Goal: Task Accomplishment & Management: Complete application form

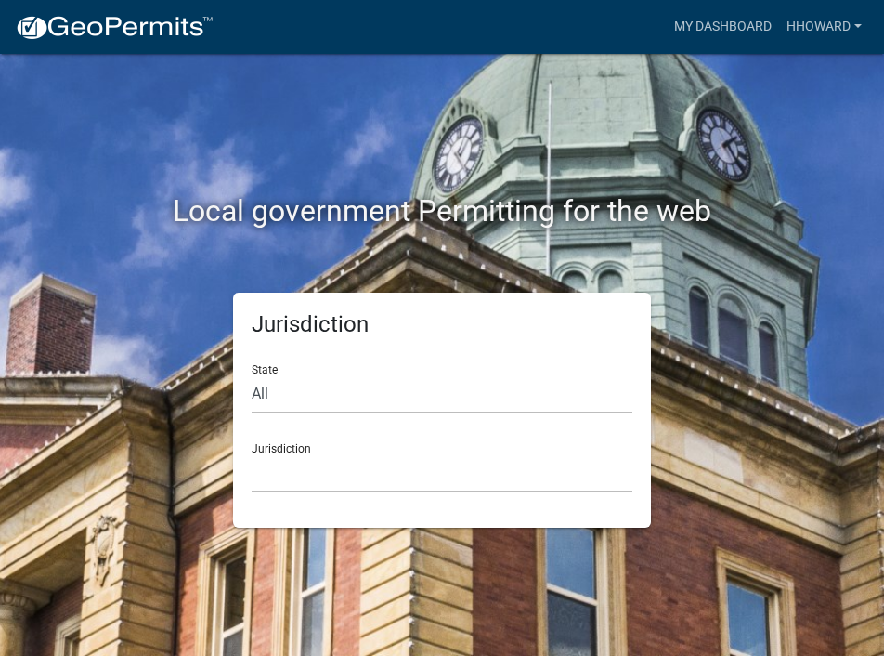
click at [291, 396] on select "All [US_STATE] [US_STATE] [US_STATE] [US_STATE] [US_STATE] [US_STATE] [US_STATE…" at bounding box center [442, 394] width 381 height 38
select select "[US_STATE]"
click at [252, 375] on select "All [US_STATE] [US_STATE] [US_STATE] [US_STATE] [US_STATE] [US_STATE] [US_STATE…" at bounding box center [442, 394] width 381 height 38
click at [337, 464] on select "[GEOGRAPHIC_DATA], [US_STATE] [GEOGRAPHIC_DATA], [US_STATE] [GEOGRAPHIC_DATA], …" at bounding box center [442, 473] width 381 height 38
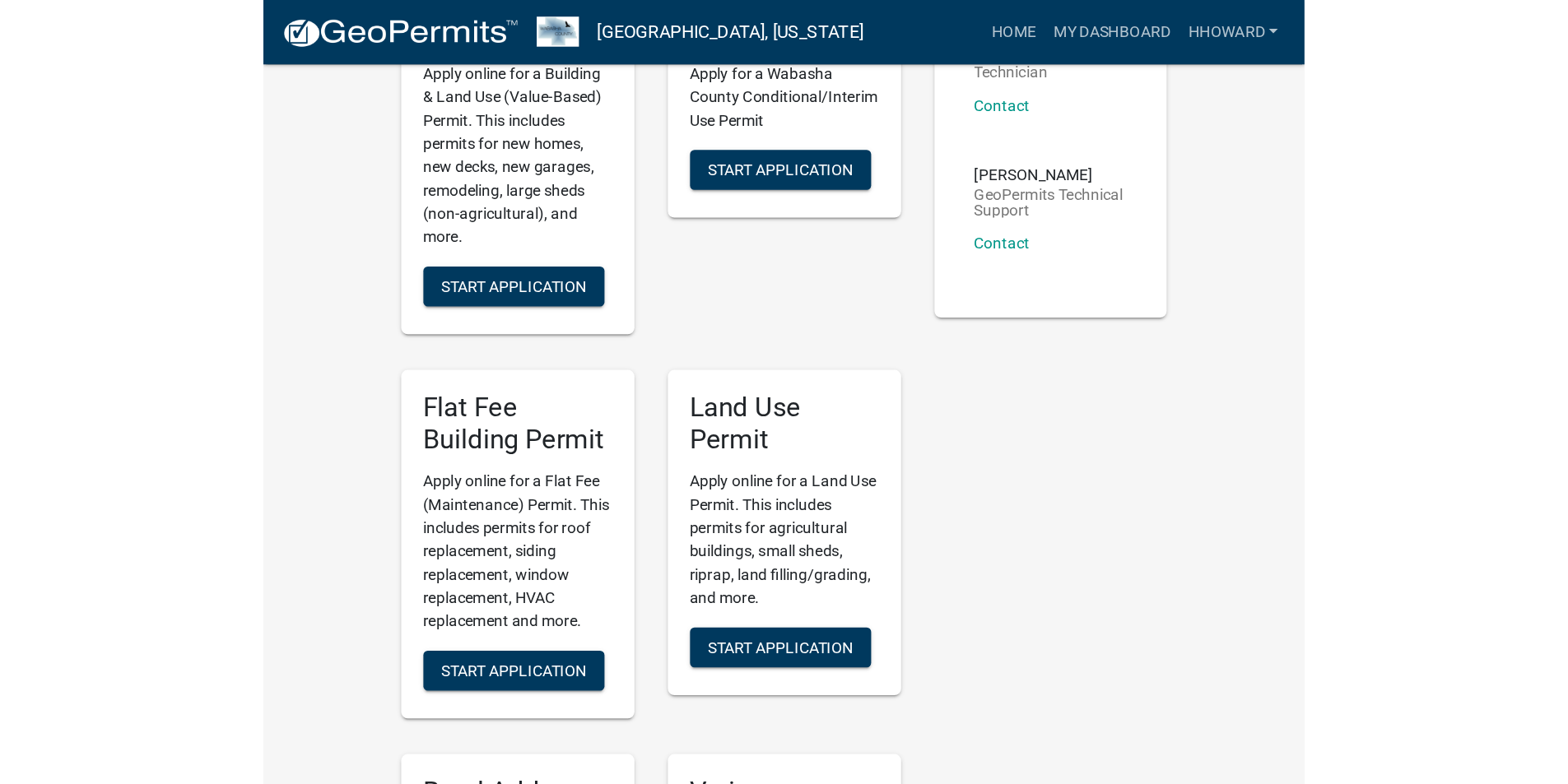
scroll to position [658, 0]
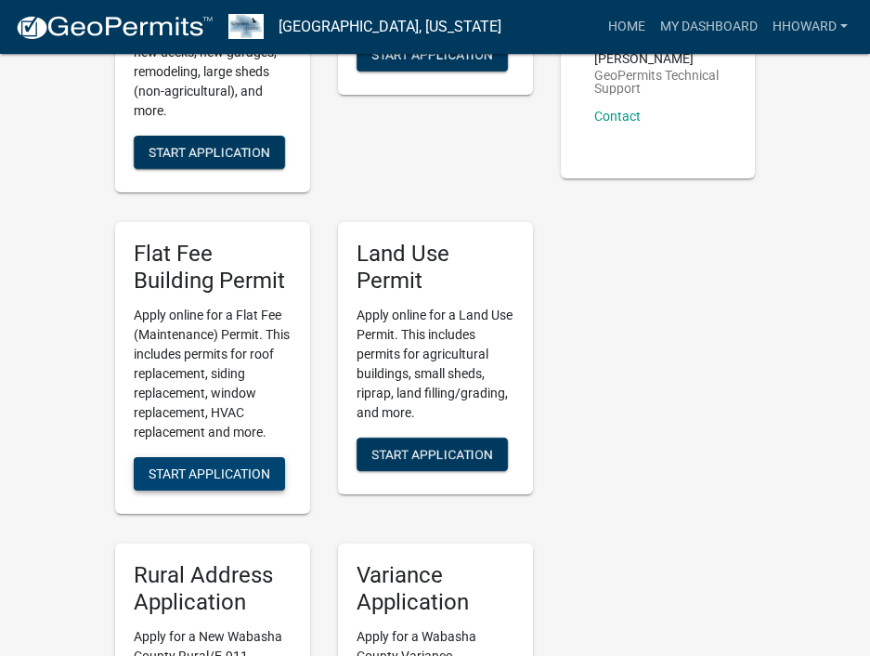
click at [261, 476] on span "Start Application" at bounding box center [210, 473] width 122 height 15
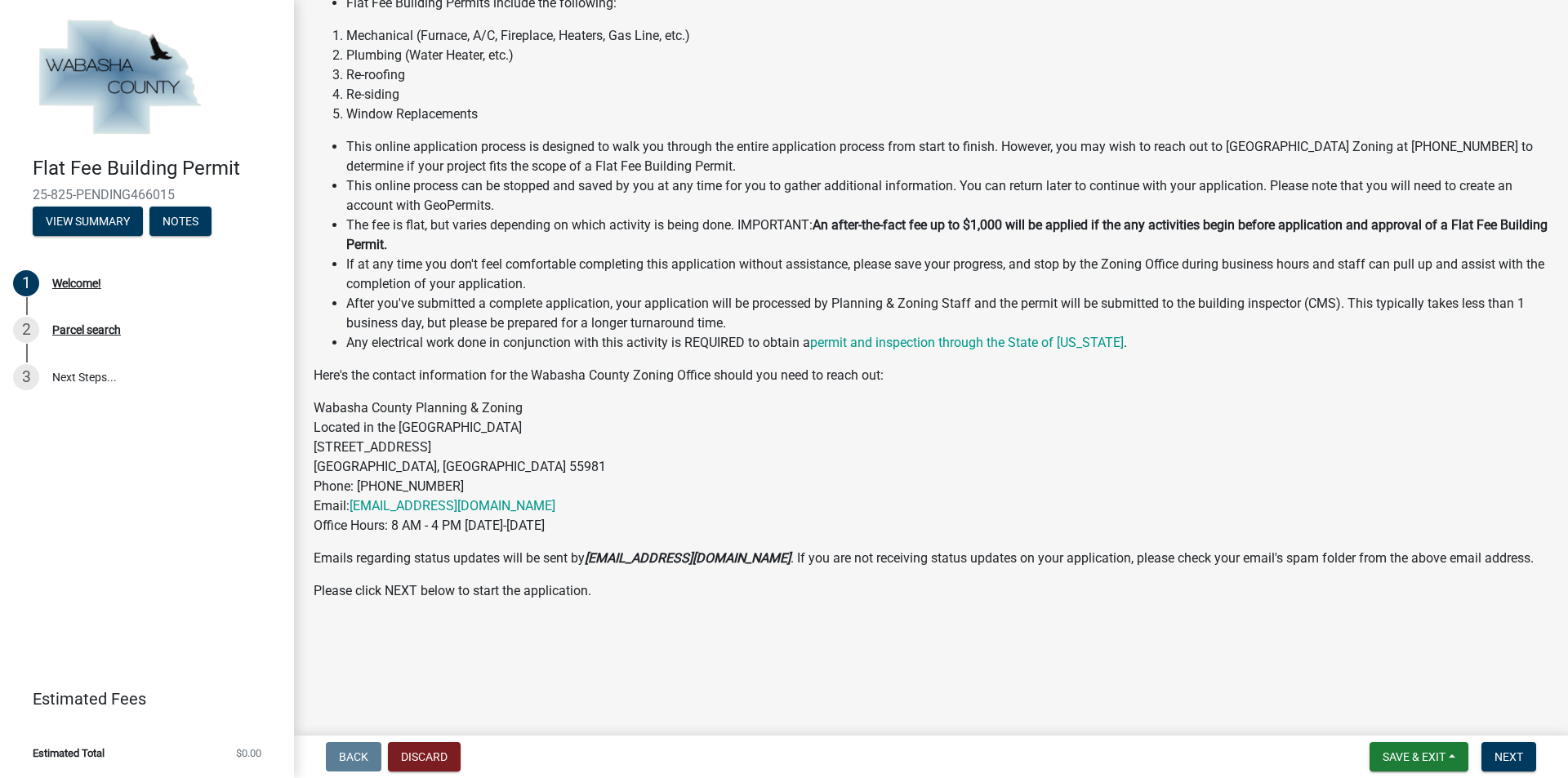
scroll to position [164, 0]
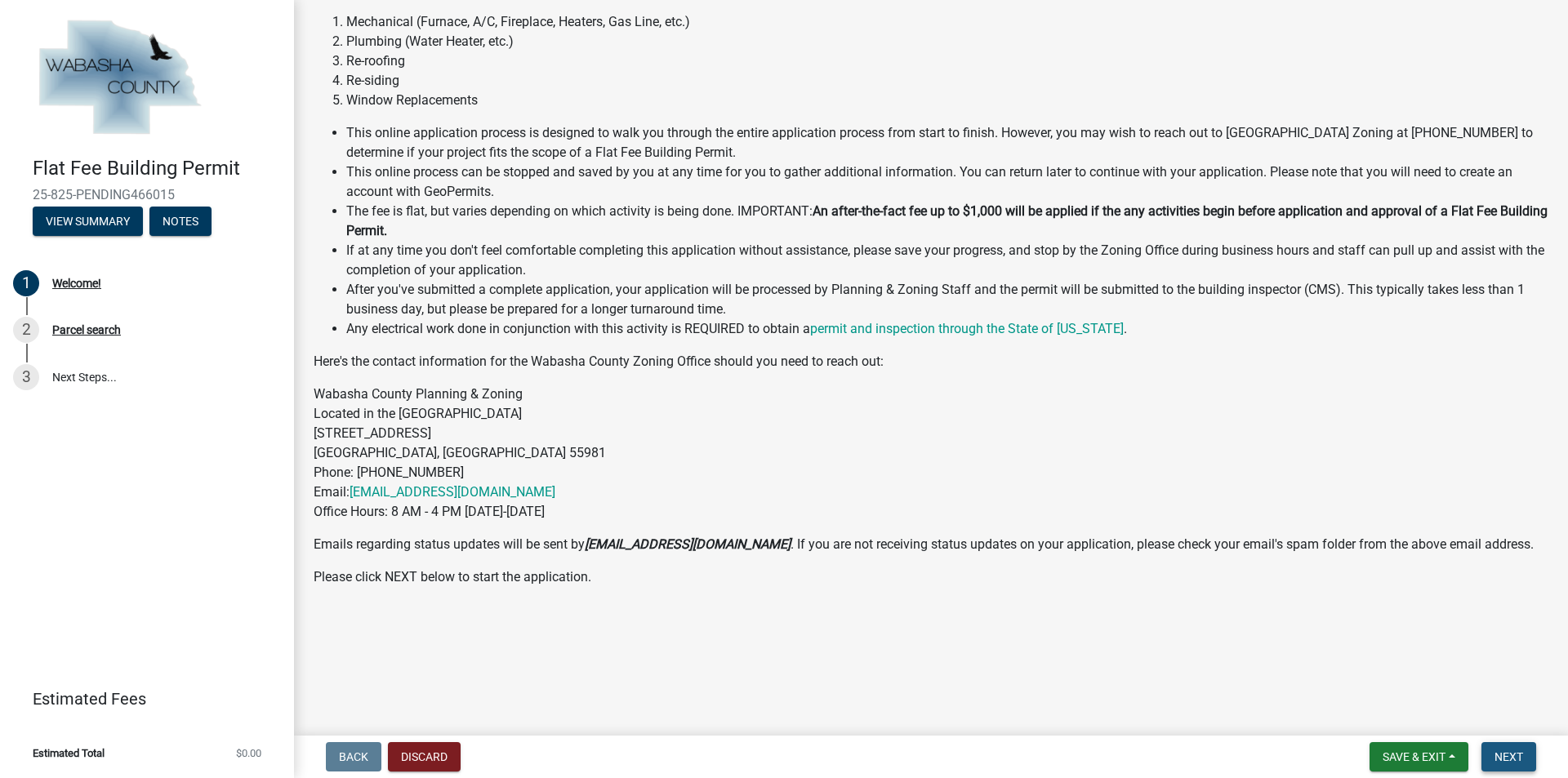
click at [777, 576] on span "Next" at bounding box center [1509, 757] width 29 height 13
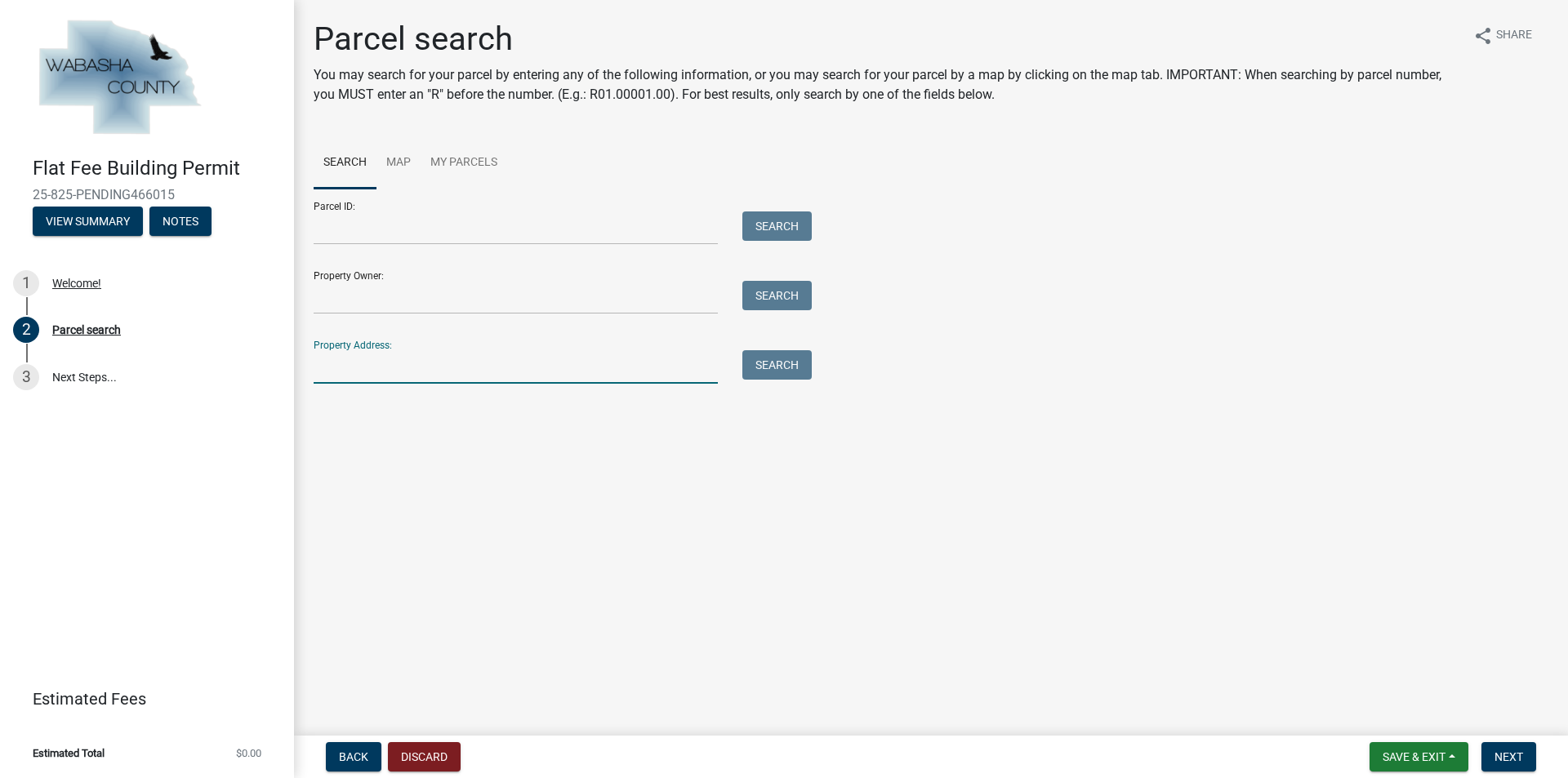
click at [507, 366] on input "Property Address:" at bounding box center [516, 367] width 405 height 33
click at [777, 364] on button "Search" at bounding box center [777, 364] width 69 height 29
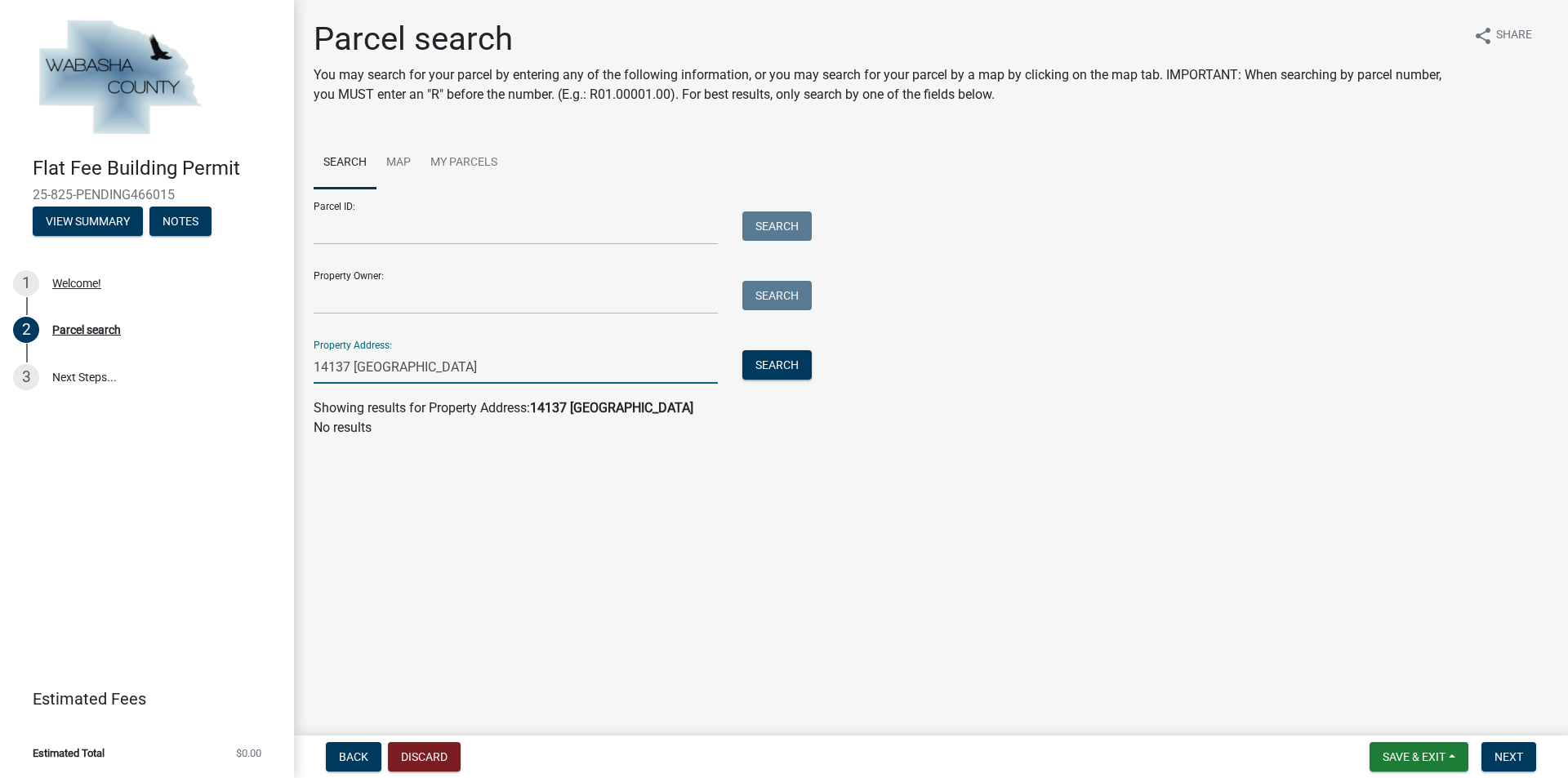
drag, startPoint x: 457, startPoint y: 368, endPoint x: 354, endPoint y: 372, distance: 103.1
click at [354, 372] on input "14137 [GEOGRAPHIC_DATA]" at bounding box center [516, 367] width 405 height 33
type input "14137 county"
click at [777, 373] on button "Search" at bounding box center [777, 364] width 69 height 29
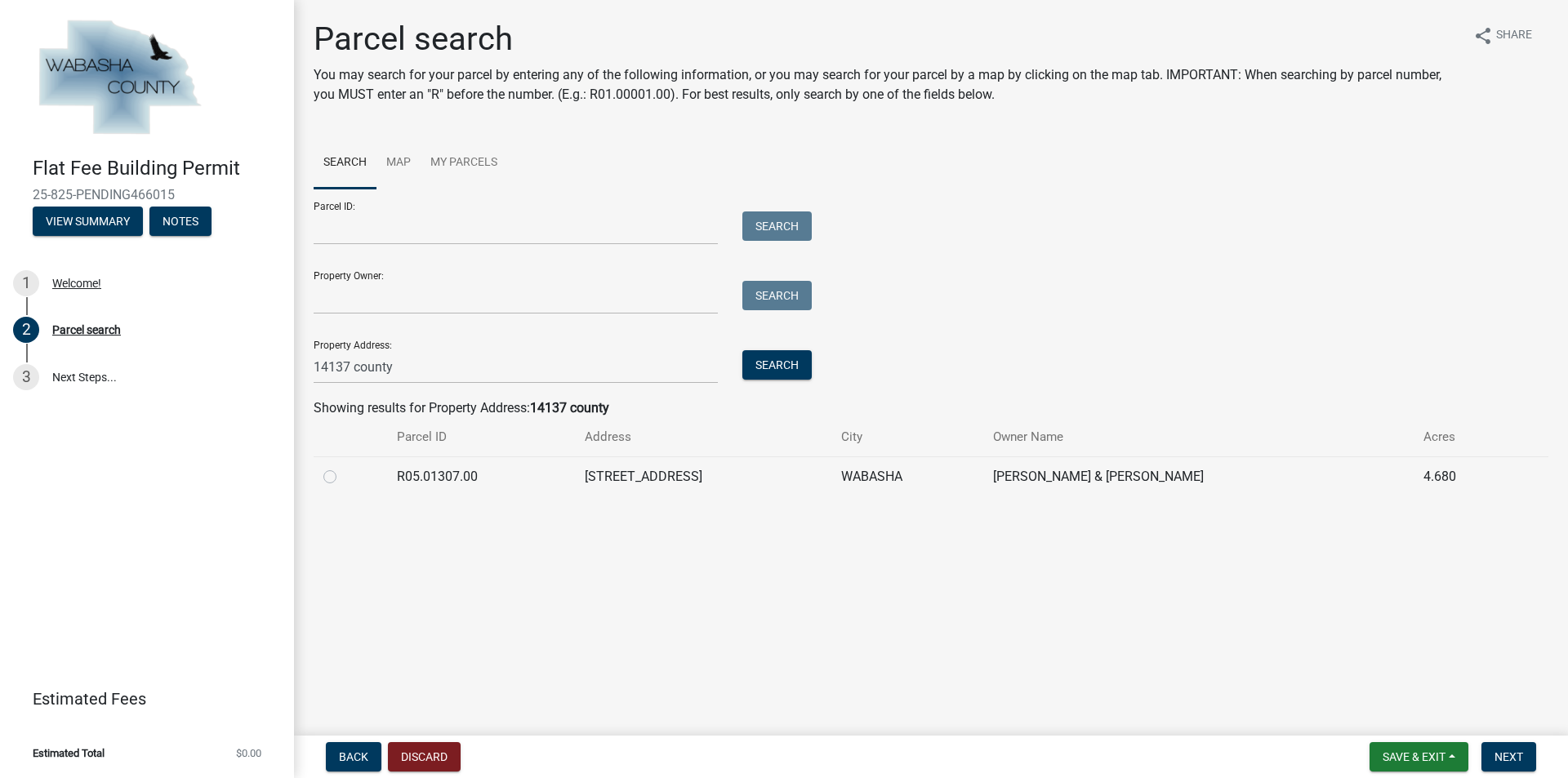
click at [343, 467] on label at bounding box center [343, 467] width 0 height 0
click at [343, 477] on input "radio" at bounding box center [348, 472] width 11 height 11
radio input "true"
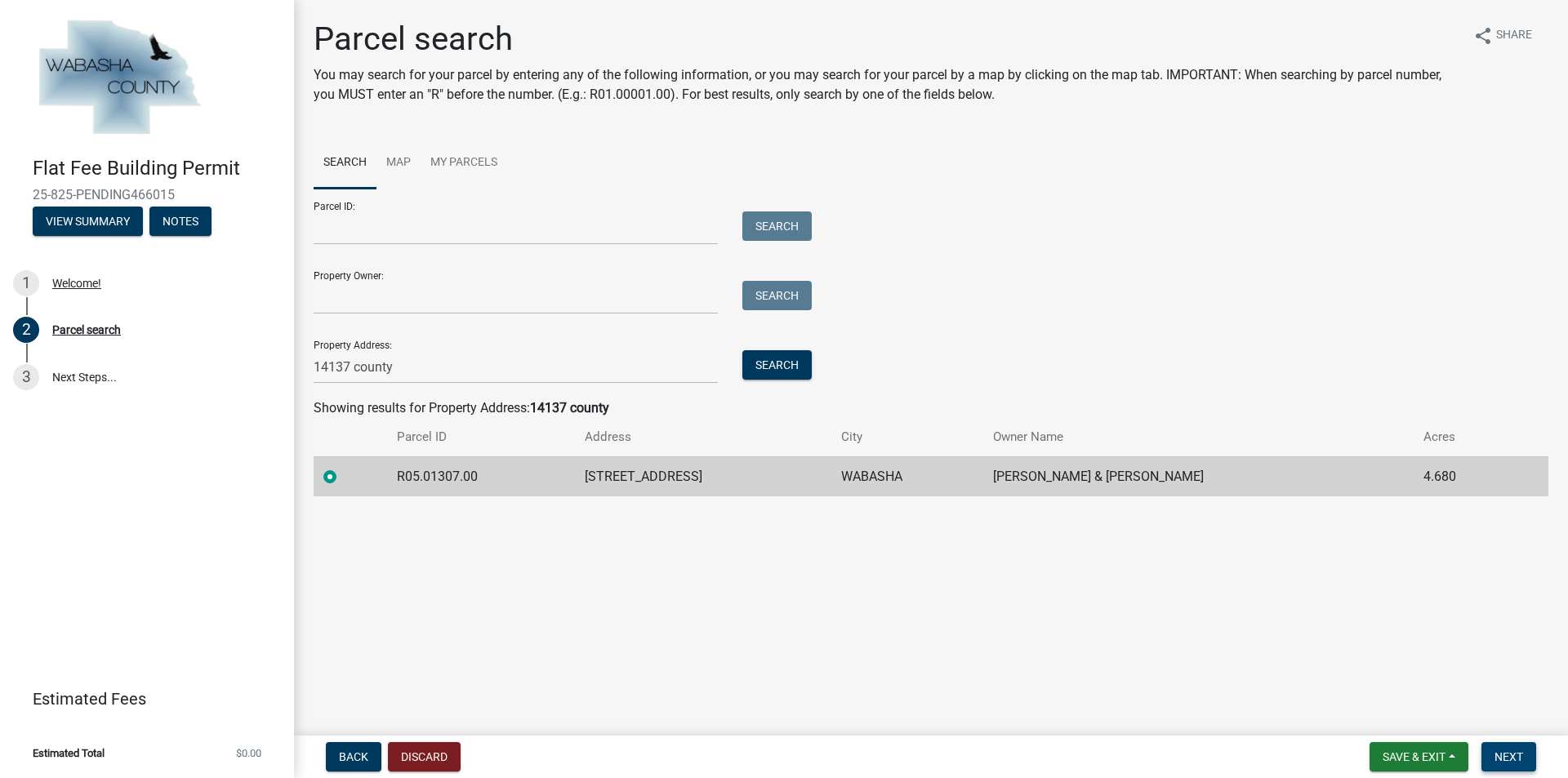
click at [777, 576] on span "Next" at bounding box center [1509, 757] width 29 height 13
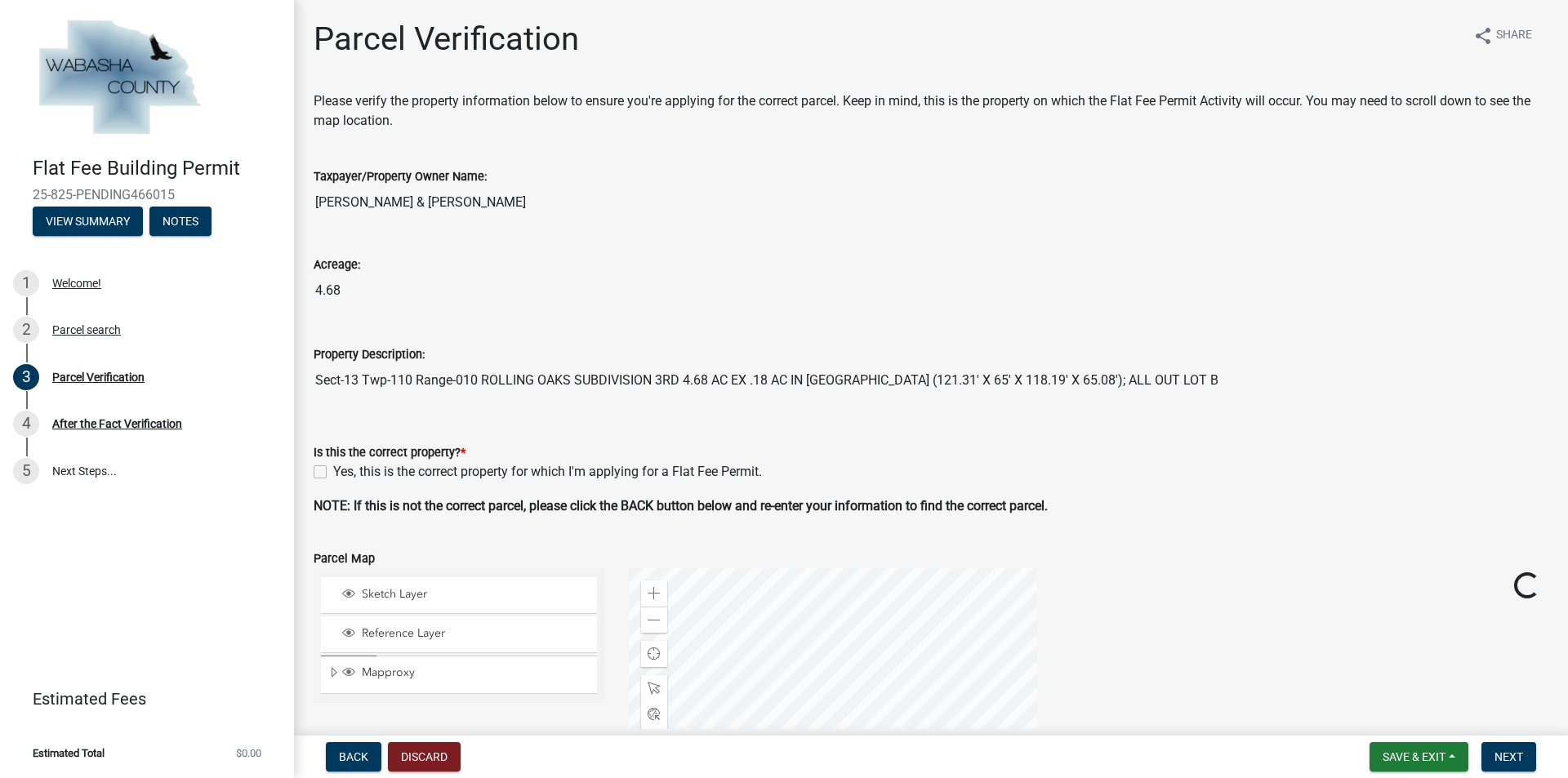
click at [333, 467] on label "Yes, this is the correct property for which I'm applying for a Flat Fee Permit." at bounding box center [548, 472] width 429 height 19
click at [333, 467] on input "Yes, this is the correct property for which I'm applying for a Flat Fee Permit." at bounding box center [339, 468] width 11 height 11
checkbox input "true"
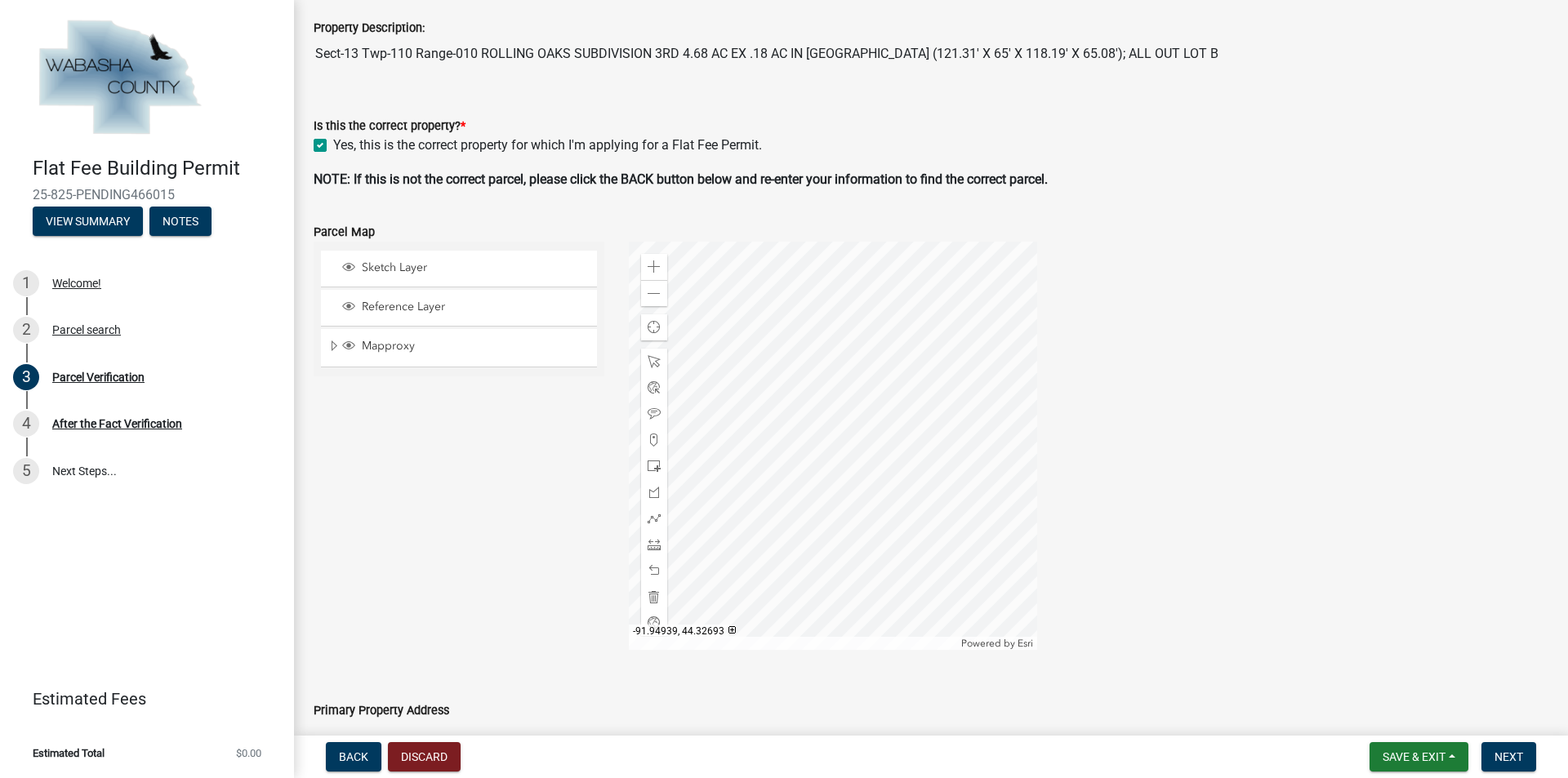
scroll to position [462, 0]
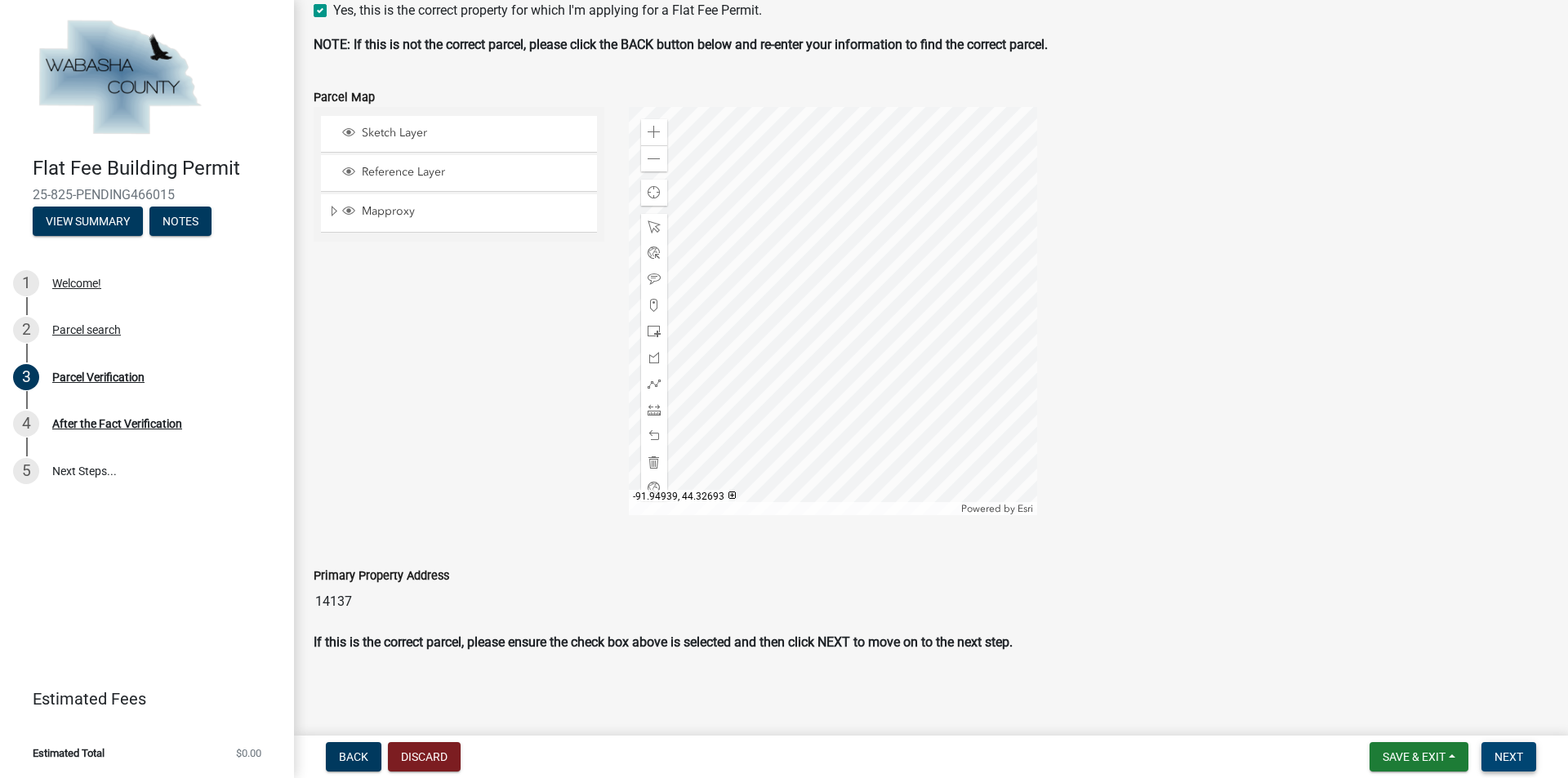
click at [777, 576] on span "Next" at bounding box center [1509, 757] width 29 height 13
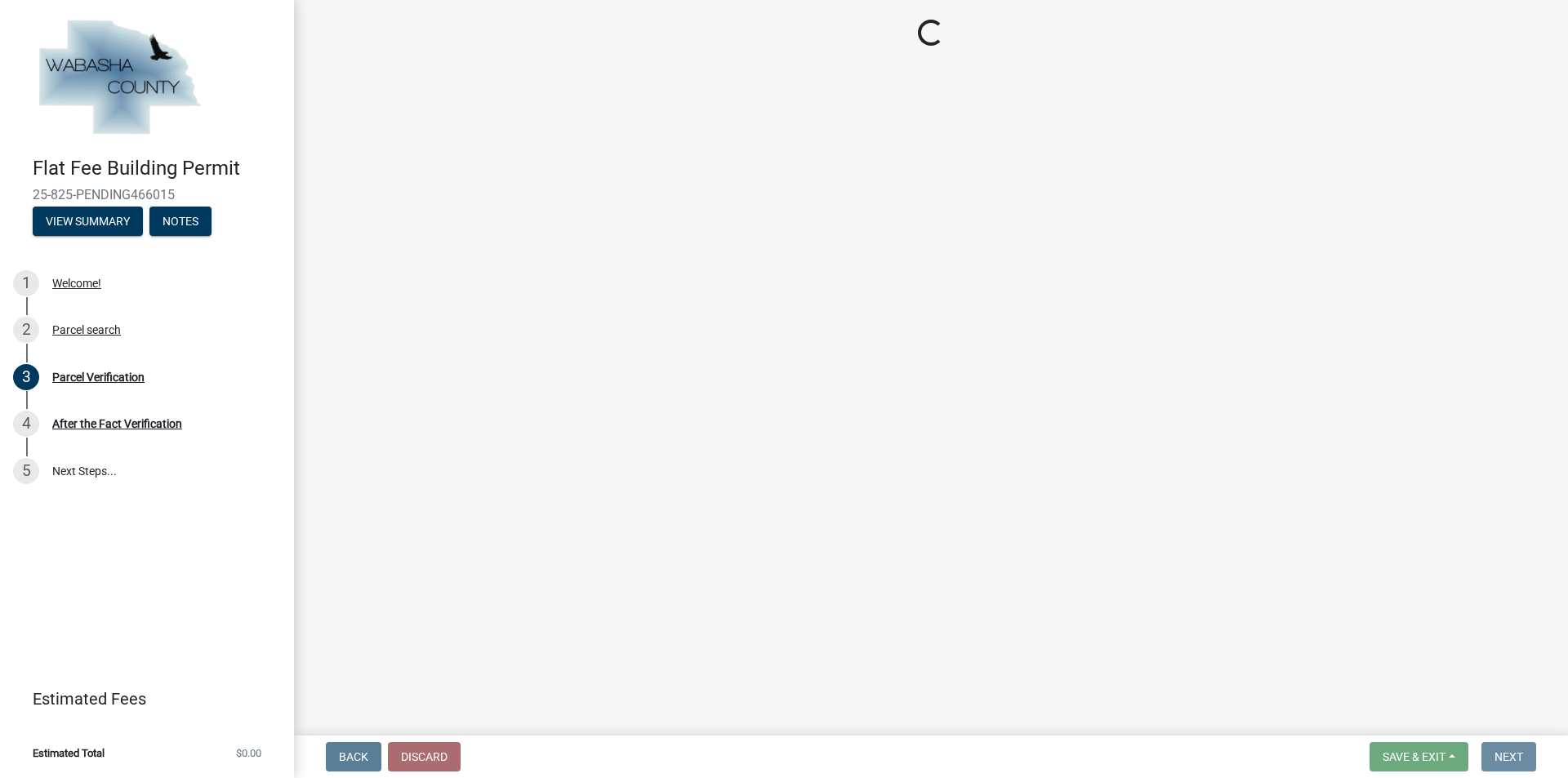
scroll to position [0, 0]
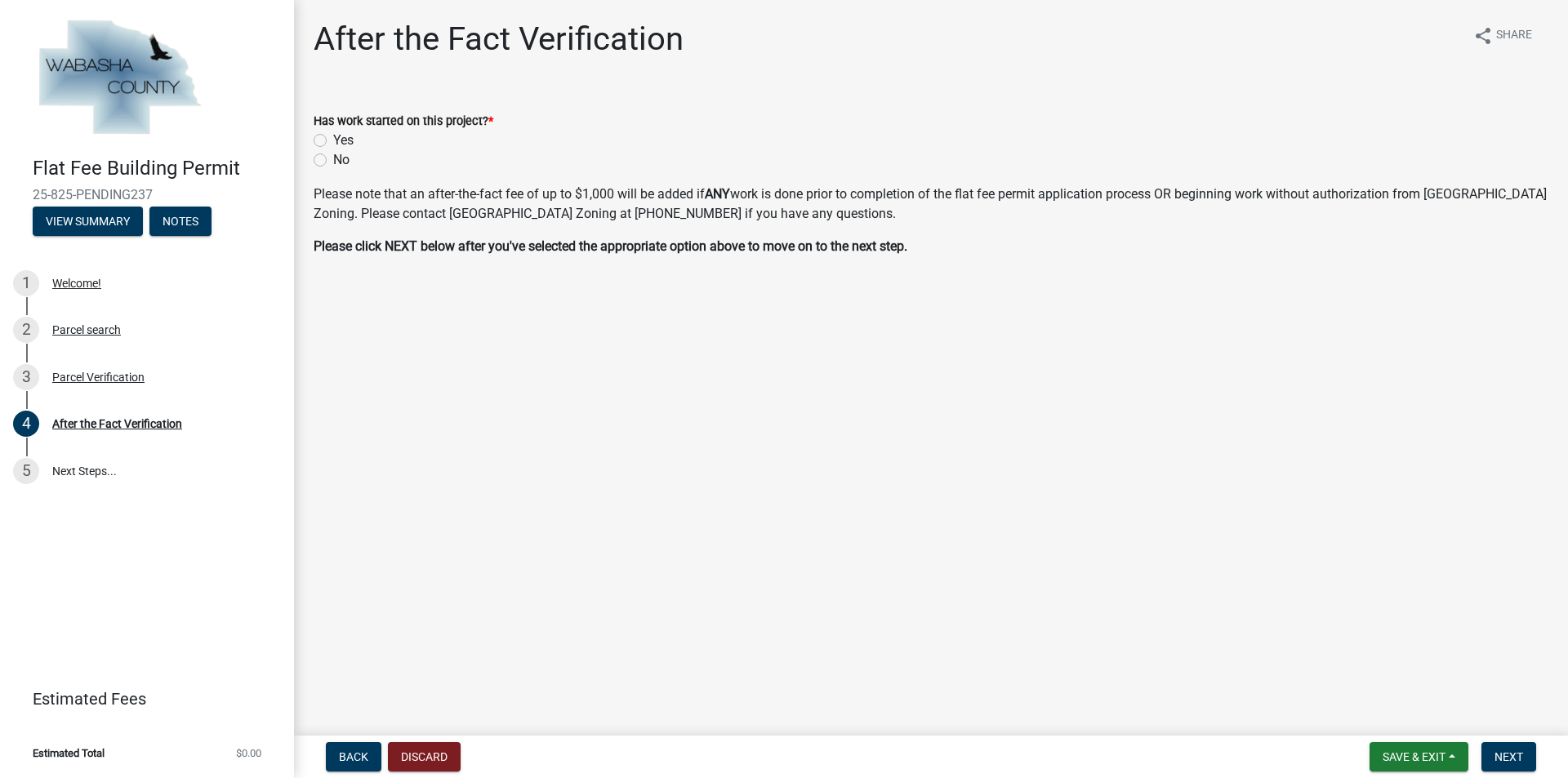
click at [333, 159] on label "No" at bounding box center [341, 160] width 17 height 19
click at [333, 159] on input "No" at bounding box center [339, 156] width 11 height 11
radio input "true"
click at [777, 576] on button "Next" at bounding box center [1509, 756] width 55 height 29
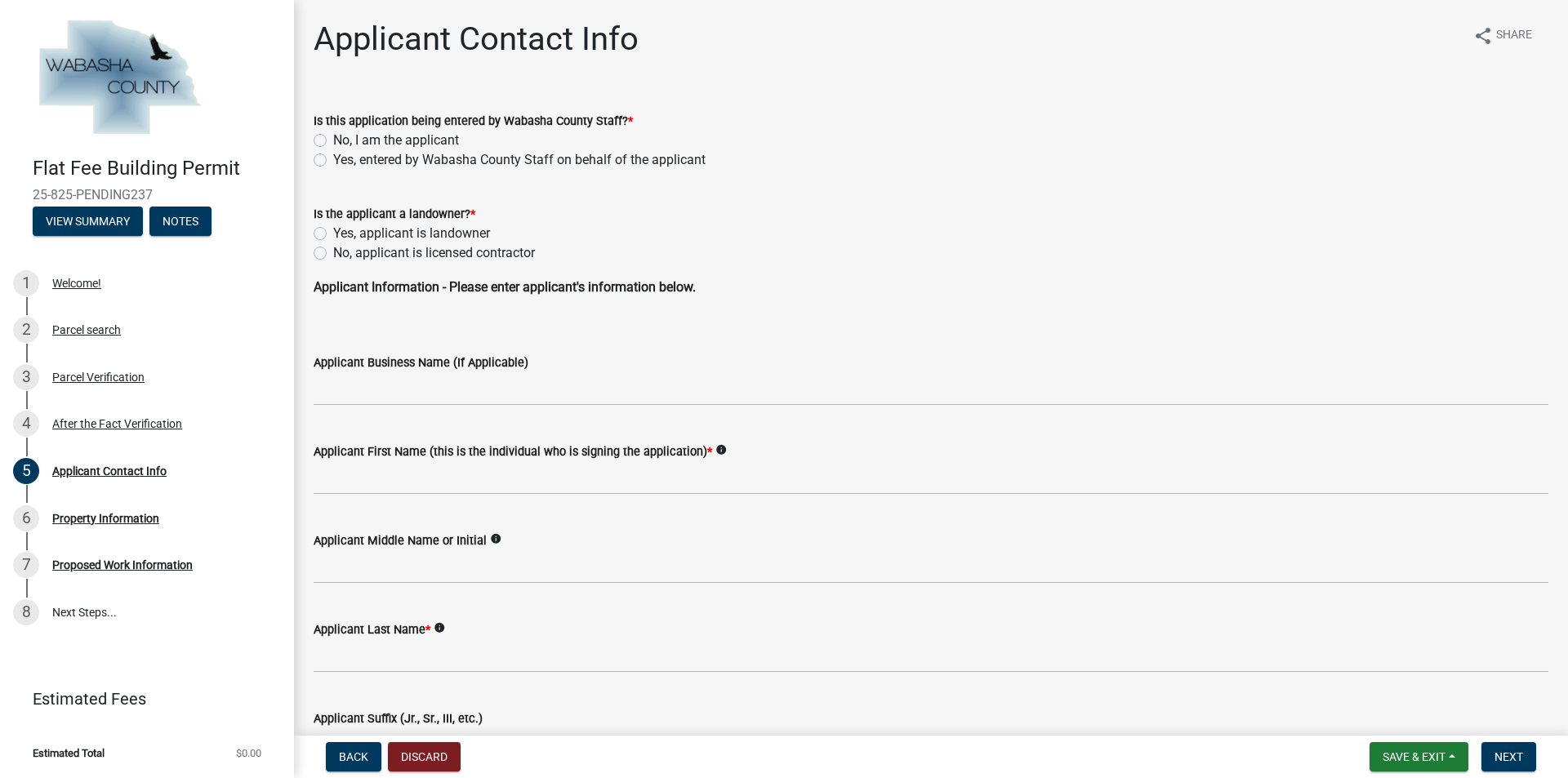
click at [333, 143] on label "No, I am the applicant" at bounding box center [396, 141] width 126 height 19
click at [333, 142] on input "No, I am the applicant" at bounding box center [339, 136] width 11 height 11
radio input "true"
click at [333, 255] on label "No, applicant is licensed contractor" at bounding box center [434, 253] width 201 height 19
click at [333, 254] on input "No, applicant is licensed contractor" at bounding box center [339, 249] width 11 height 11
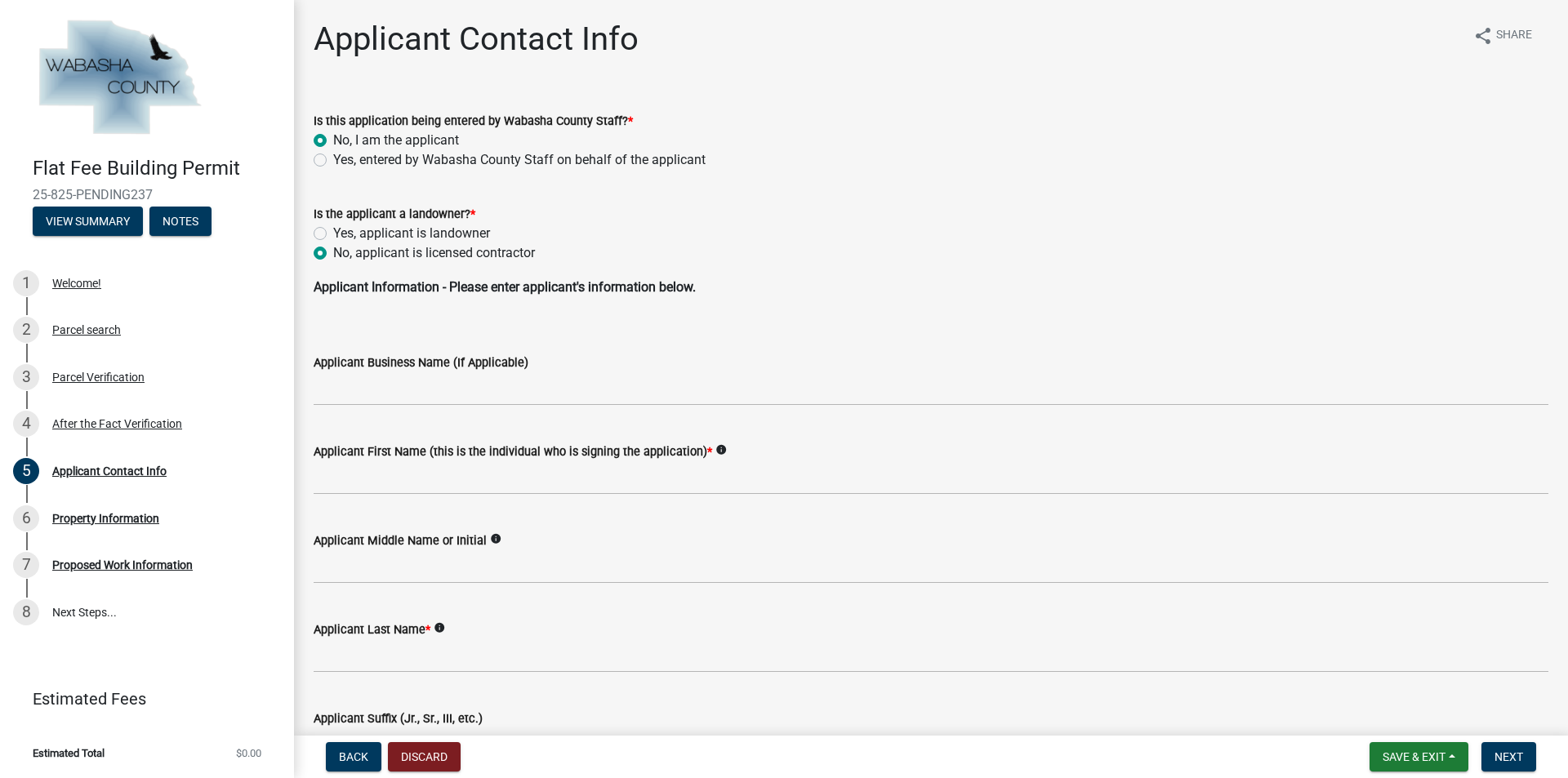
radio input "true"
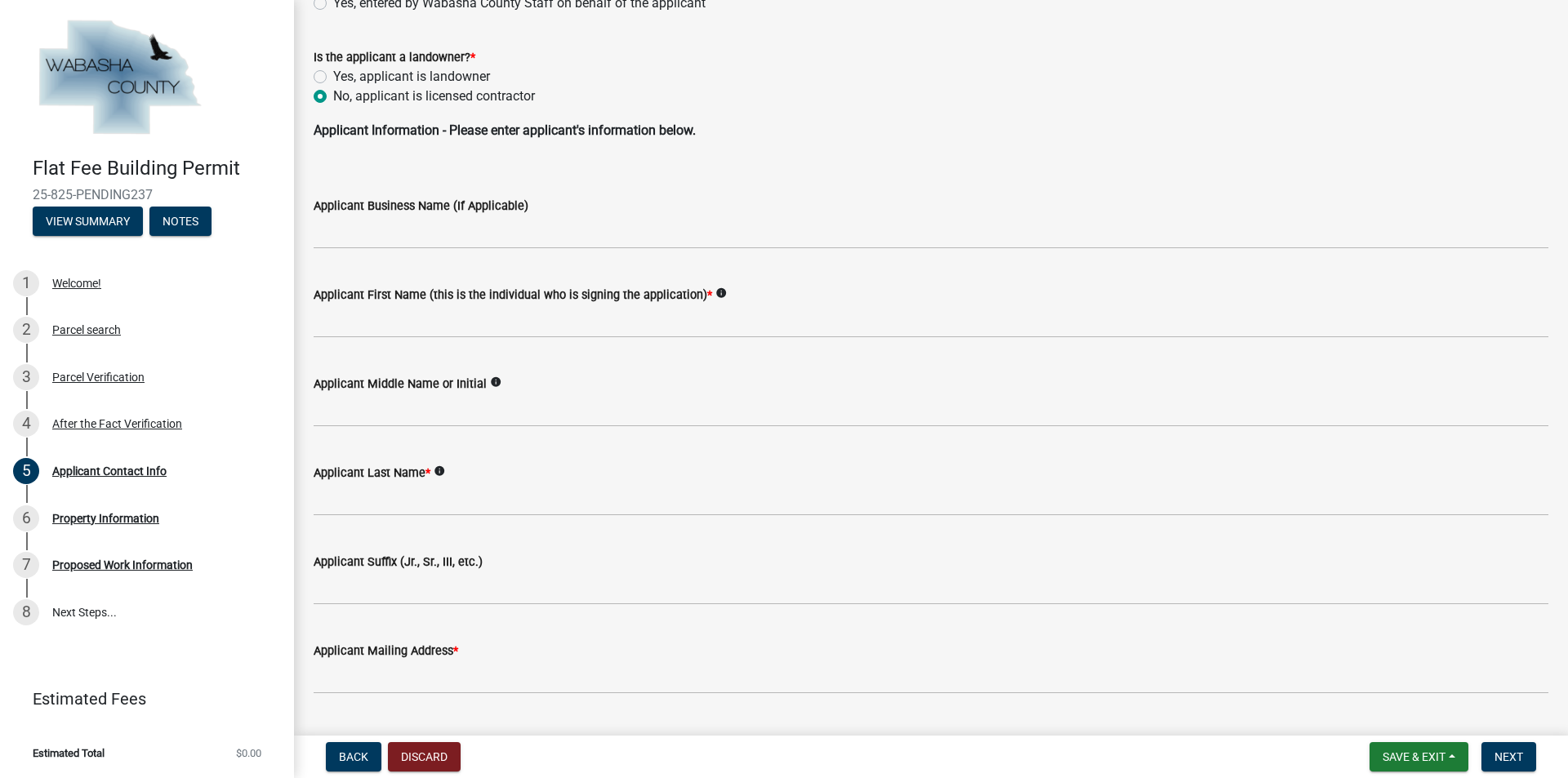
scroll to position [164, 0]
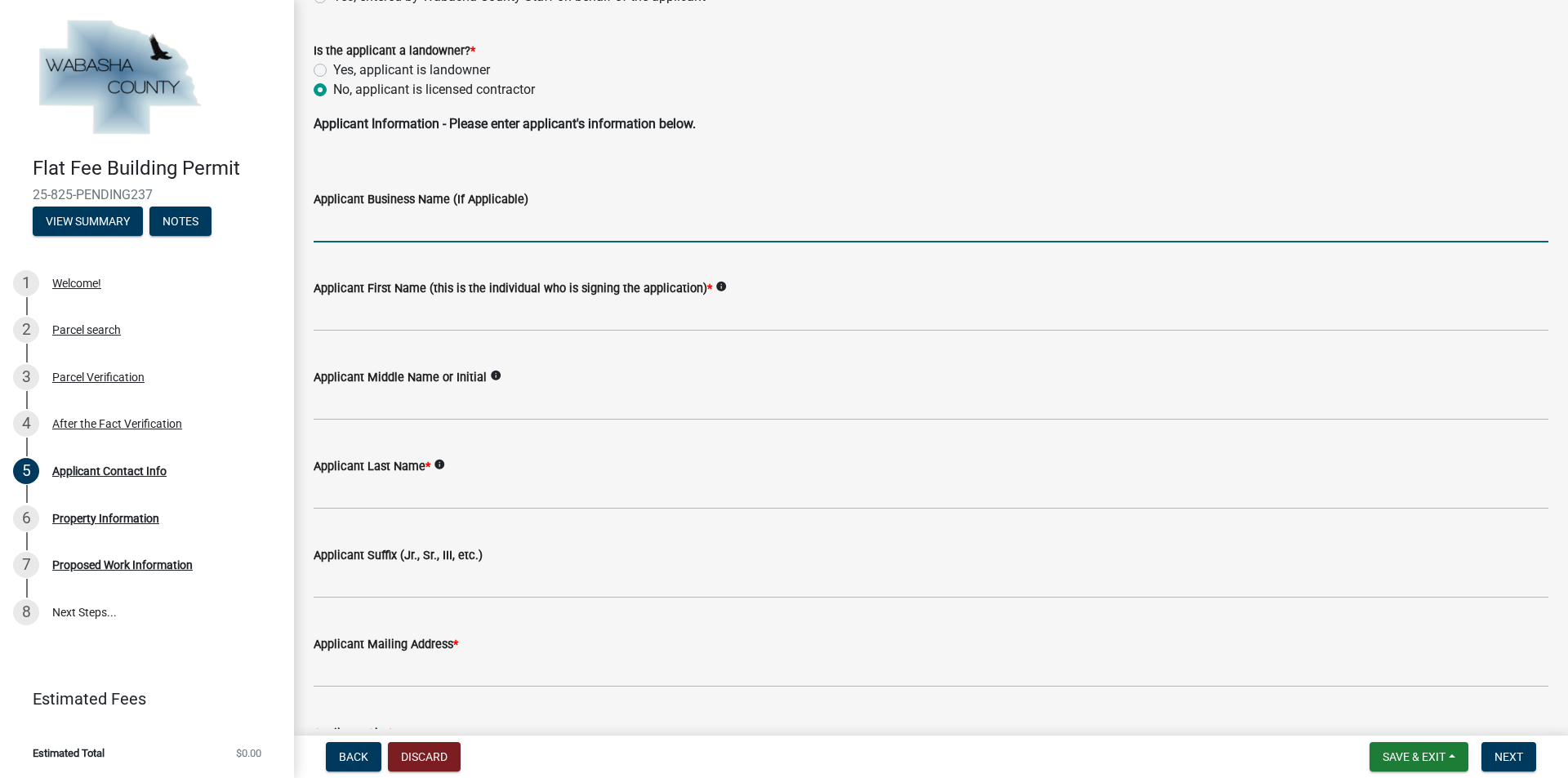
click at [348, 226] on input "Applicant Business Name (If Applicable)" at bounding box center [931, 226] width 1235 height 33
type input "All Craft Exteriors"
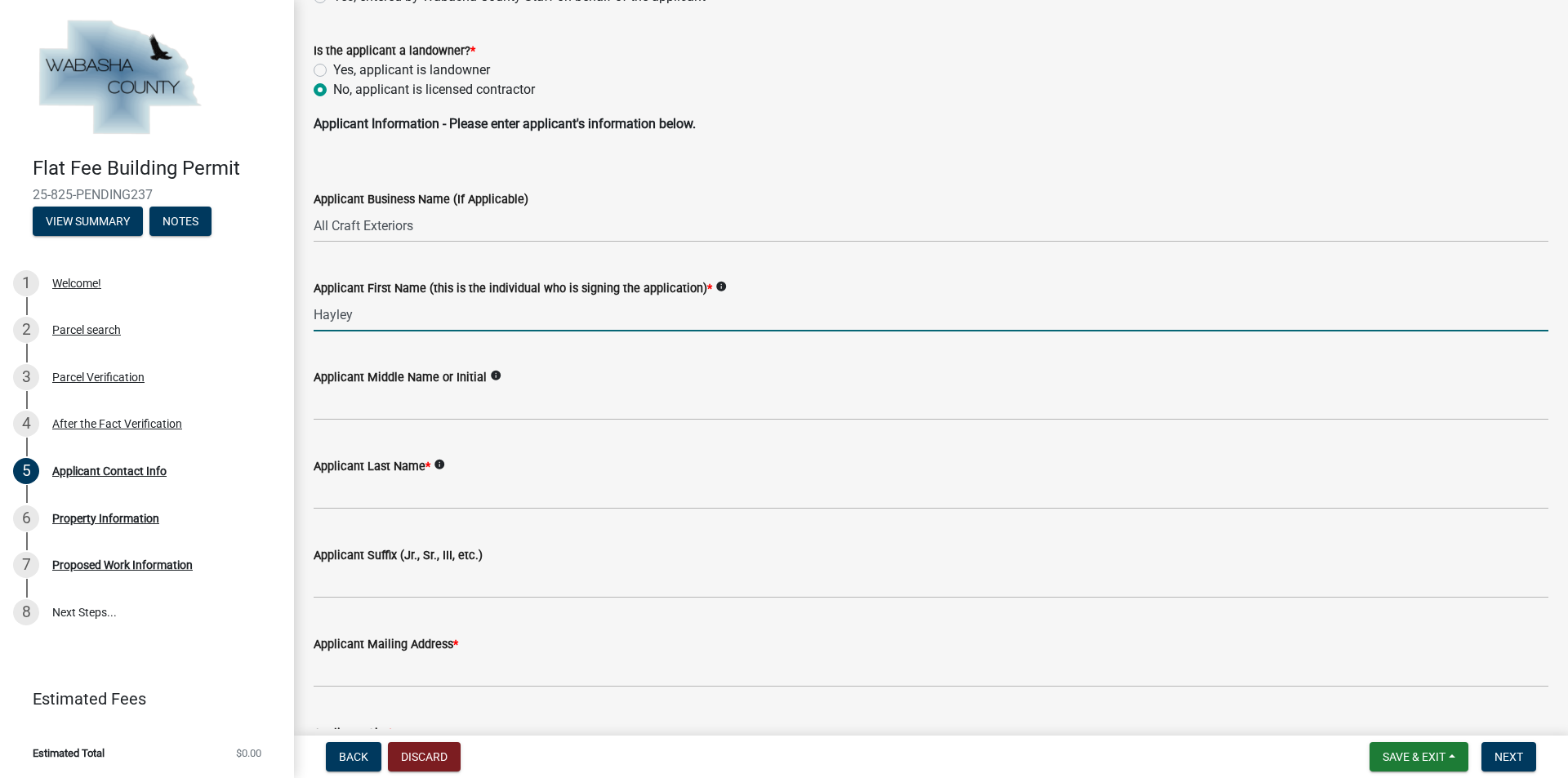
type input "Hayley"
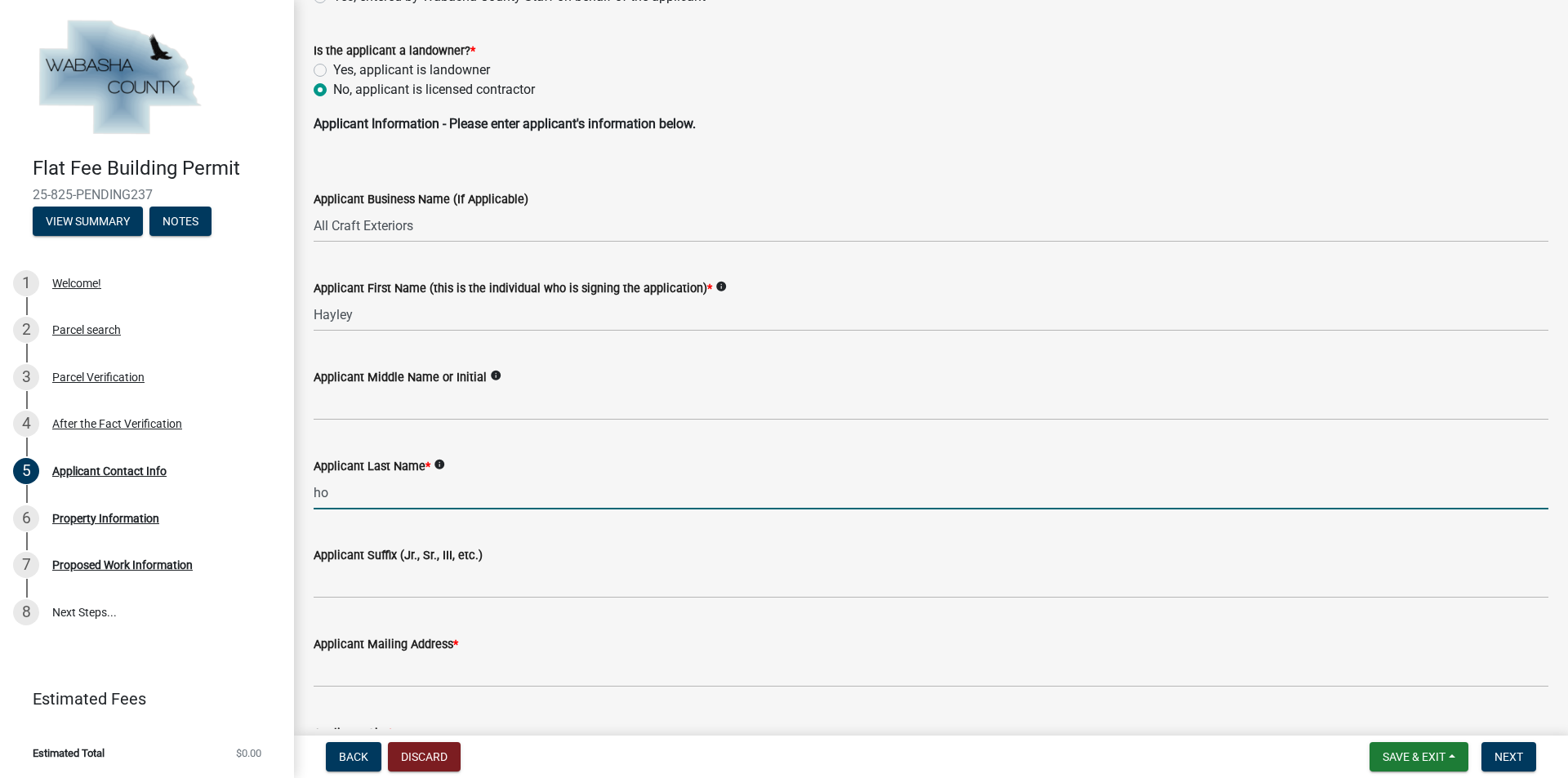
type input "h"
drag, startPoint x: 387, startPoint y: 502, endPoint x: 251, endPoint y: 497, distance: 136.1
click at [251, 497] on div "Flat Fee Building Permit 25-825-PENDING237 View Summary Notes 1 Welcome! 2 Parc…" at bounding box center [784, 389] width 1568 height 778
type input "[PERSON_NAME]"
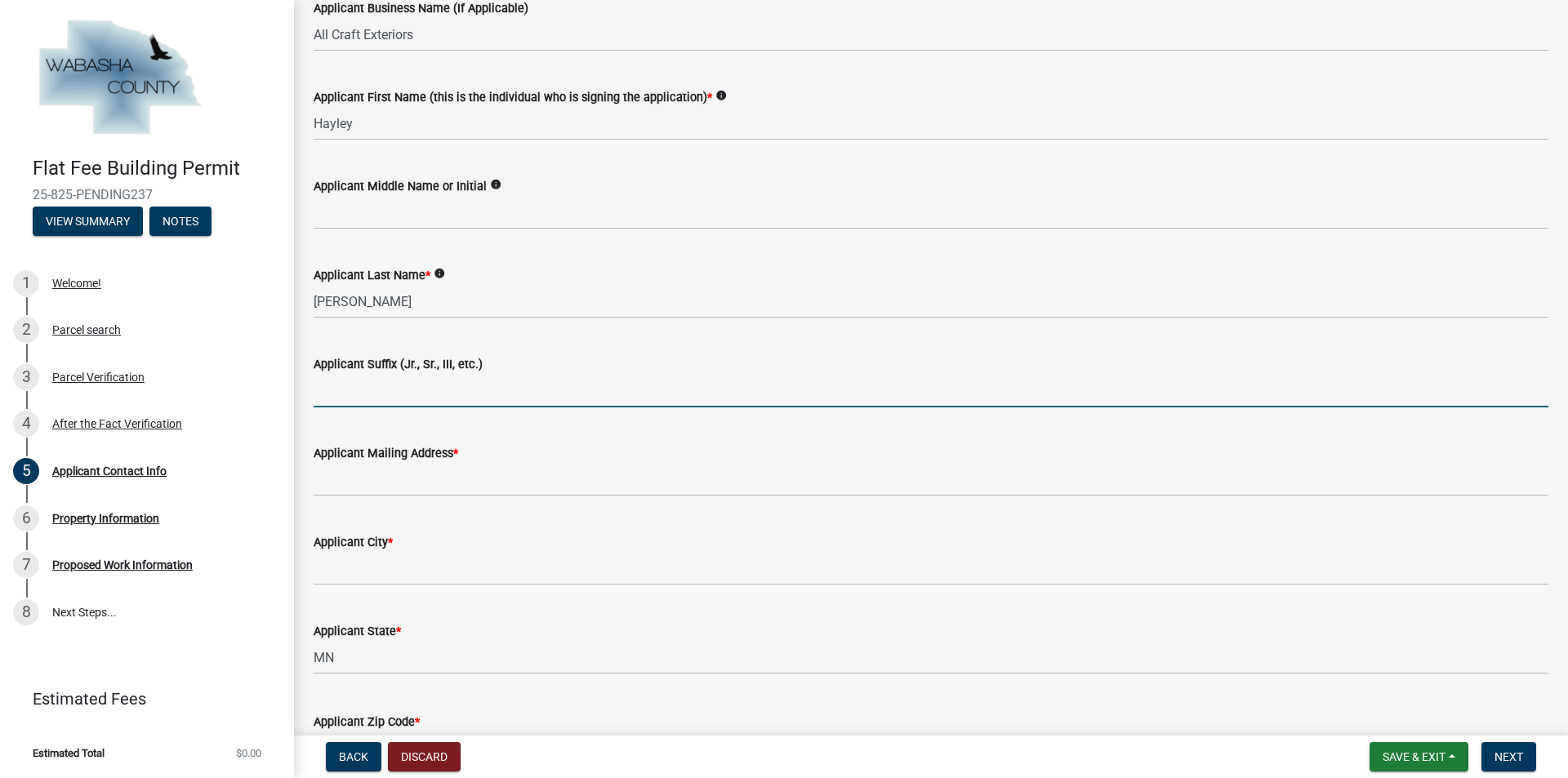
scroll to position [408, 0]
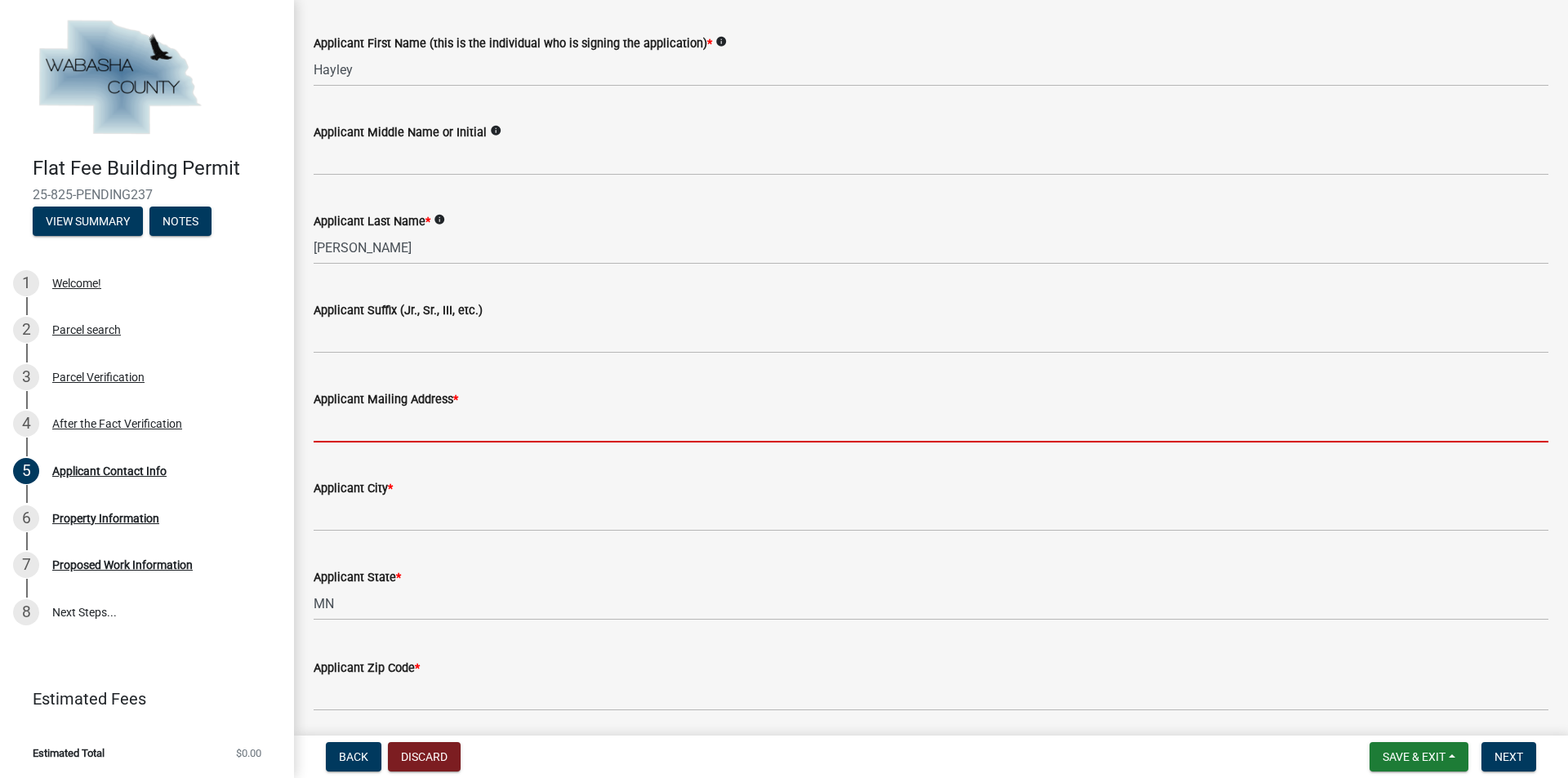
click at [376, 418] on input "Applicant Mailing Address *" at bounding box center [931, 425] width 1235 height 33
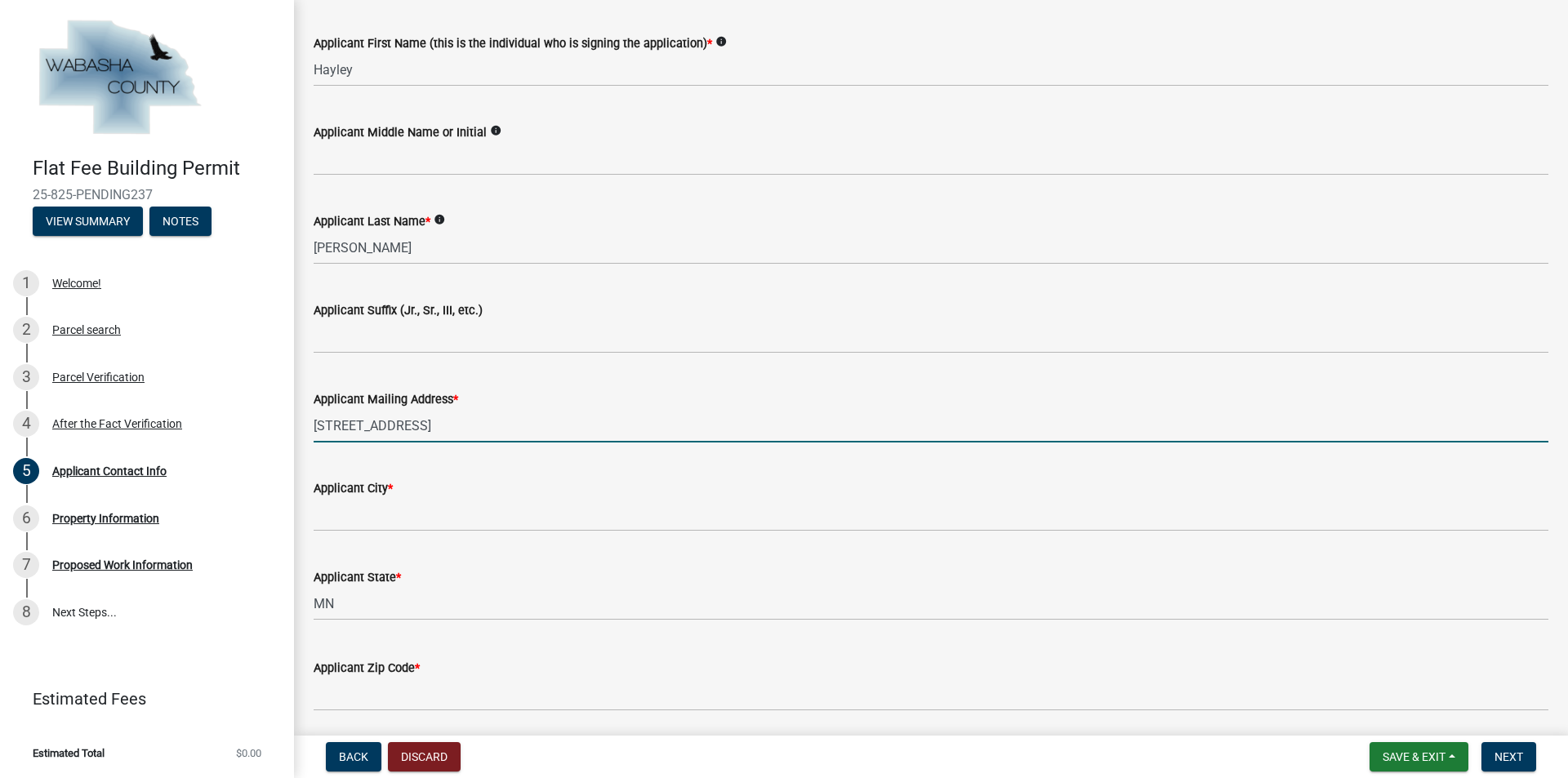
type input "[STREET_ADDRESS]"
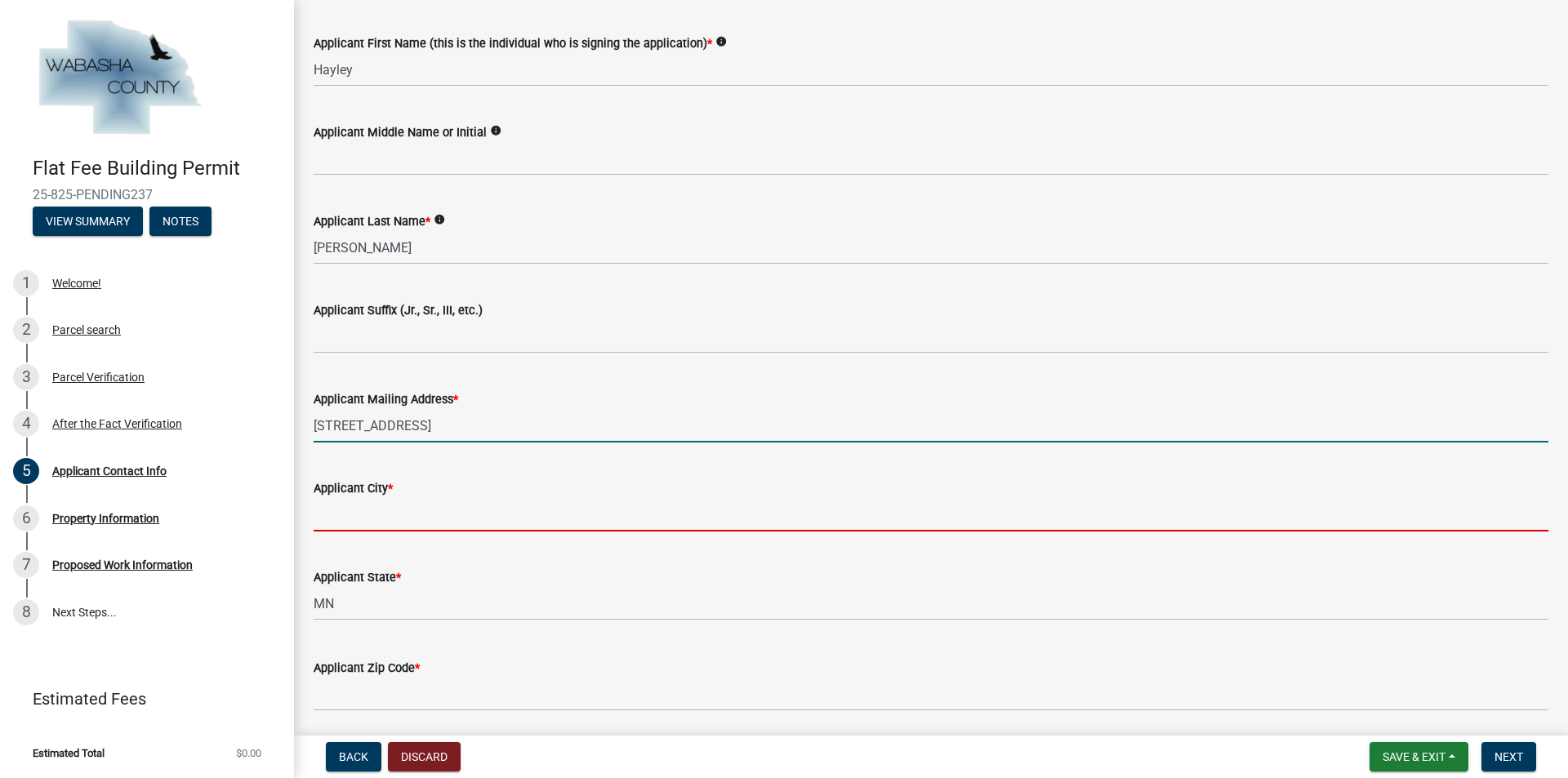
click at [387, 516] on input "Applicant City *" at bounding box center [931, 515] width 1235 height 33
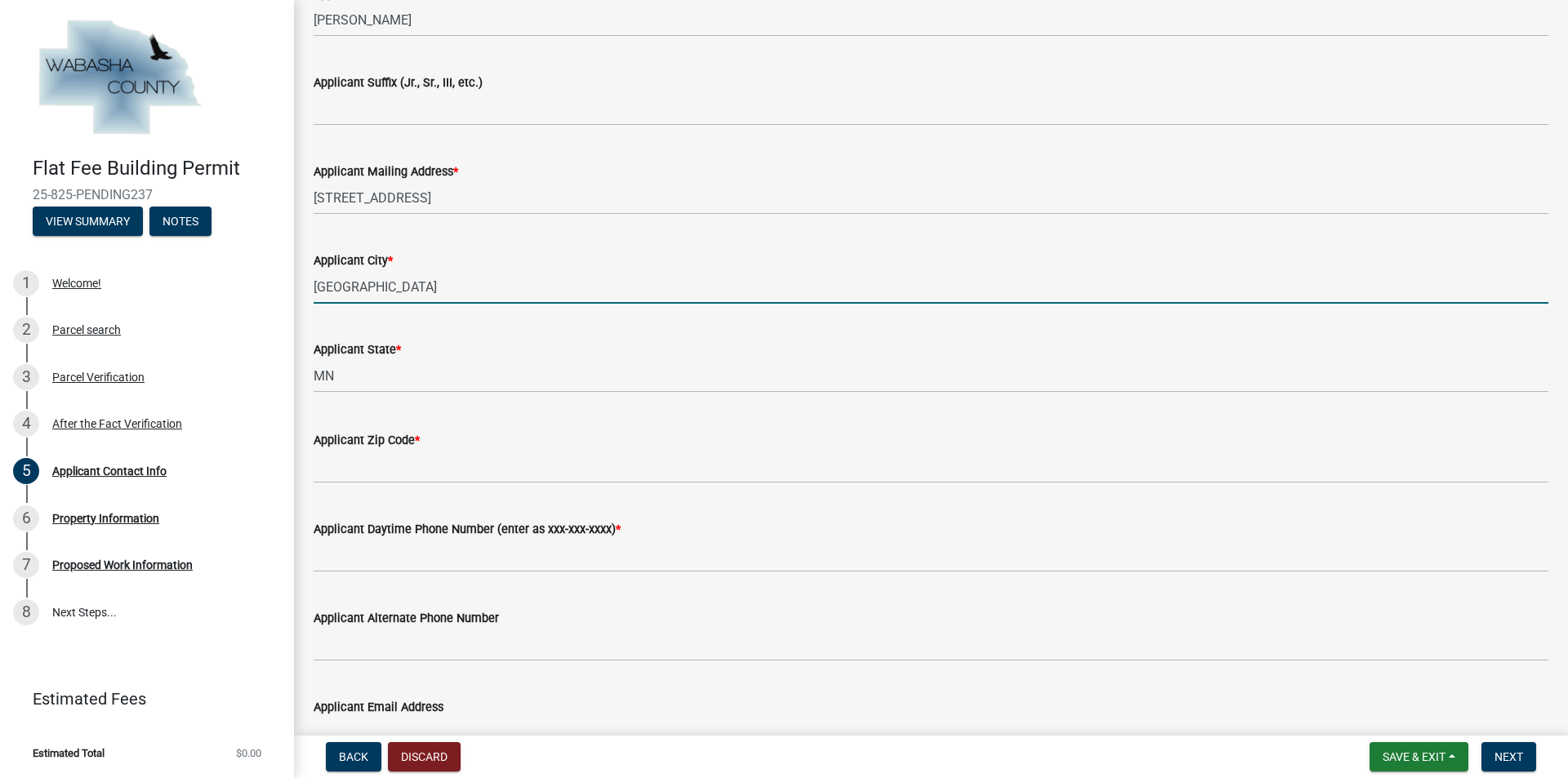
scroll to position [653, 0]
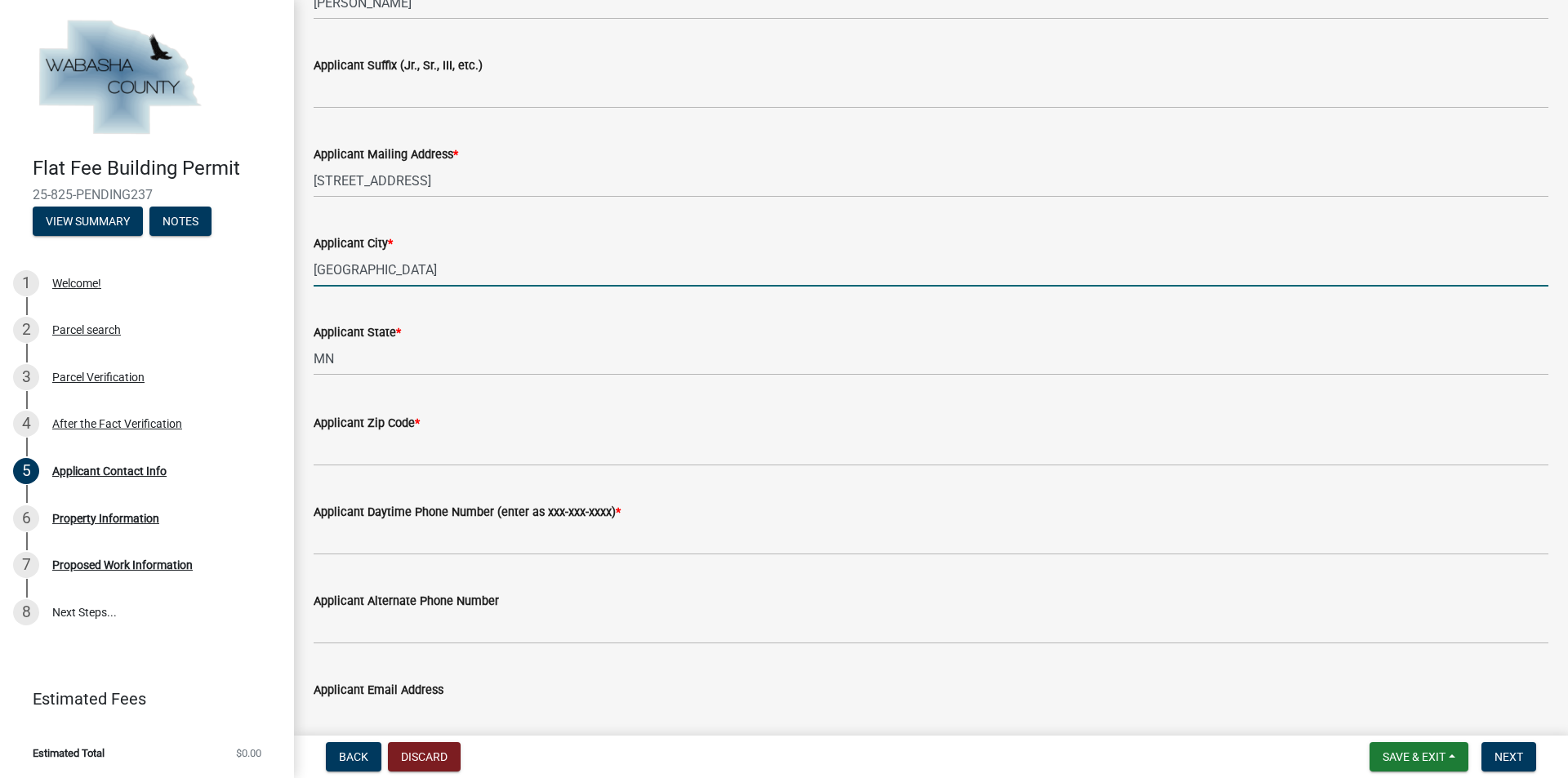
type input "[GEOGRAPHIC_DATA]"
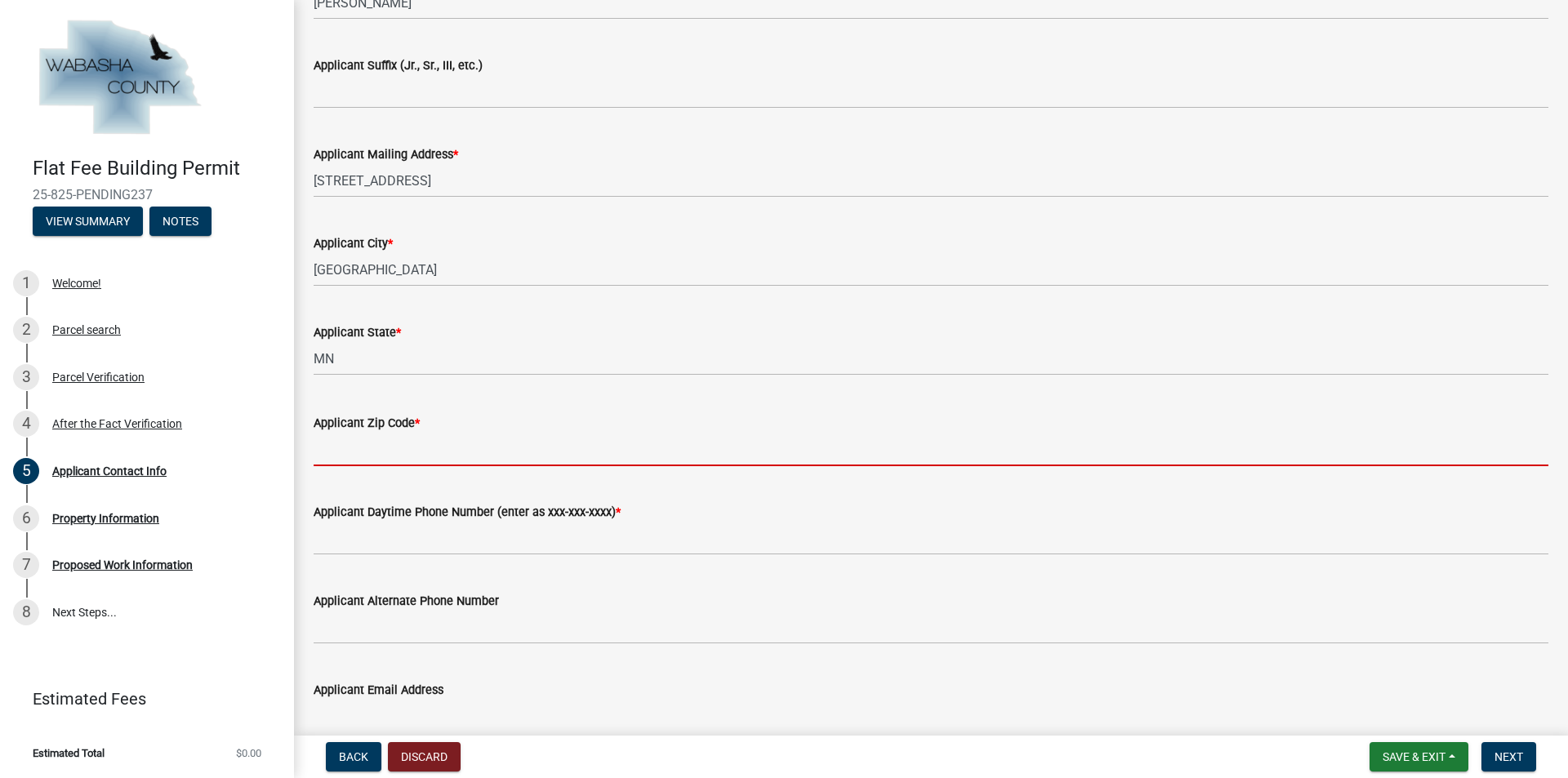
click at [368, 449] on input "Applicant Zip Code *" at bounding box center [931, 449] width 1235 height 33
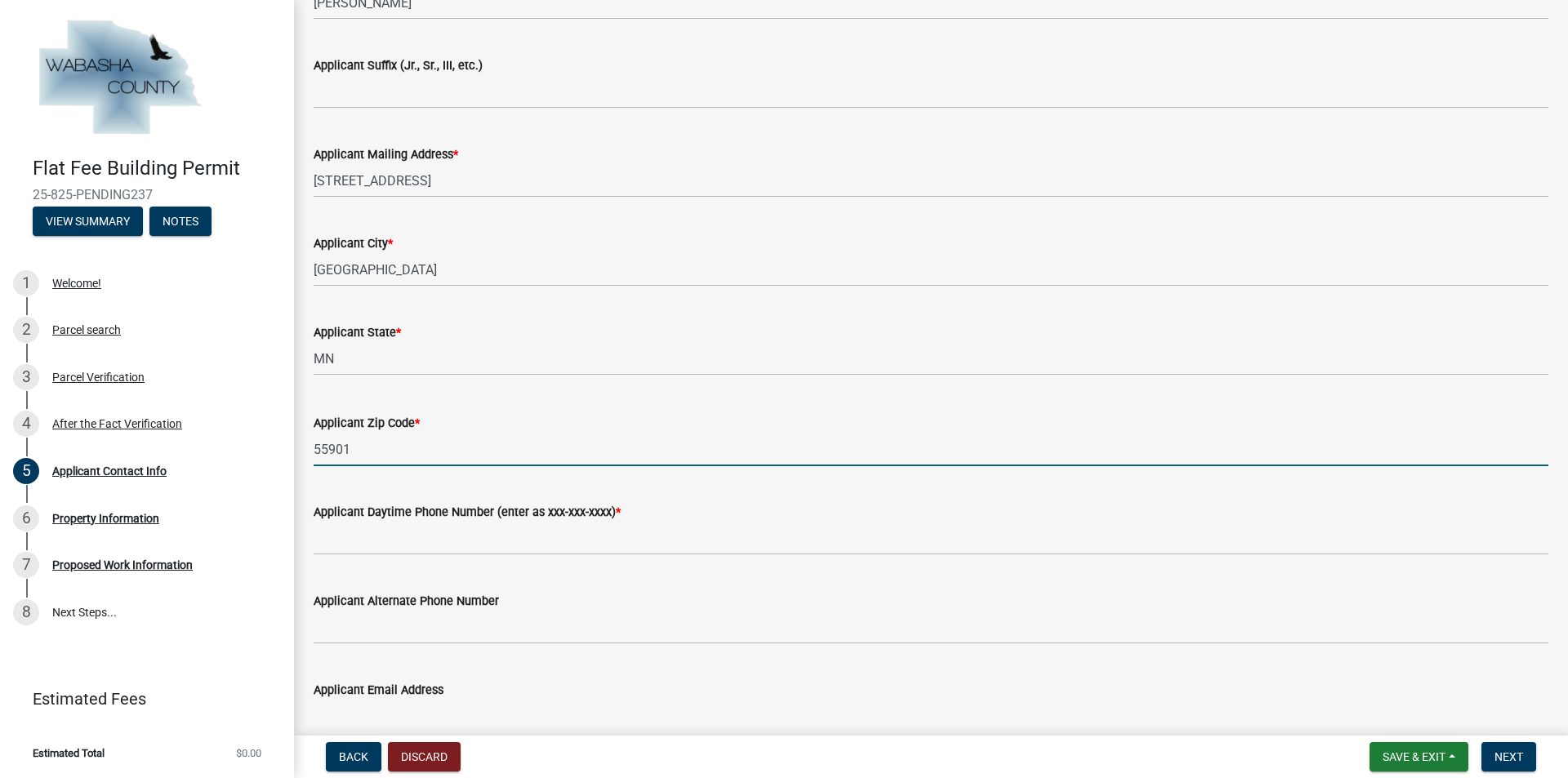
type input "55901"
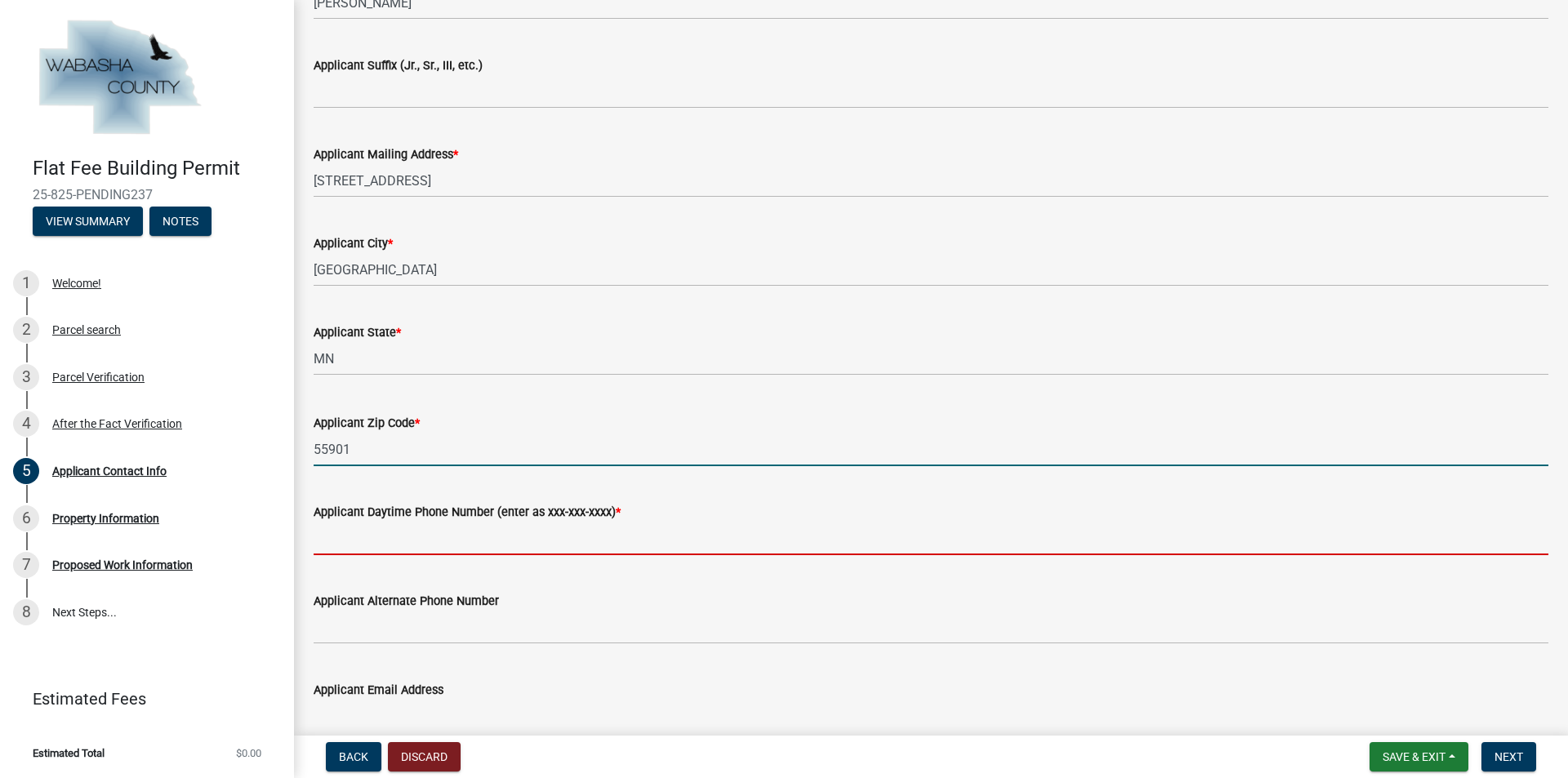
click at [359, 541] on input "Applicant Daytime Phone Number (enter as xxx-xxx-xxxx) *" at bounding box center [931, 538] width 1235 height 33
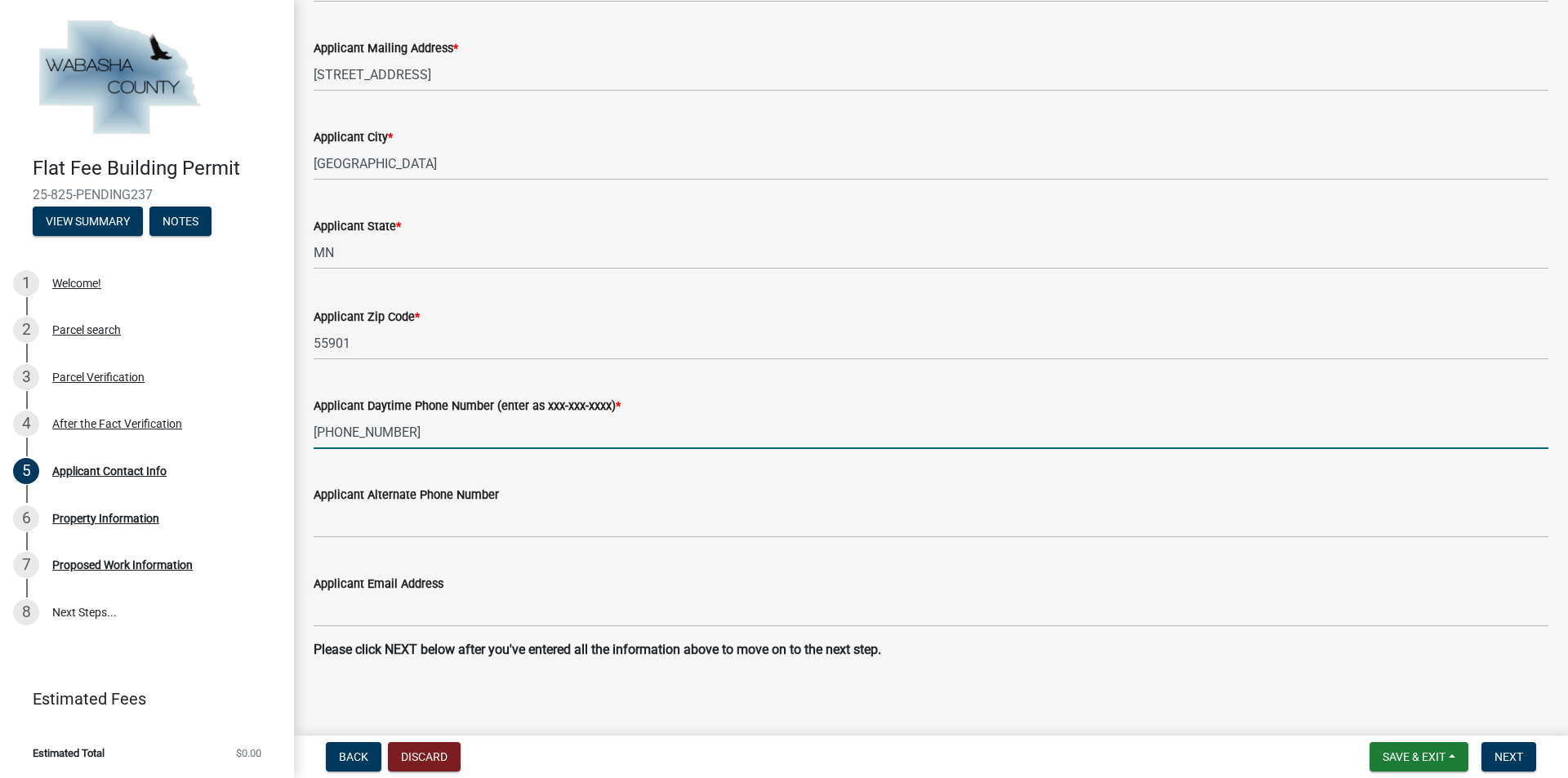
scroll to position [767, 0]
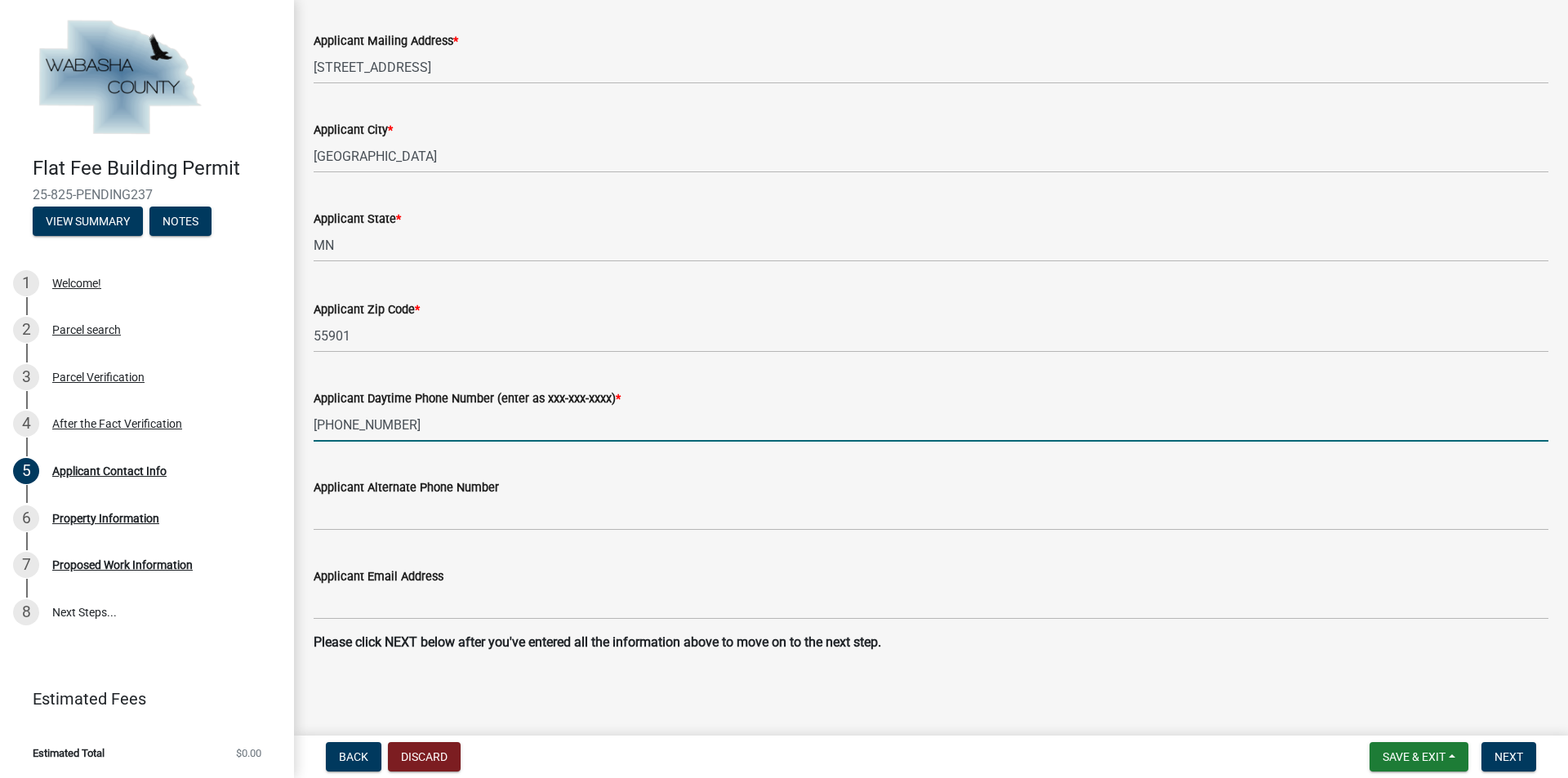
type input "[PHONE_NUMBER]"
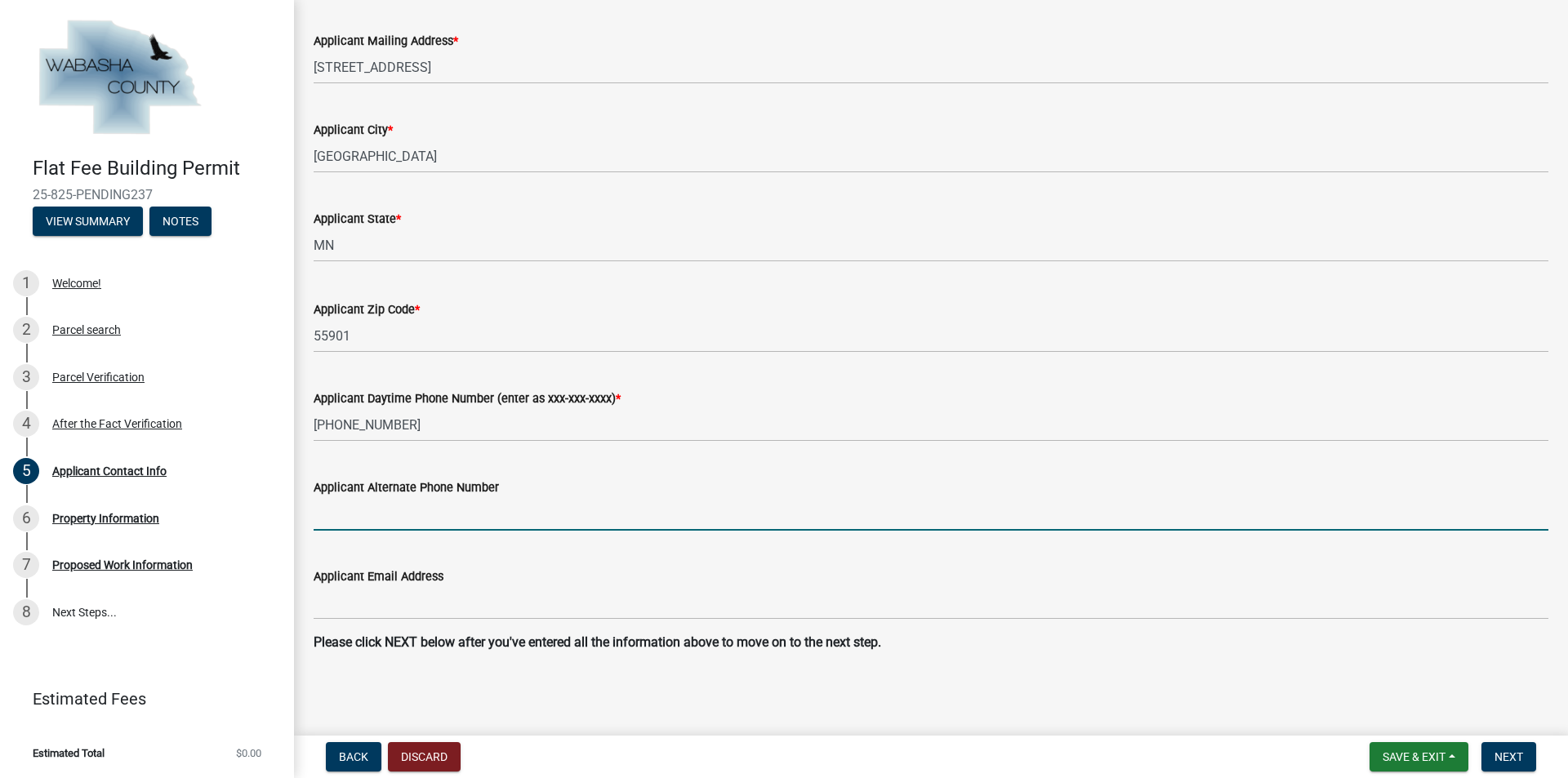
click at [353, 520] on input "Applicant Alternate Phone Number" at bounding box center [931, 514] width 1235 height 33
type input "5"
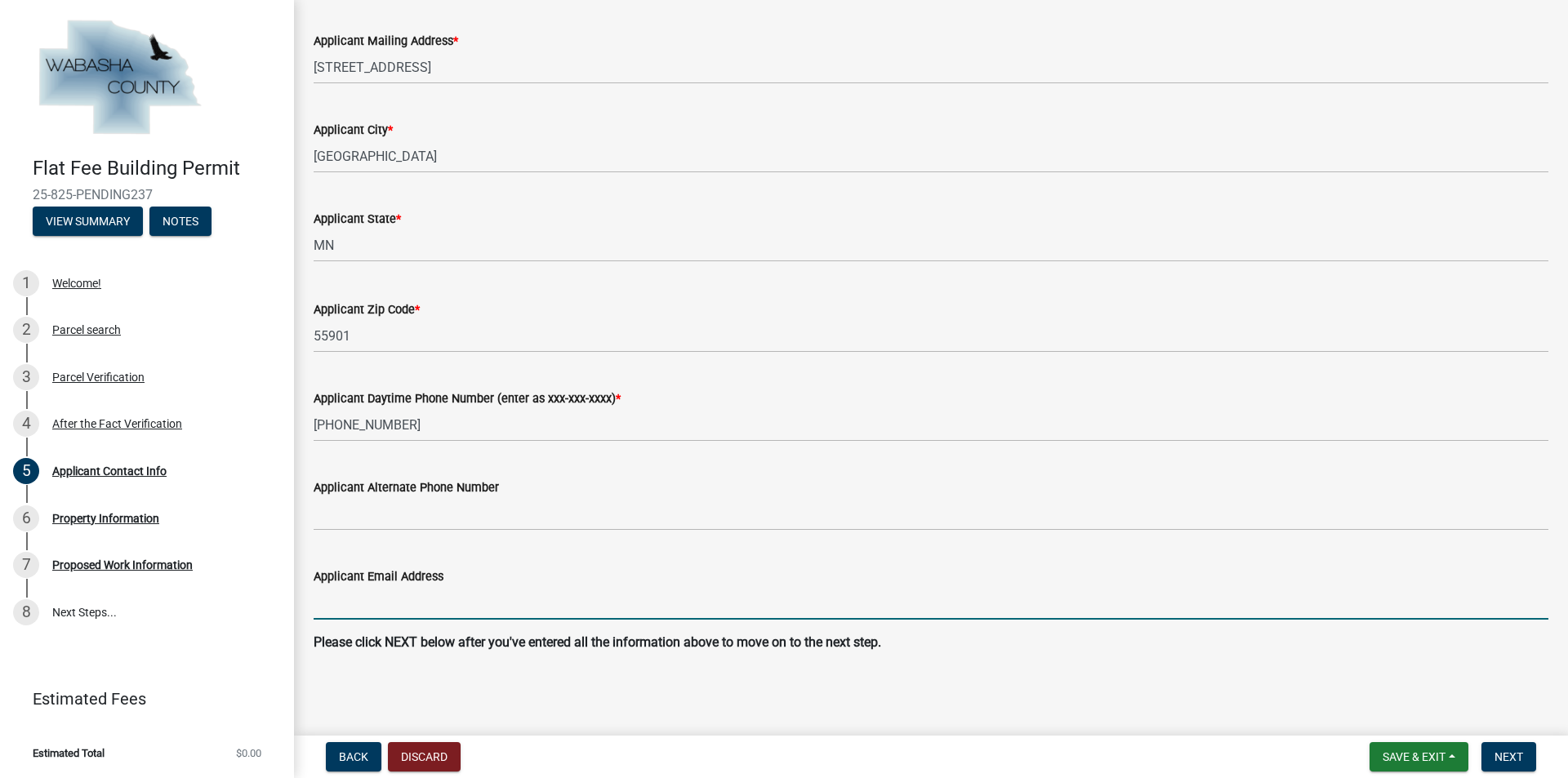
click at [372, 576] on input "Applicant Email Address" at bounding box center [931, 603] width 1235 height 33
type input "[PERSON_NAME][EMAIL_ADDRESS][DOMAIN_NAME]"
click at [777, 576] on button "Next" at bounding box center [1509, 756] width 55 height 29
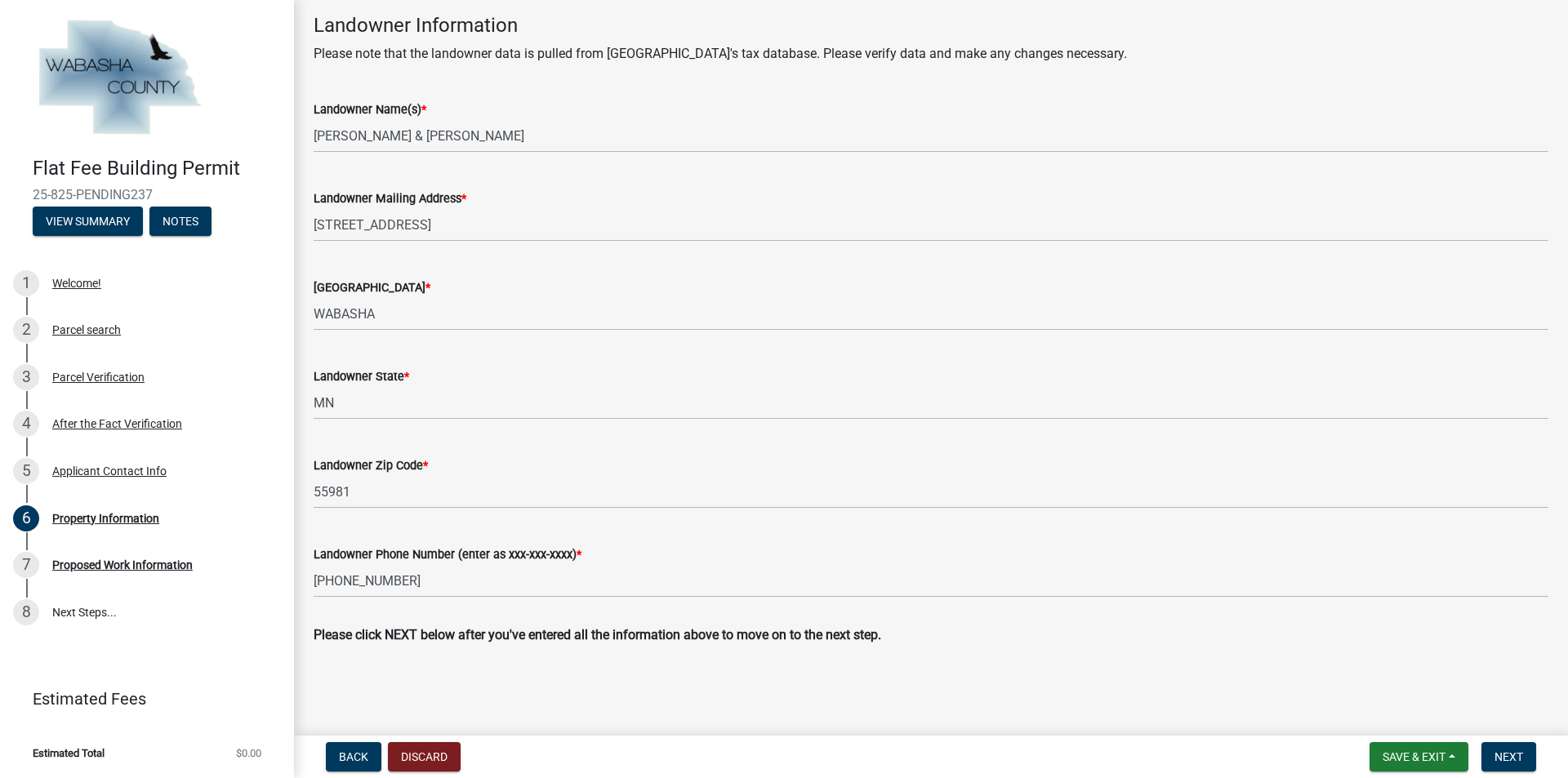
scroll to position [530, 0]
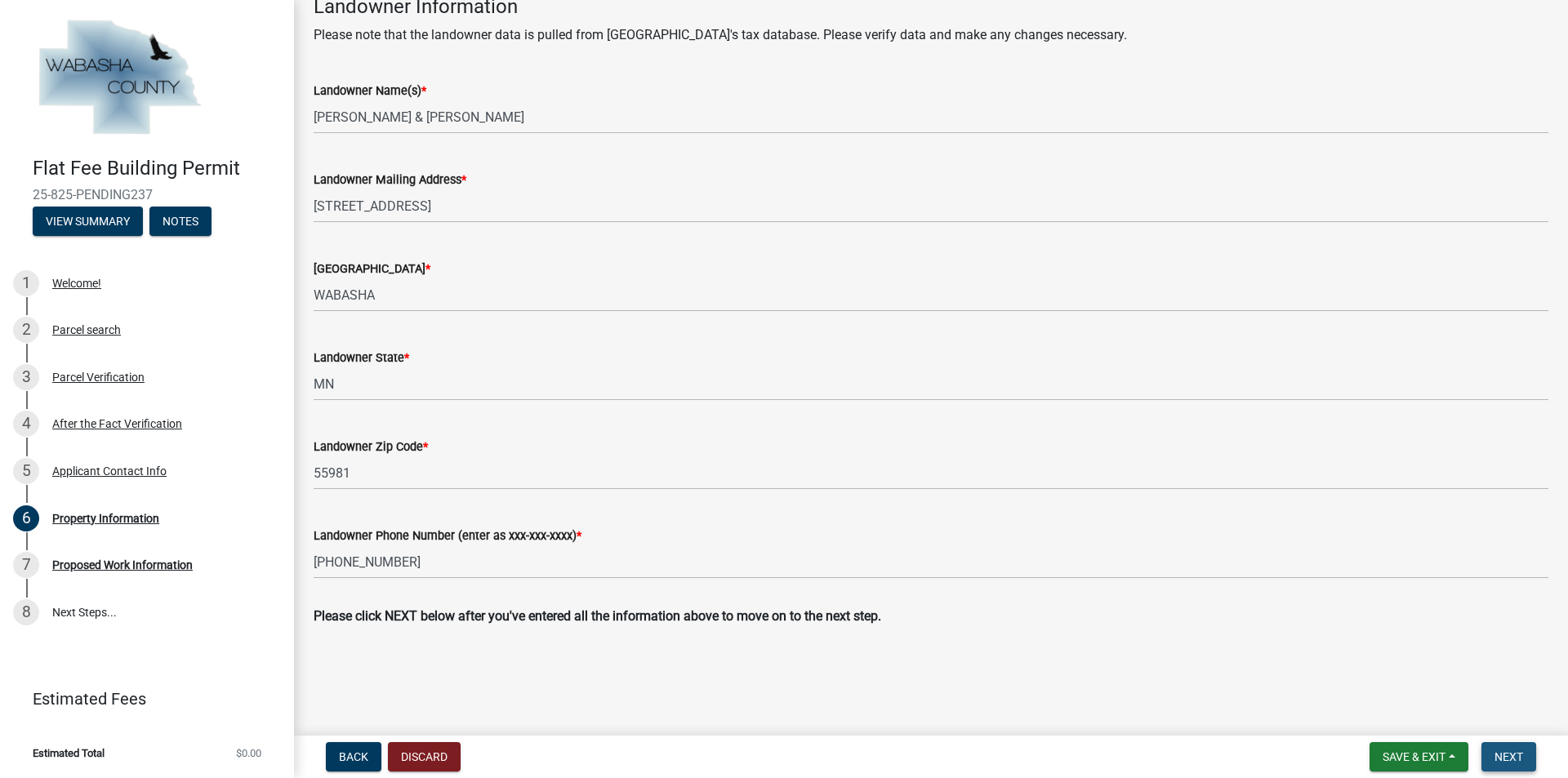
click at [777, 576] on span "Next" at bounding box center [1509, 757] width 29 height 13
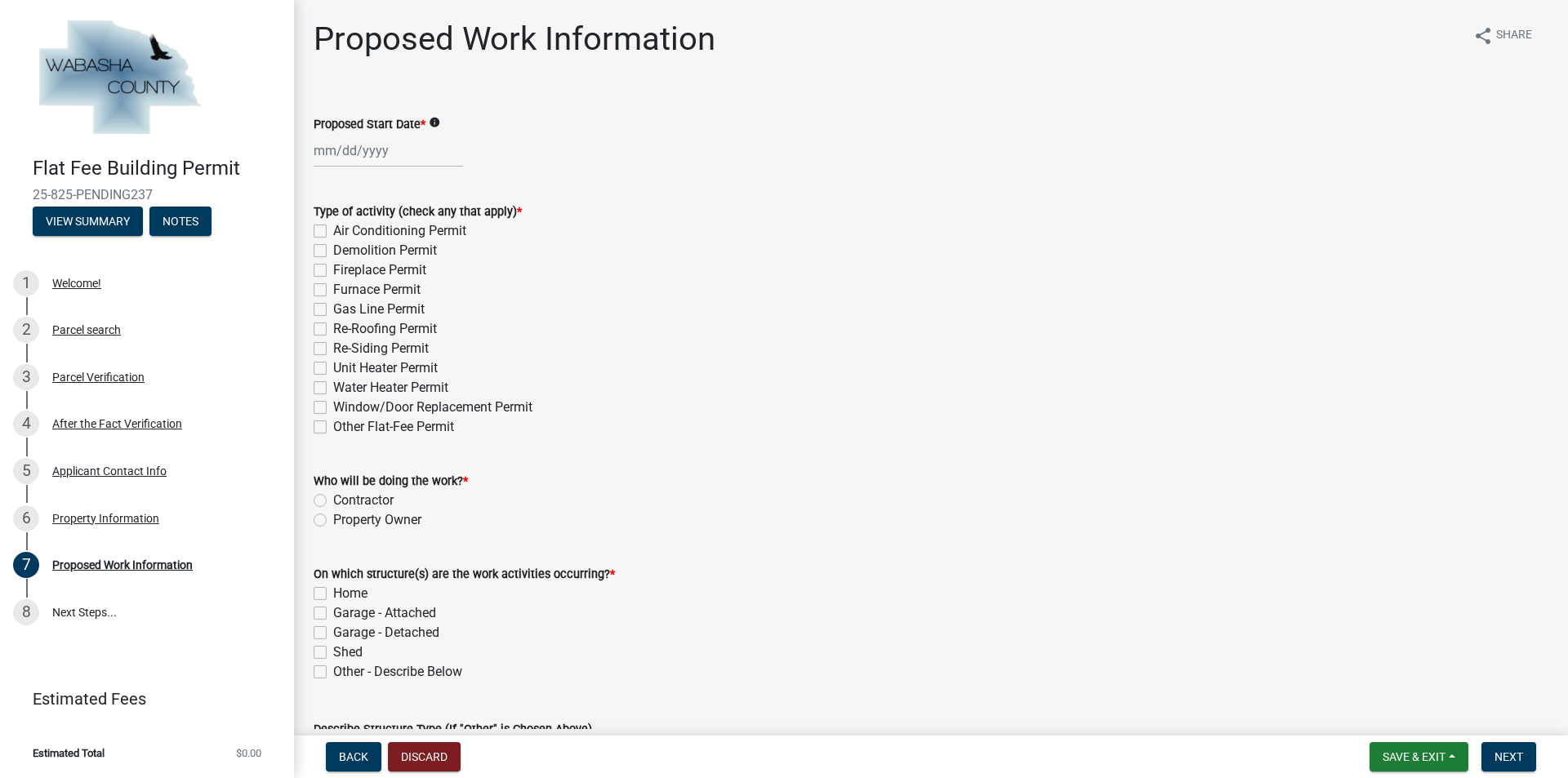
click at [331, 148] on div at bounding box center [389, 150] width 150 height 33
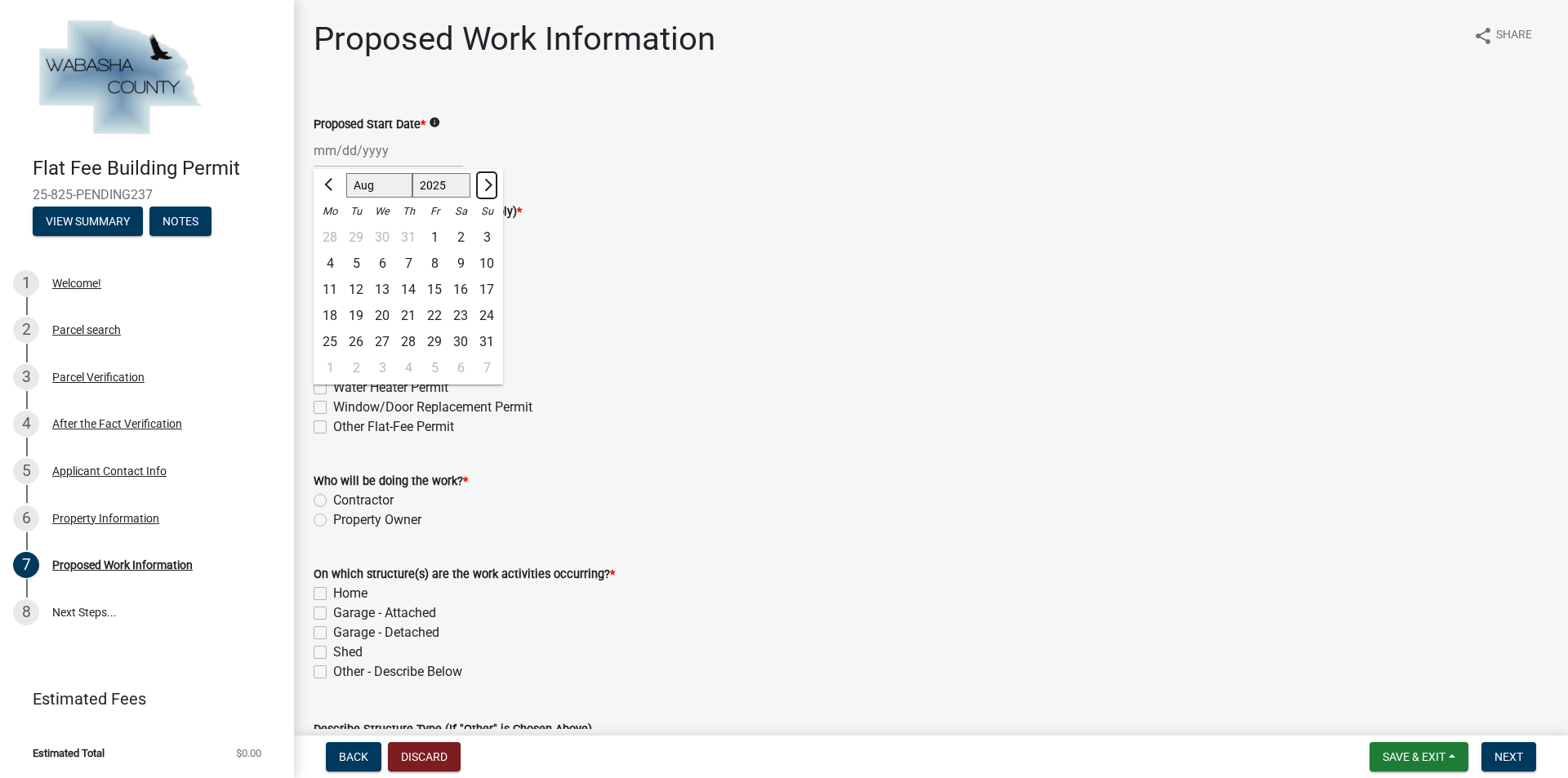
click at [484, 187] on span "Next month" at bounding box center [486, 185] width 12 height 12
select select "9"
click at [383, 239] on div "3" at bounding box center [383, 237] width 26 height 26
type input "[DATE]"
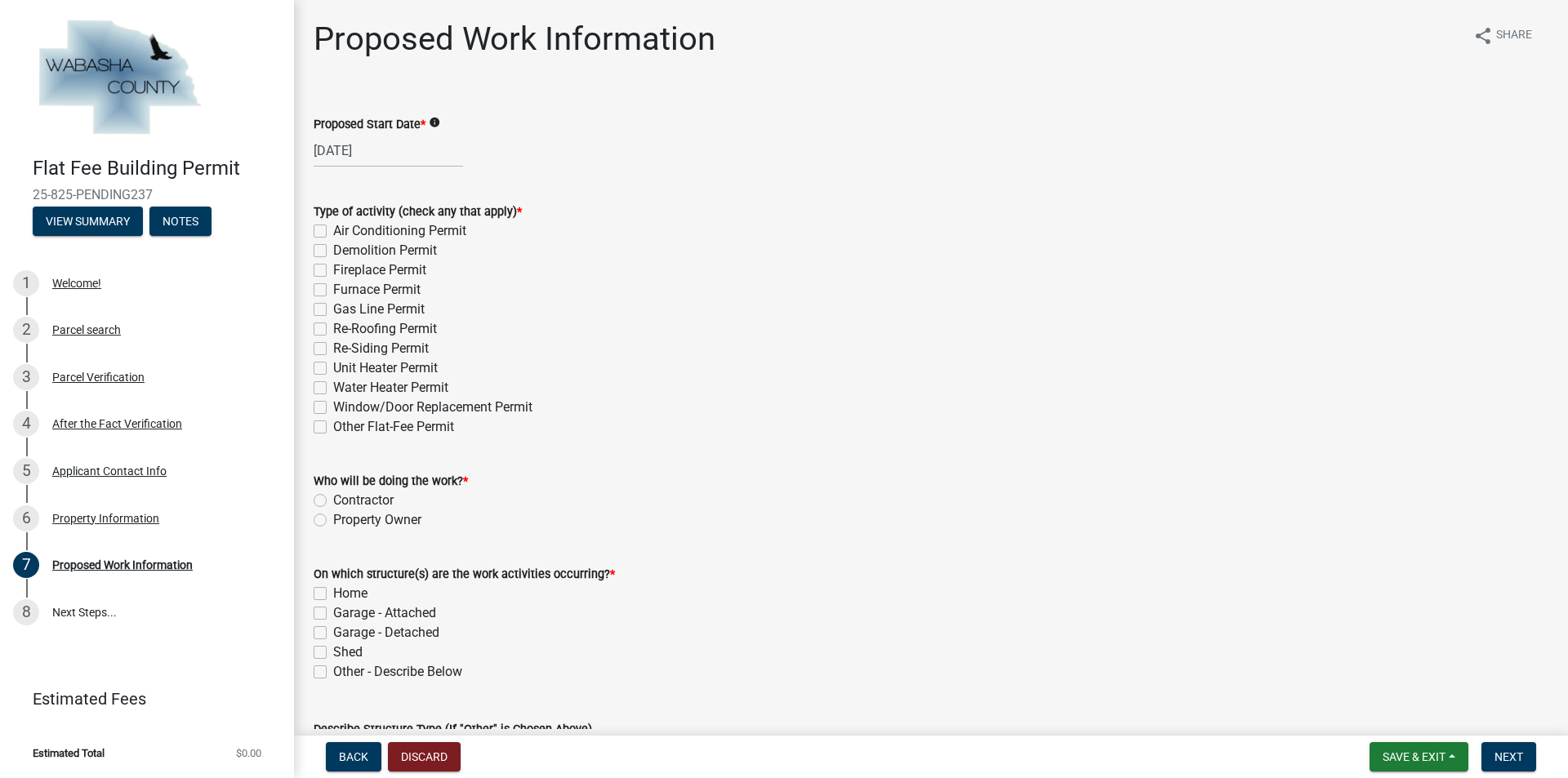
click at [333, 329] on label "Re-Roofing Permit" at bounding box center [385, 329] width 104 height 19
click at [333, 329] on input "Re-Roofing Permit" at bounding box center [339, 324] width 11 height 11
checkbox input "true"
checkbox input "false"
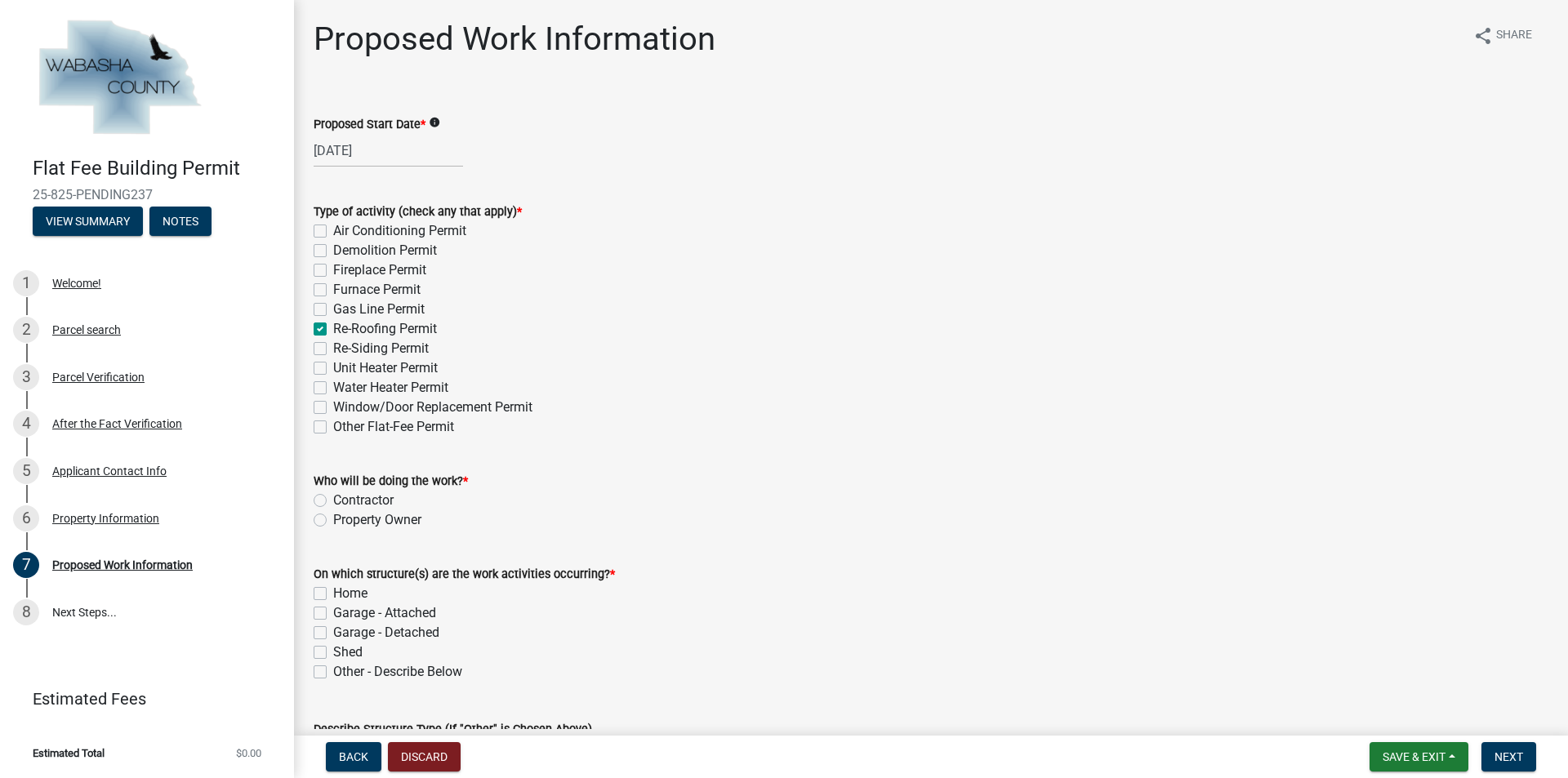
checkbox input "false"
checkbox input "true"
checkbox input "false"
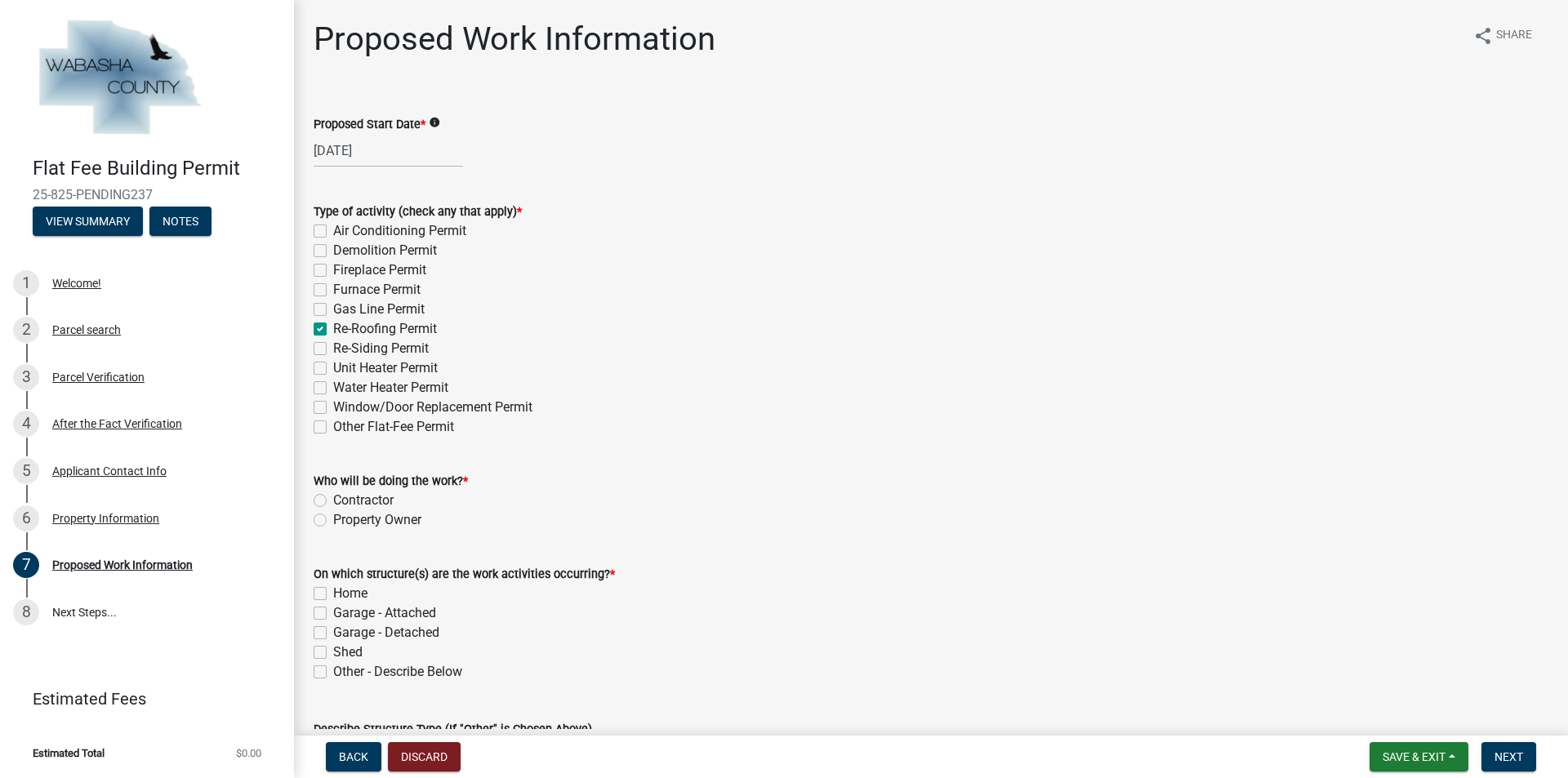
checkbox input "false"
click at [333, 342] on label "Re-Siding Permit" at bounding box center [381, 348] width 96 height 19
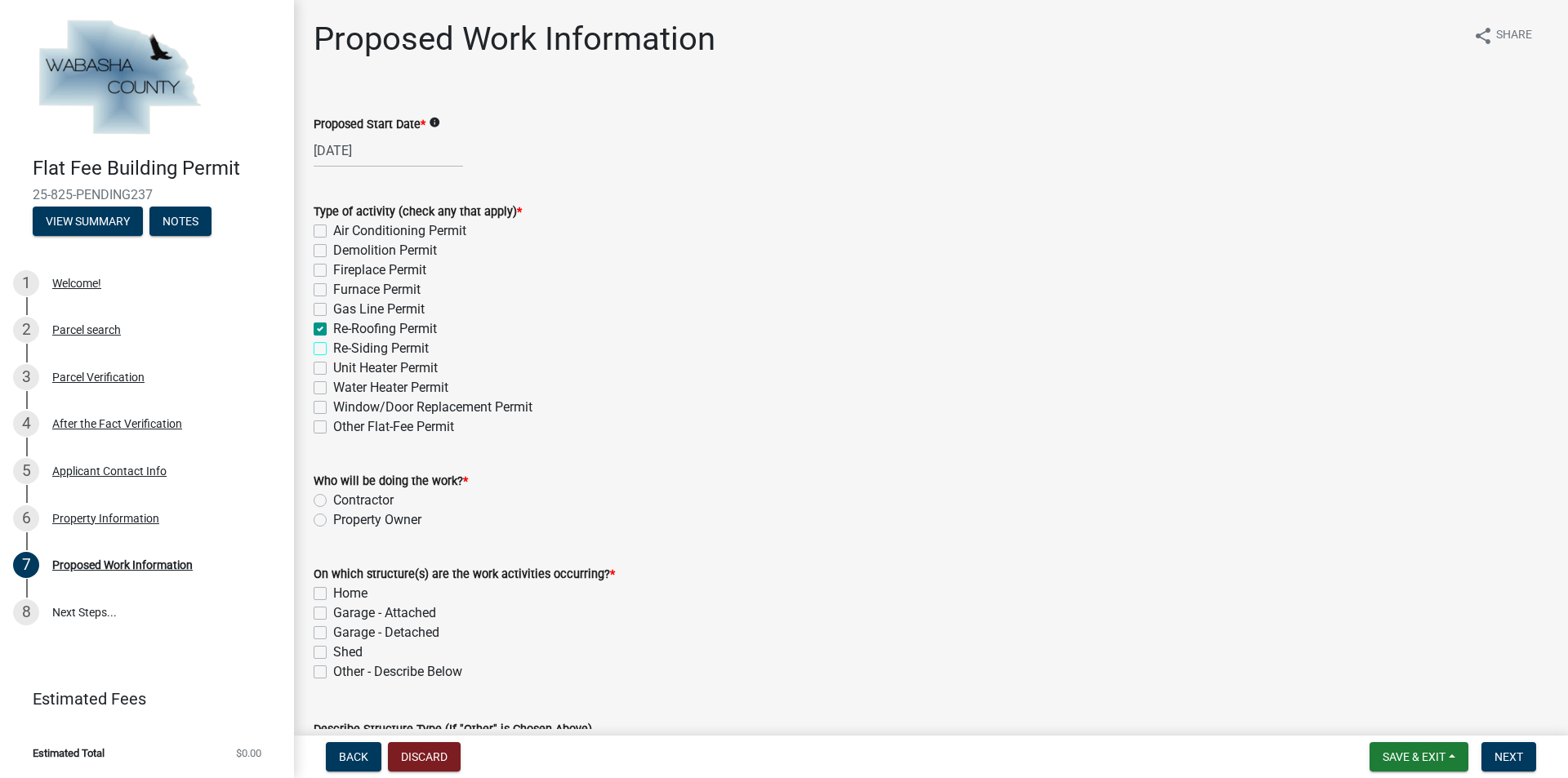
click at [333, 342] on input "Re-Siding Permit" at bounding box center [339, 344] width 11 height 11
checkbox input "true"
checkbox input "false"
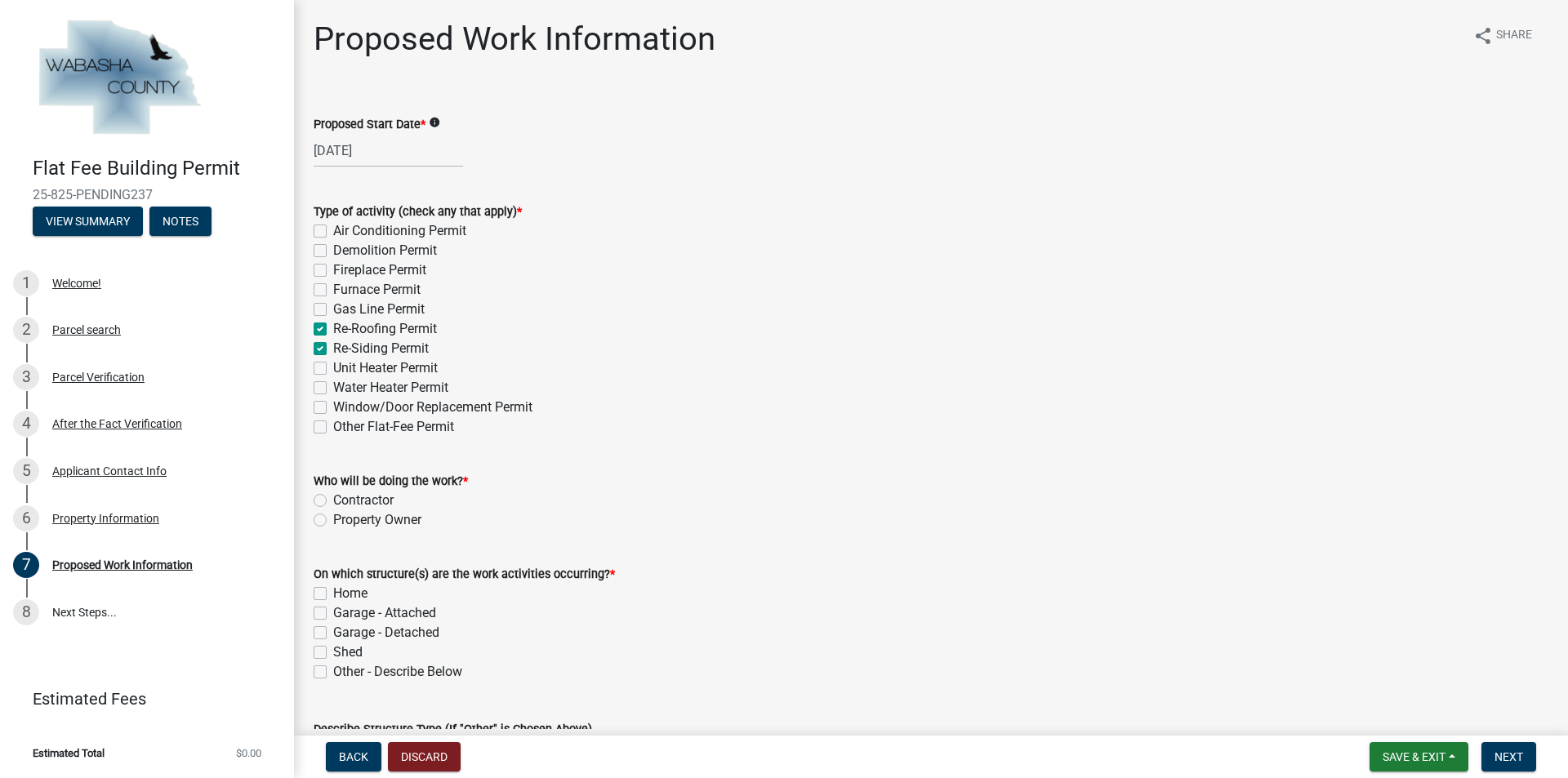
checkbox input "false"
checkbox input "true"
checkbox input "false"
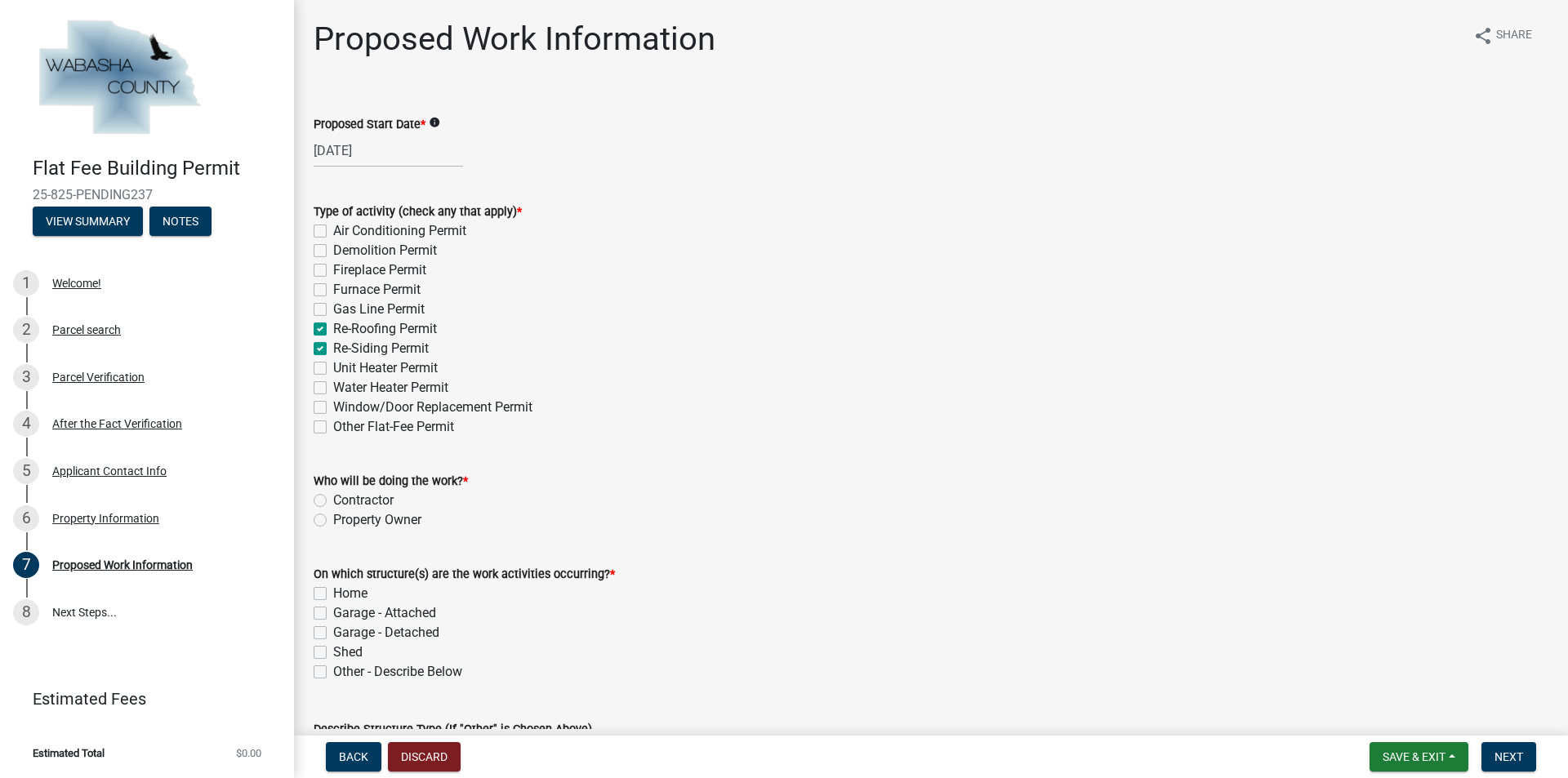
checkbox input "false"
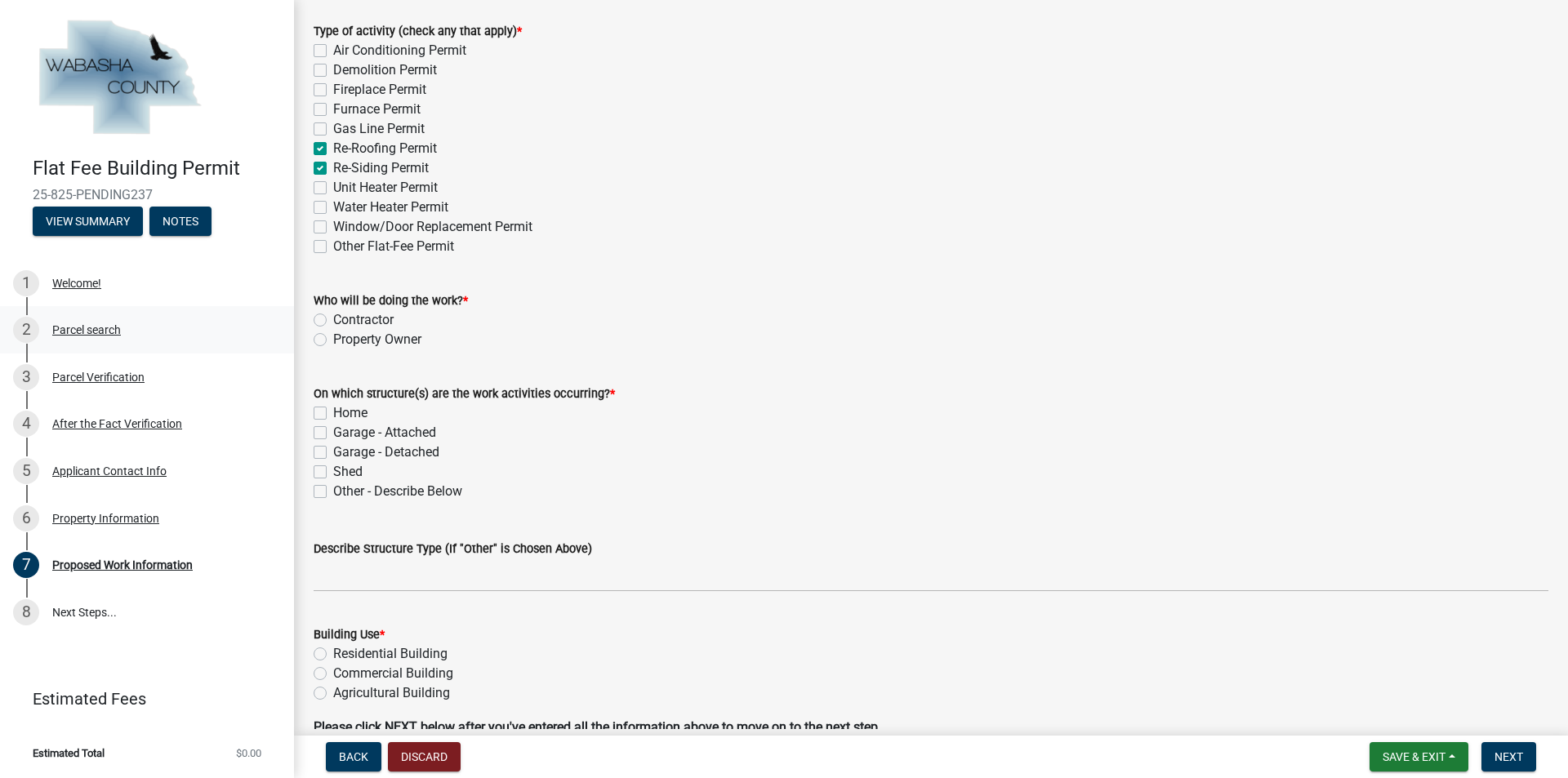
scroll to position [245, 0]
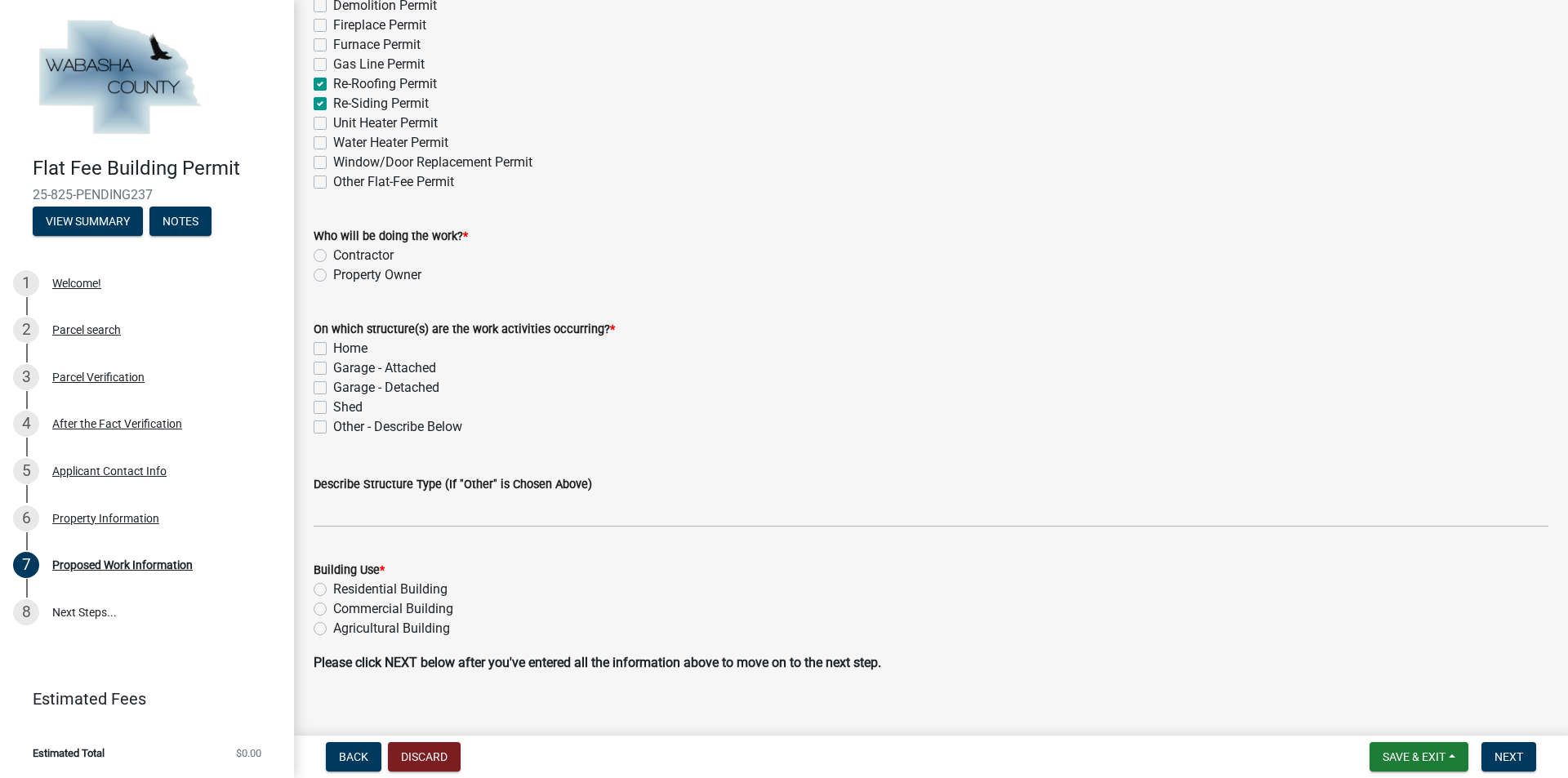
click at [333, 252] on label "Contractor" at bounding box center [363, 256] width 61 height 19
click at [333, 252] on input "Contractor" at bounding box center [339, 251] width 11 height 11
radio input "true"
click at [333, 353] on label "Home" at bounding box center [350, 348] width 34 height 19
click at [333, 350] on input "Home" at bounding box center [339, 344] width 11 height 11
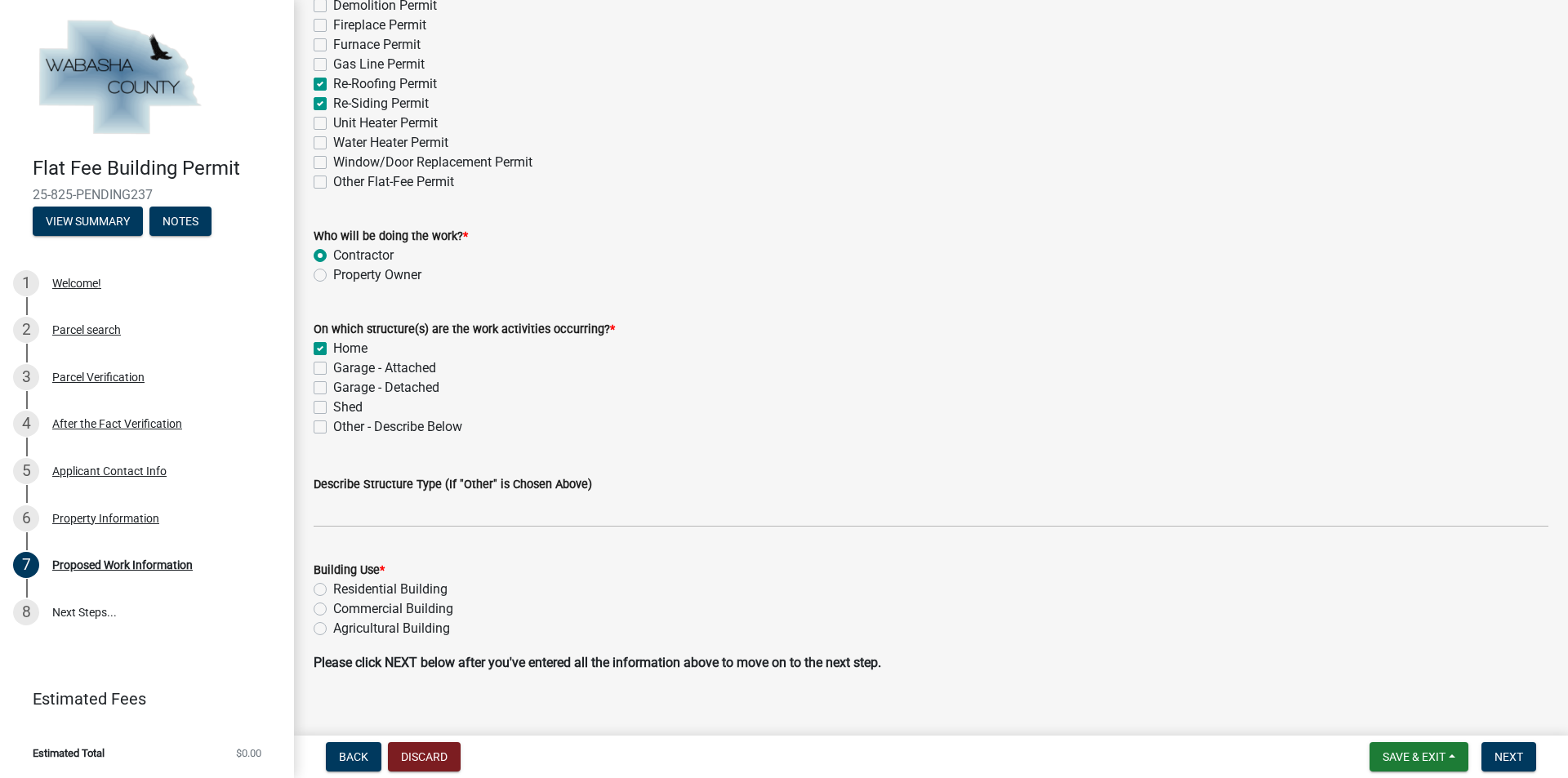
checkbox input "true"
checkbox input "false"
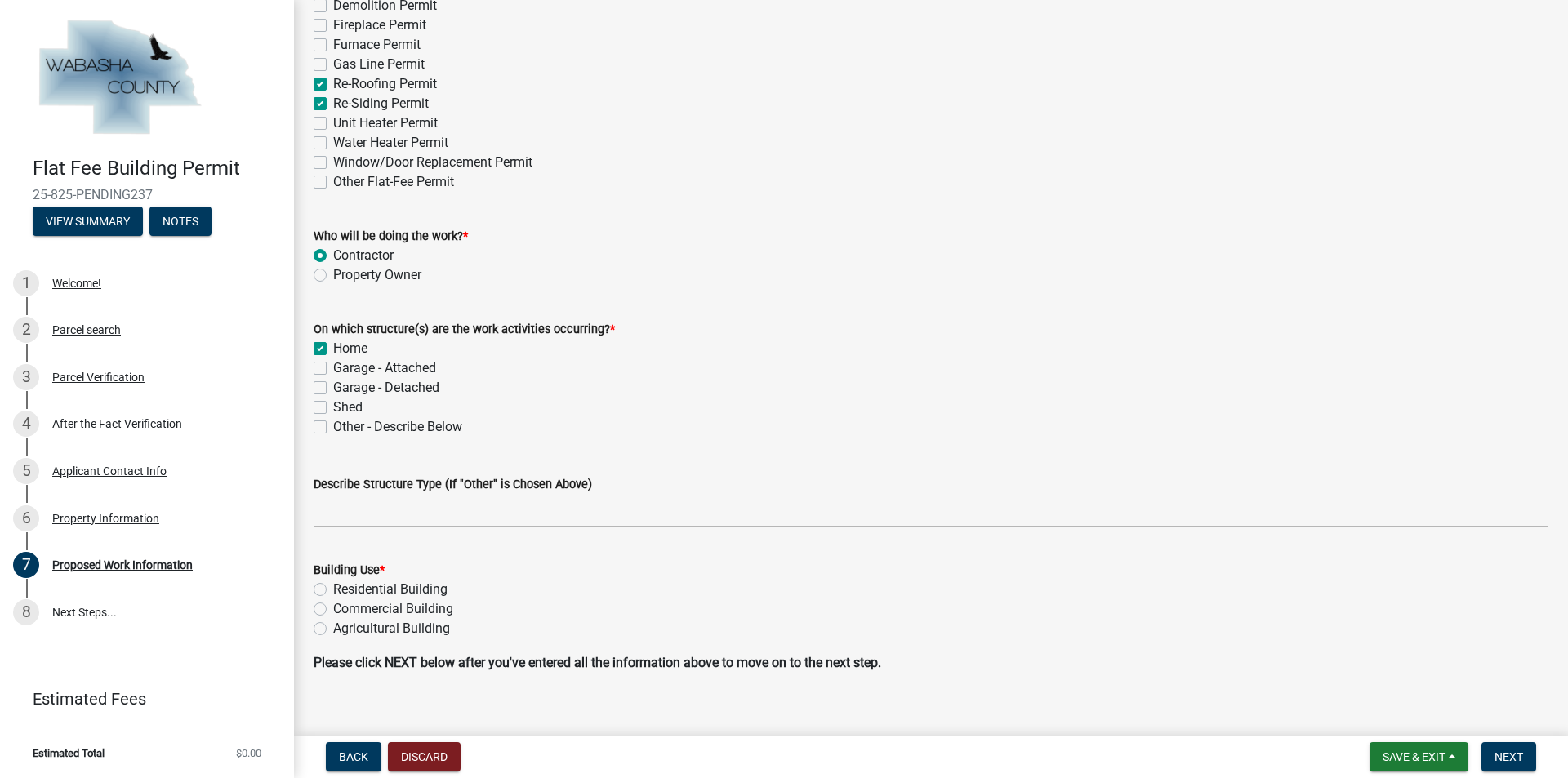
scroll to position [265, 0]
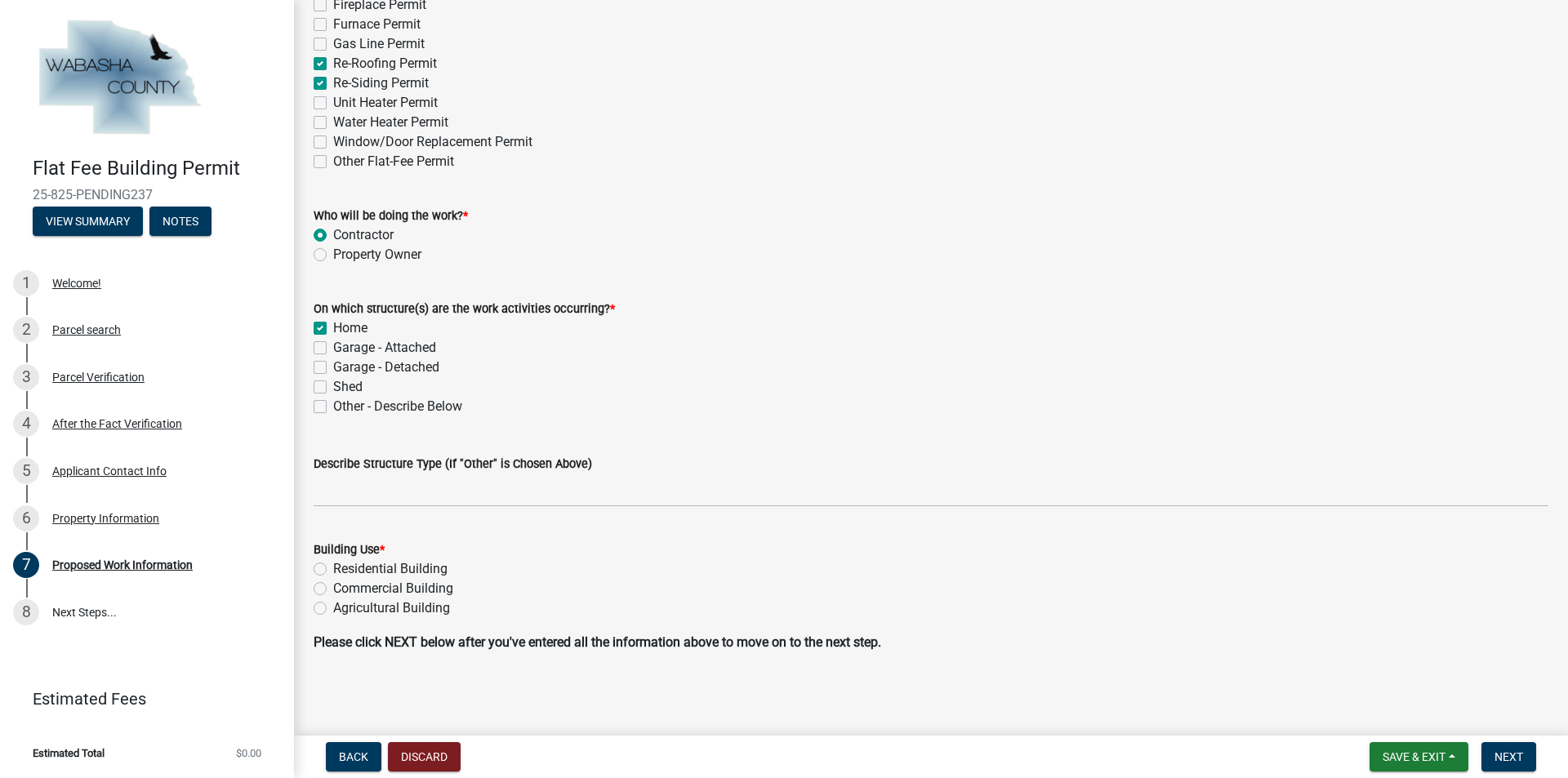
click at [333, 567] on label "Residential Building" at bounding box center [390, 569] width 114 height 19
click at [333, 567] on input "Residential Building" at bounding box center [339, 564] width 11 height 11
radio input "true"
click at [777, 576] on span "Next" at bounding box center [1509, 757] width 29 height 13
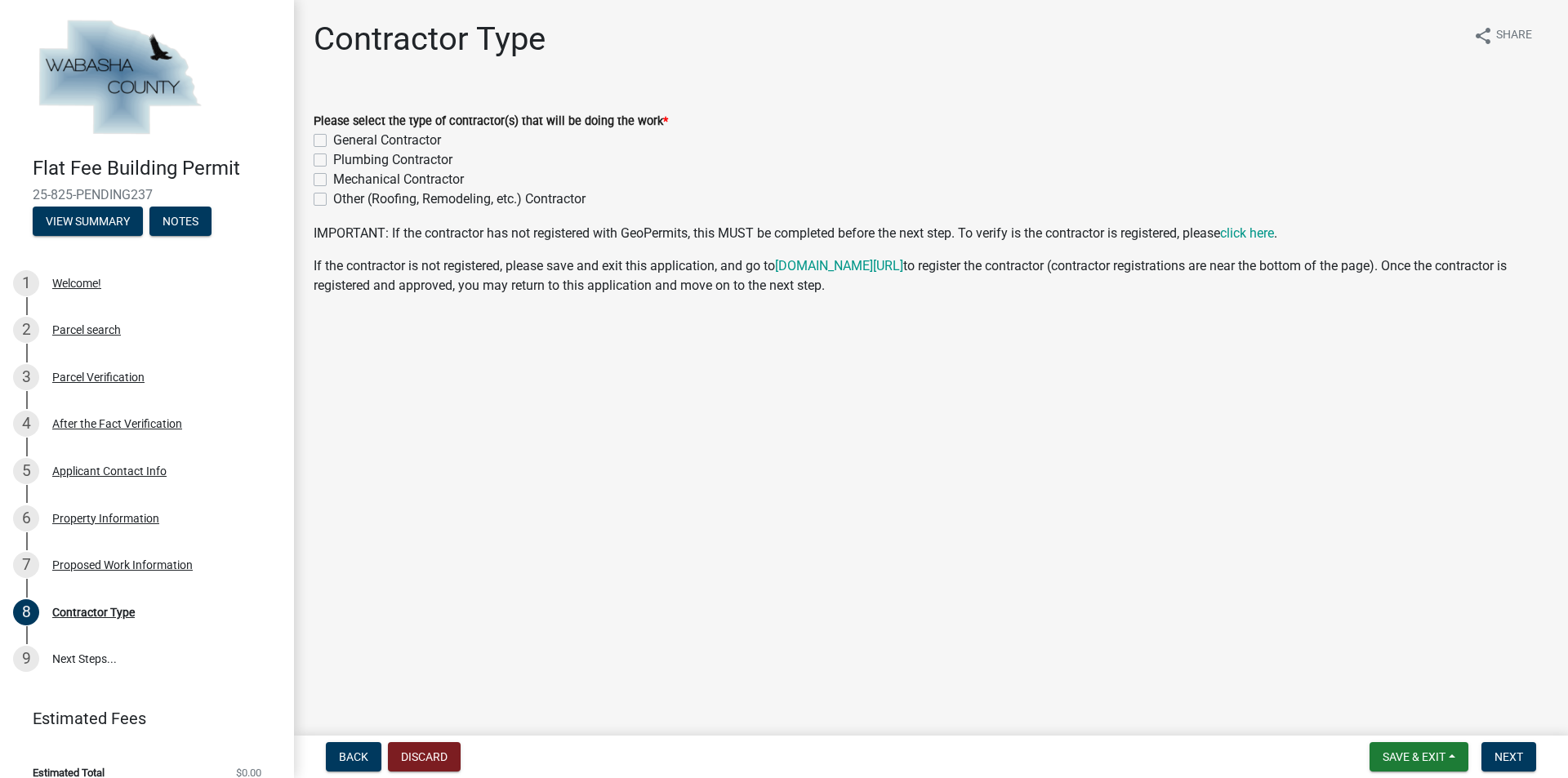
click at [333, 142] on label "General Contractor" at bounding box center [387, 141] width 108 height 19
click at [333, 142] on input "General Contractor" at bounding box center [339, 136] width 11 height 11
checkbox input "true"
checkbox input "false"
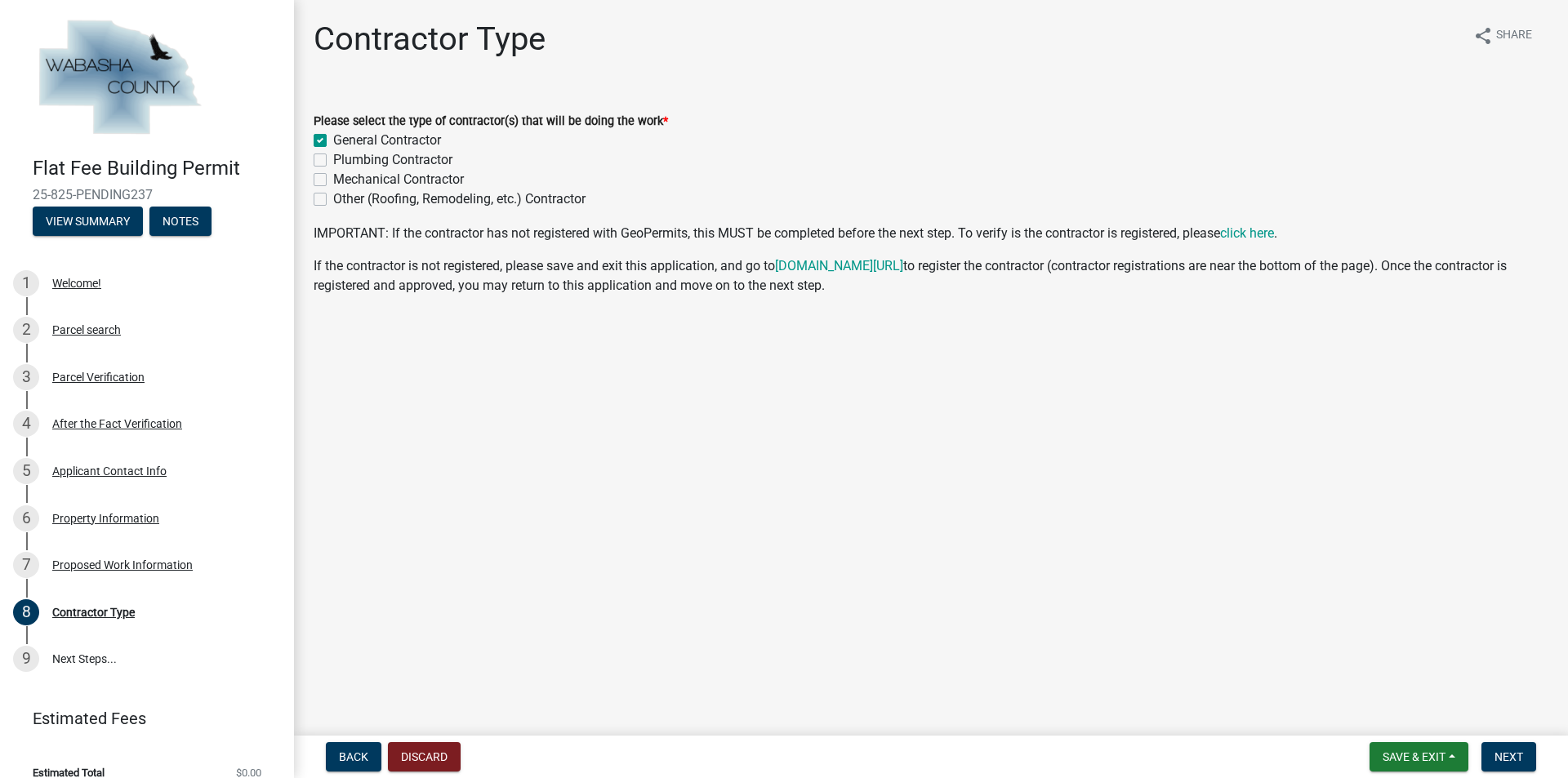
checkbox input "false"
click at [777, 576] on span "Next" at bounding box center [1509, 757] width 29 height 13
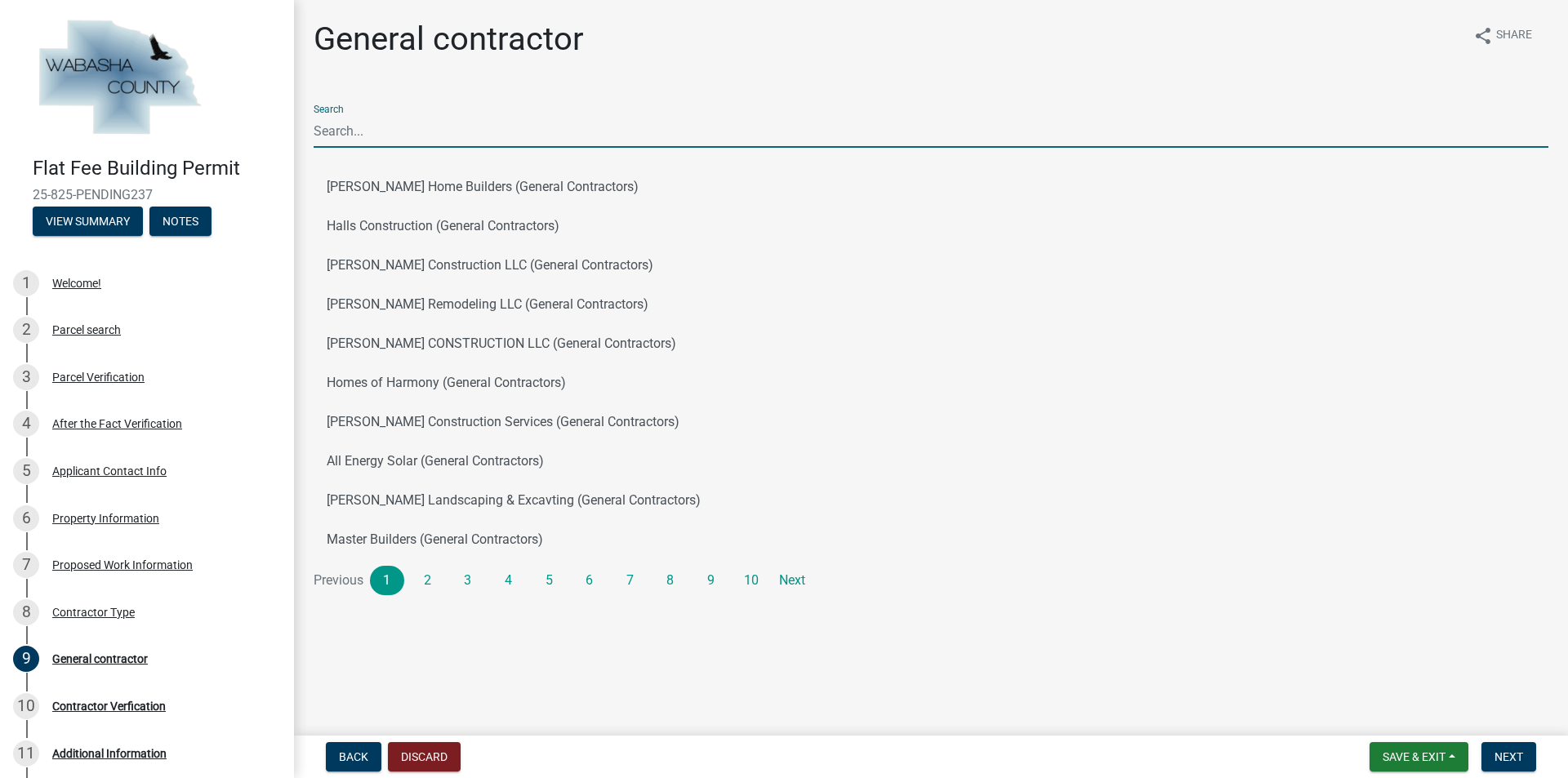
click at [360, 127] on input "Search" at bounding box center [931, 131] width 1235 height 33
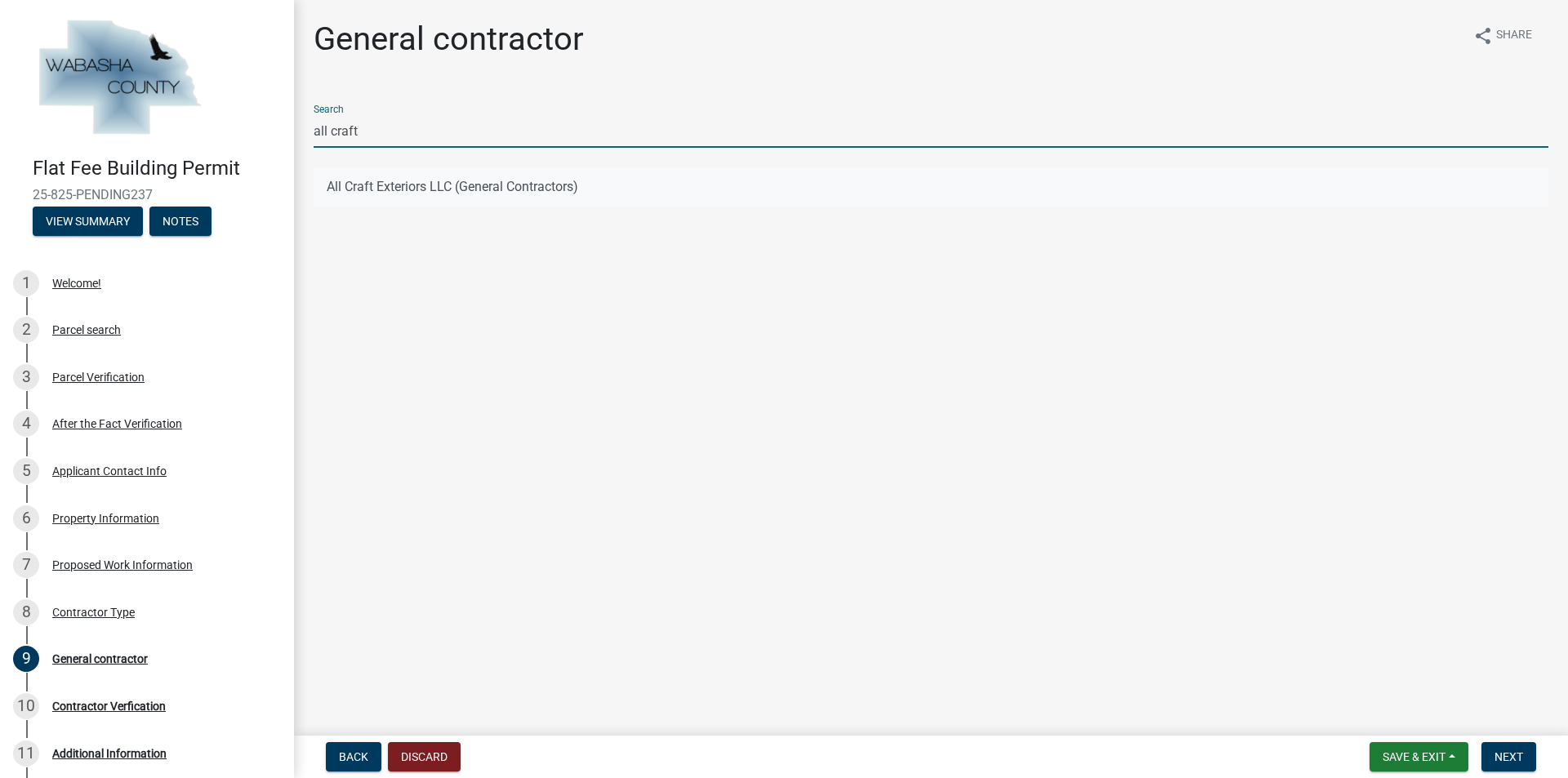
type input "all craft"
click at [381, 178] on button "All Craft Exteriors LLC (General Contractors)" at bounding box center [931, 186] width 1235 height 40
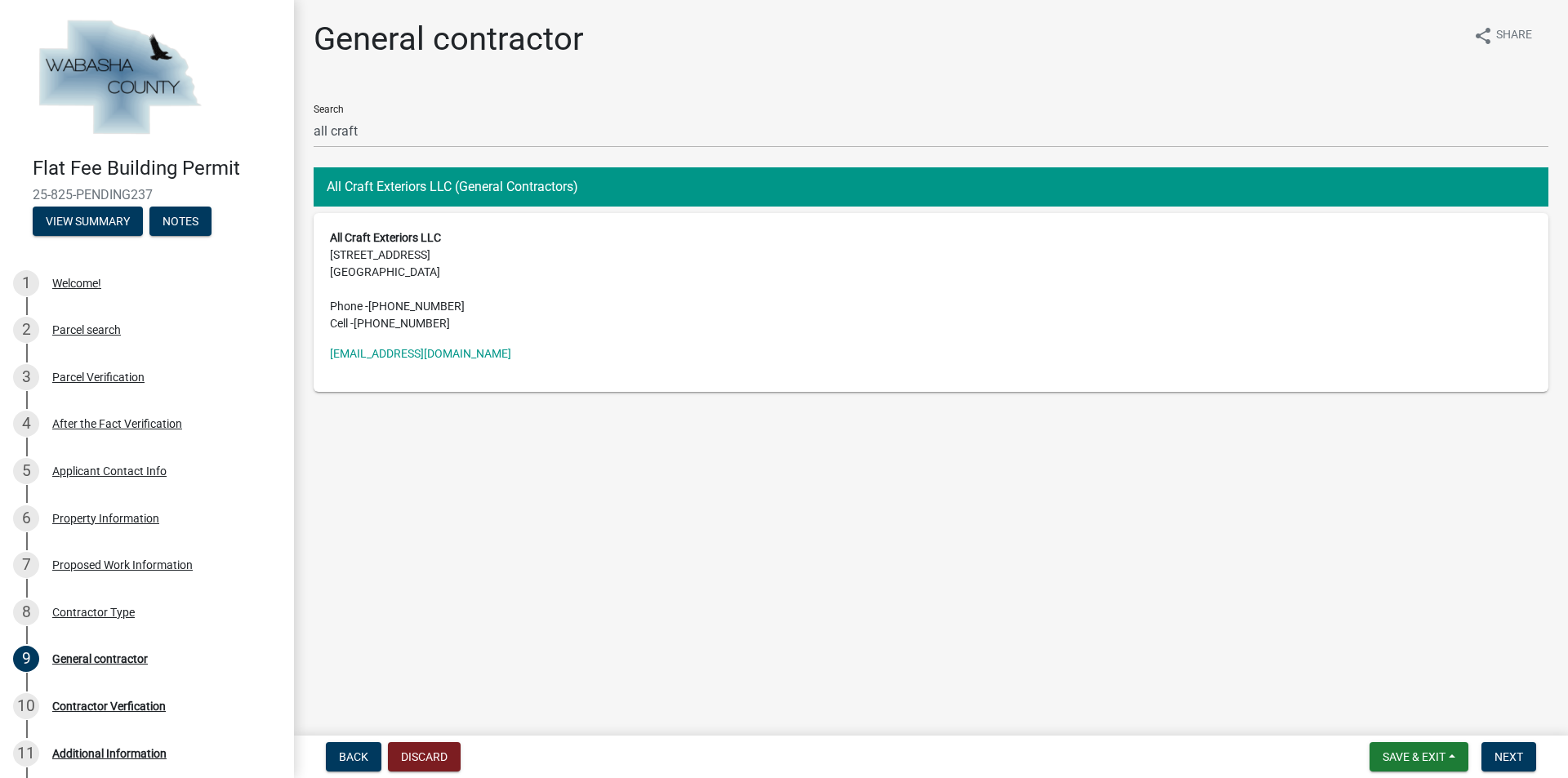
click at [479, 266] on address "All Craft Exteriors LLC [STREET_ADDRESS] Phone - [PHONE_NUMBER] Cell - [PHONE_N…" at bounding box center [930, 280] width 1202 height 103
click at [777, 576] on span "Next" at bounding box center [1509, 757] width 29 height 13
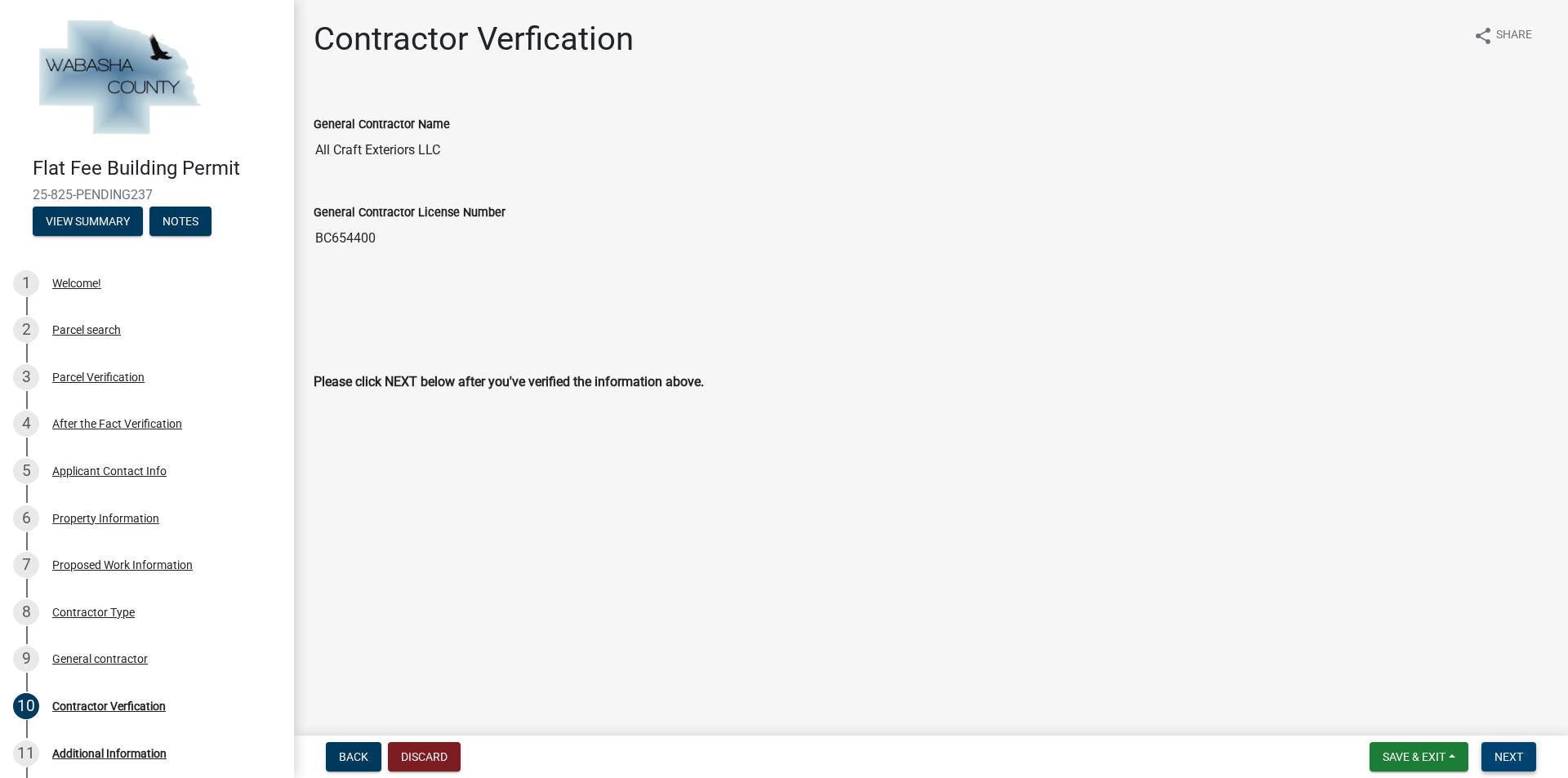
click at [777, 576] on button "Next" at bounding box center [1509, 756] width 55 height 29
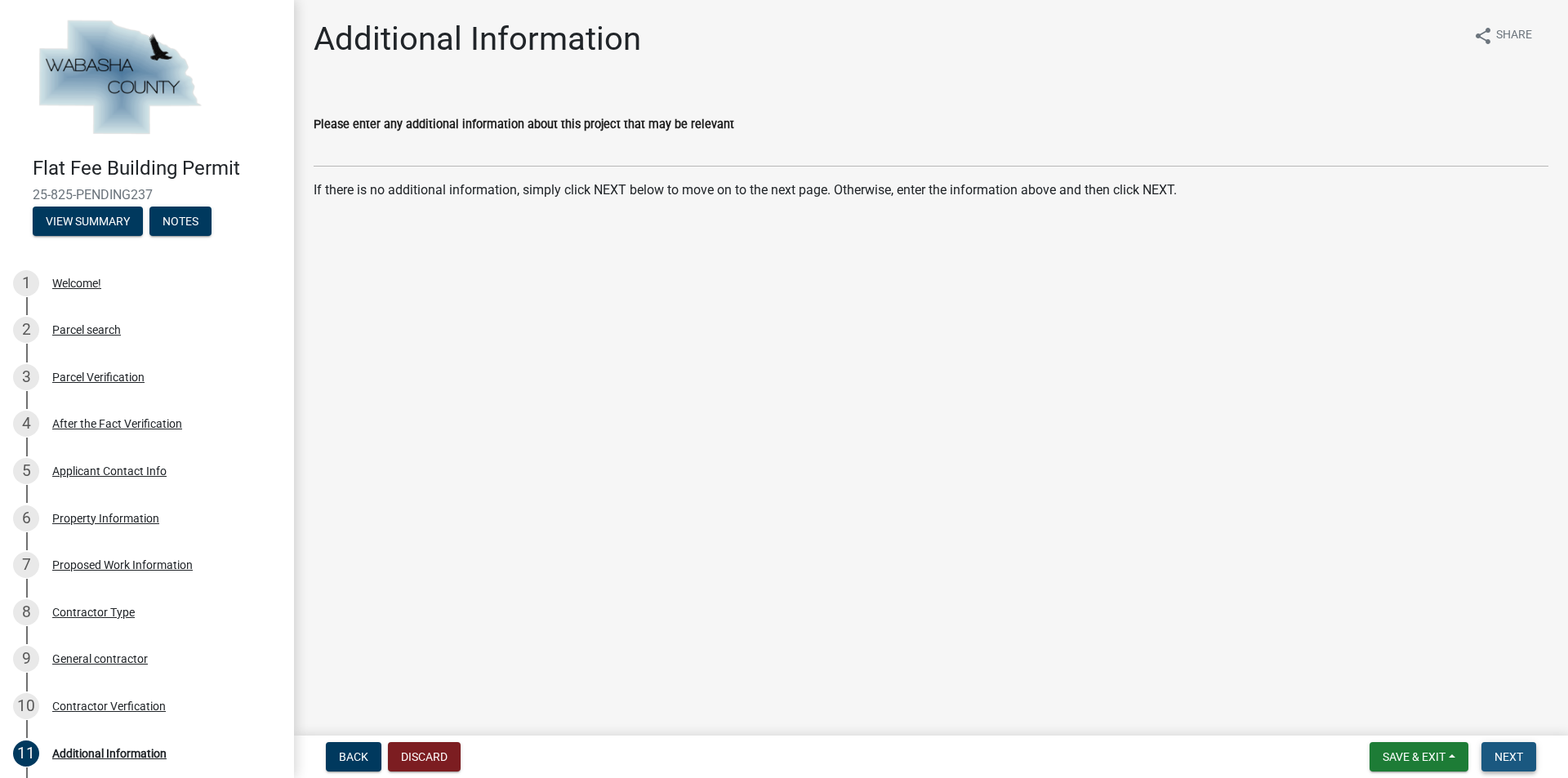
click at [777, 576] on span "Next" at bounding box center [1509, 757] width 29 height 13
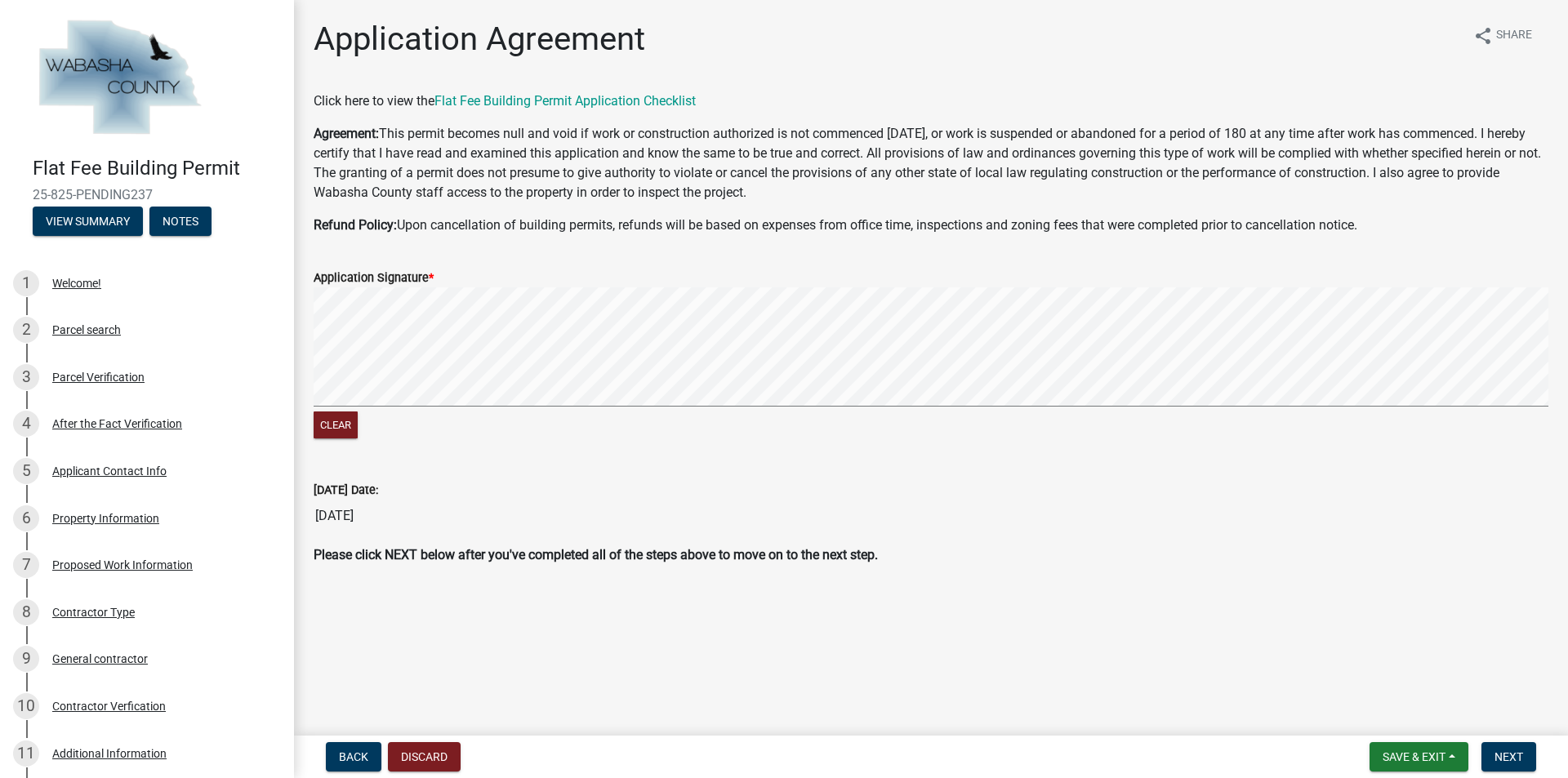
click at [379, 408] on signature-pad at bounding box center [931, 349] width 1235 height 124
click at [547, 425] on div "Clear" at bounding box center [931, 365] width 1235 height 155
click at [650, 423] on div "Clear" at bounding box center [931, 365] width 1235 height 155
click at [686, 419] on div "Clear" at bounding box center [931, 365] width 1235 height 155
click at [777, 576] on span "Next" at bounding box center [1509, 757] width 29 height 13
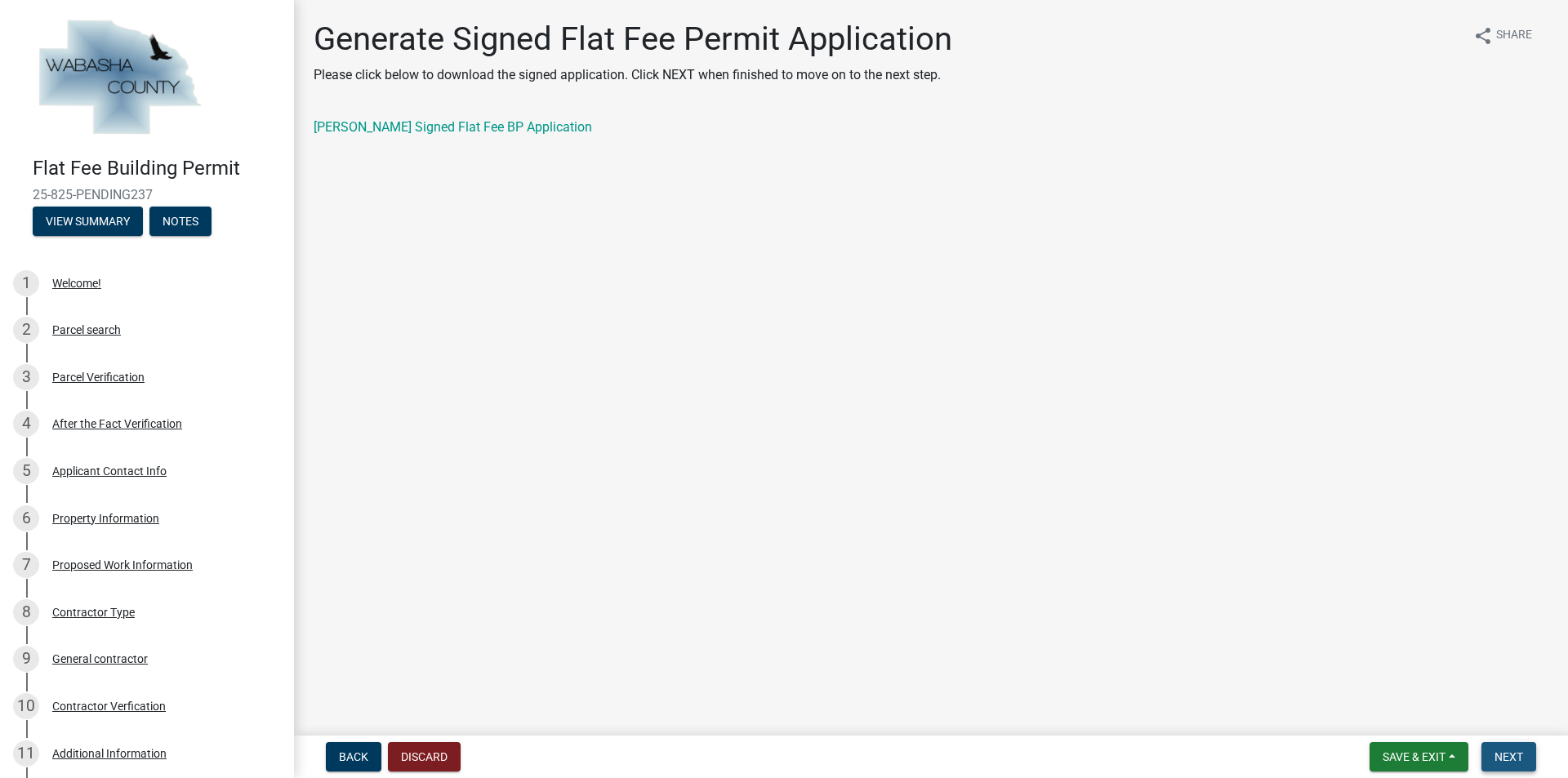
click at [777, 576] on span "Next" at bounding box center [1509, 757] width 29 height 13
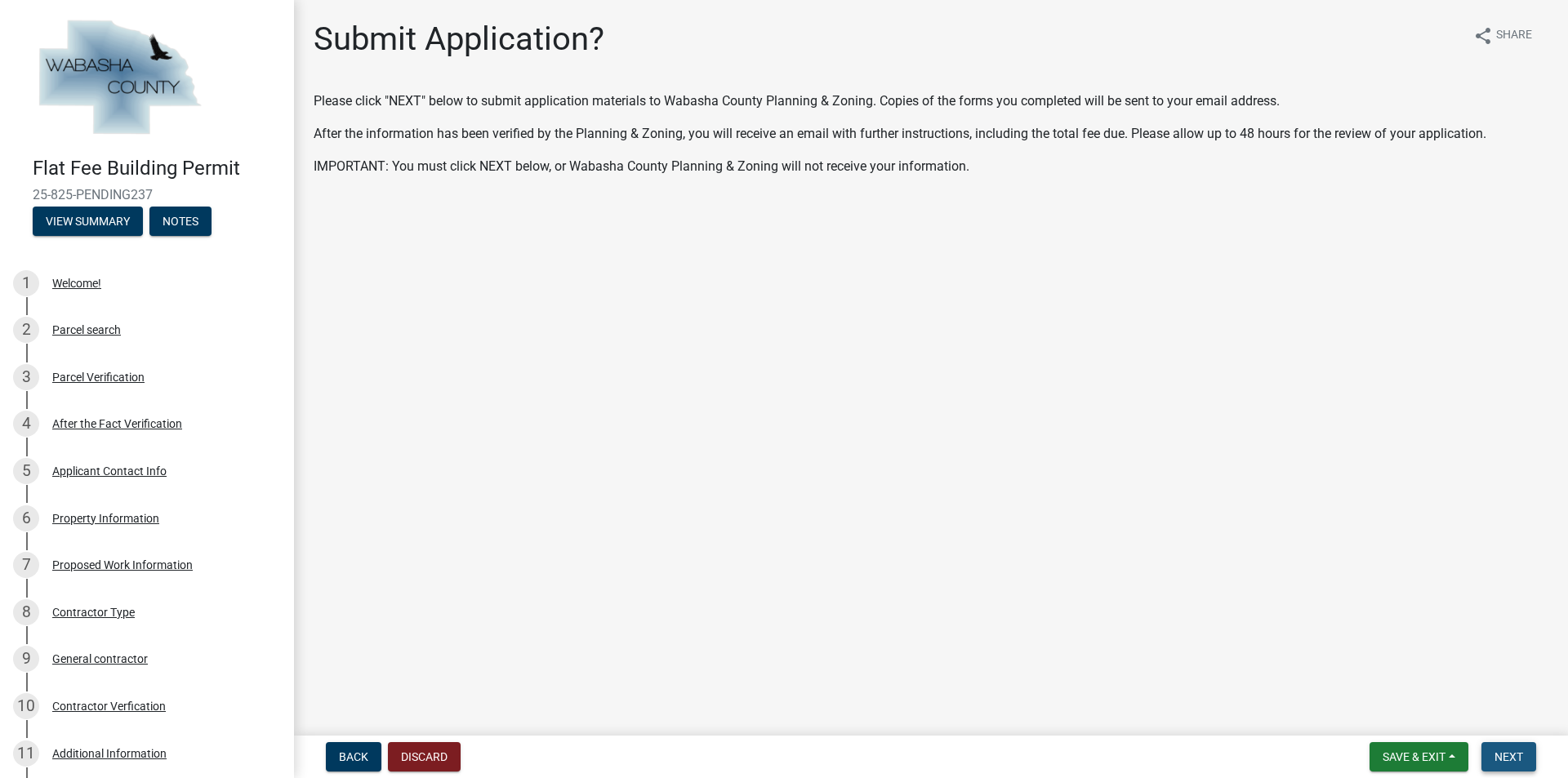
click at [777, 576] on button "Next" at bounding box center [1509, 756] width 55 height 29
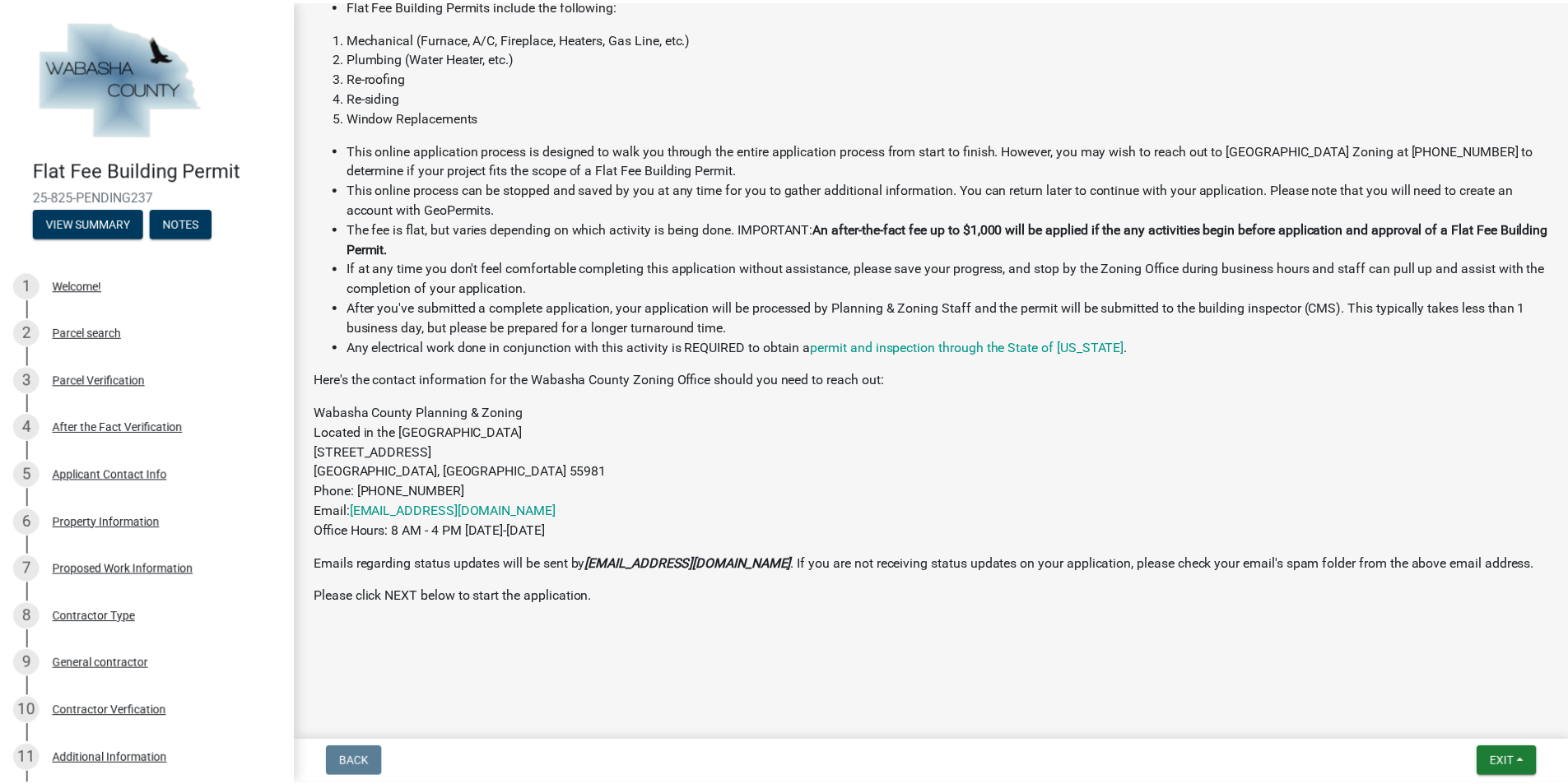
scroll to position [341, 0]
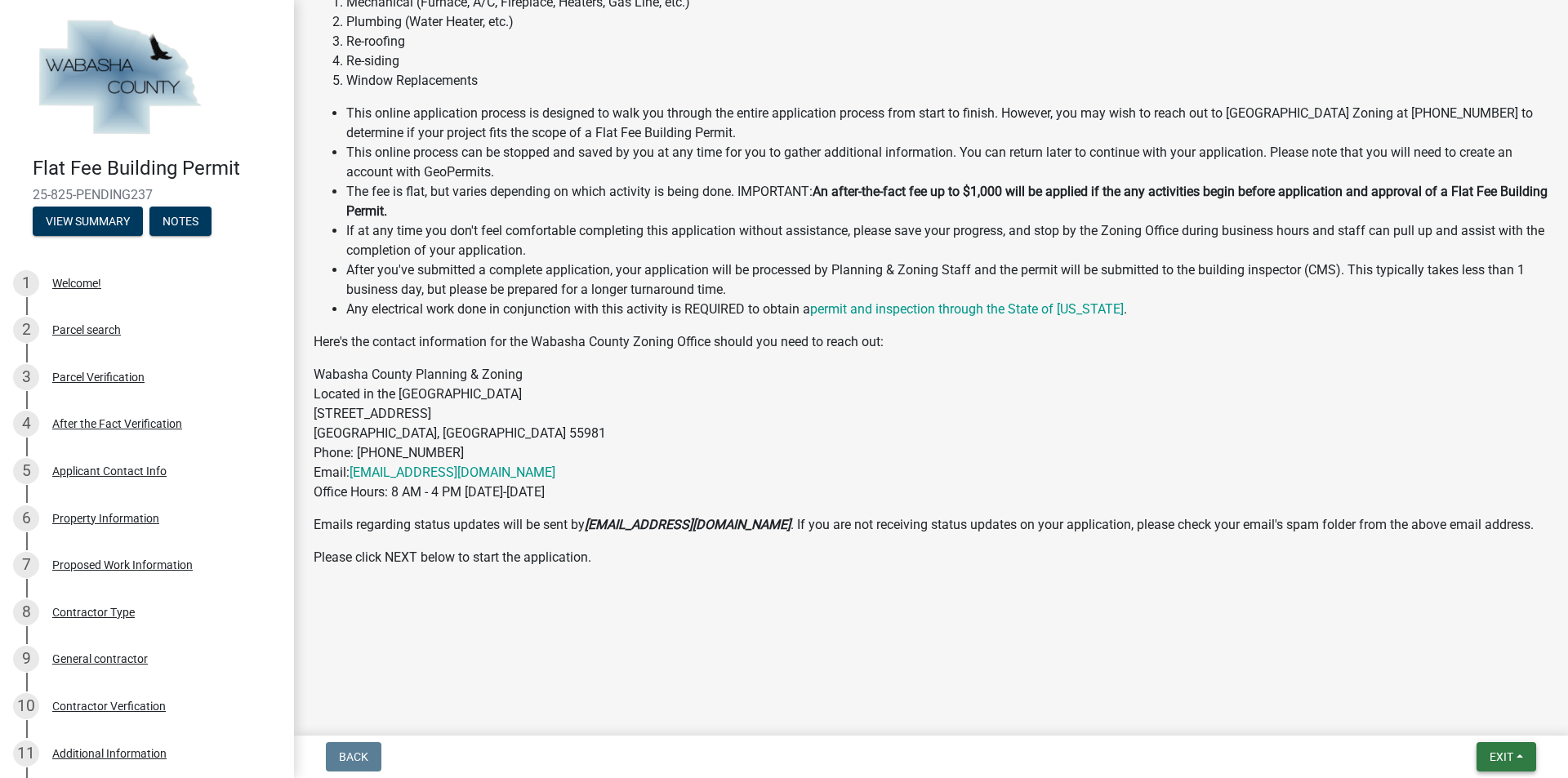
click at [777, 576] on span "Exit" at bounding box center [1501, 757] width 24 height 13
click at [777, 576] on button "Save & Exit" at bounding box center [1470, 714] width 131 height 40
